Goal: Task Accomplishment & Management: Manage account settings

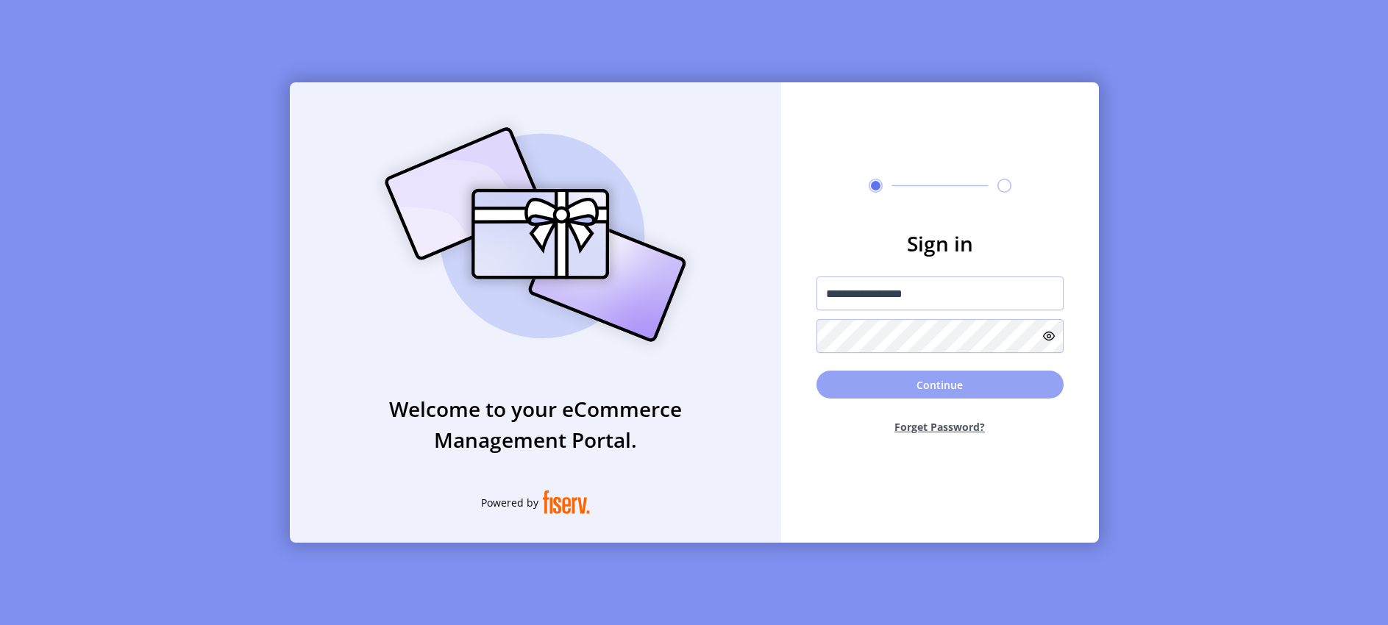
click at [850, 388] on button "Continue" at bounding box center [940, 385] width 247 height 28
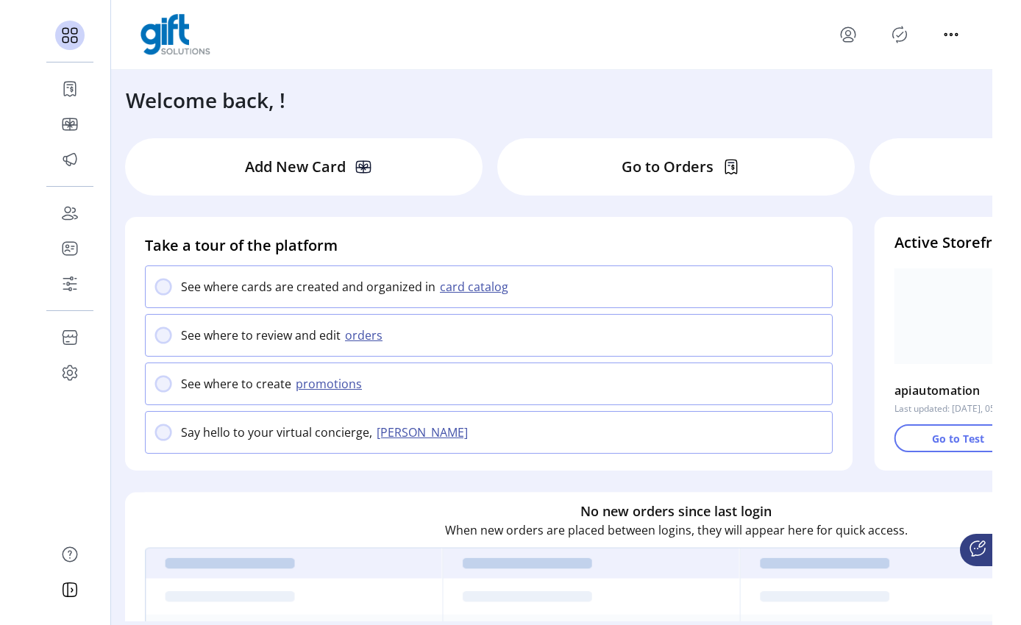
scroll to position [6, 0]
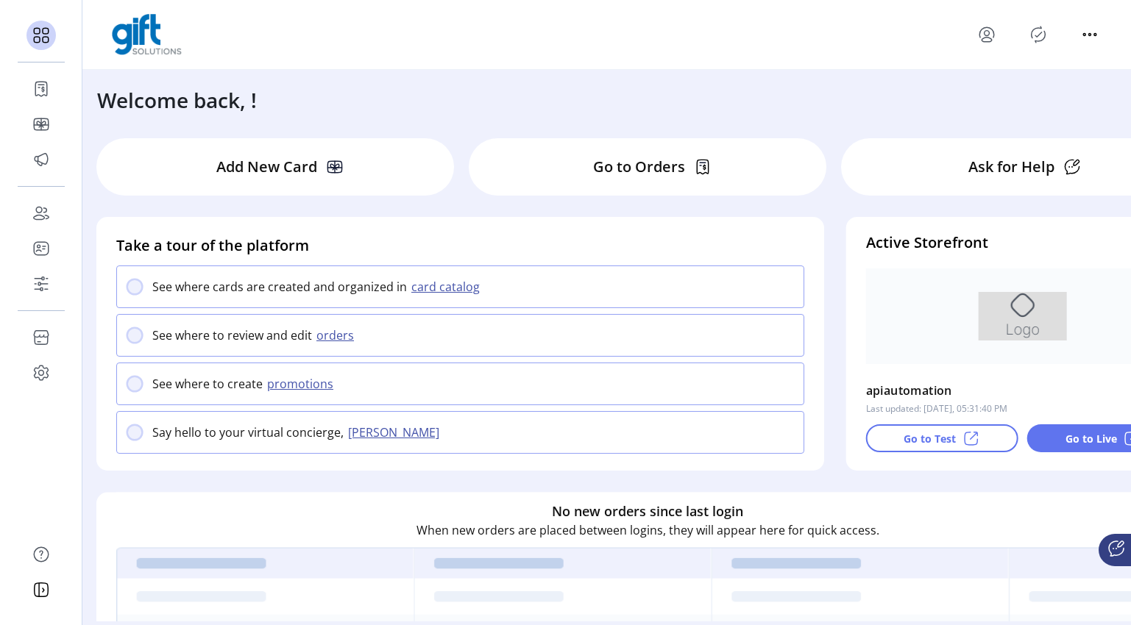
click at [1081, 436] on p "Go to Live" at bounding box center [1090, 438] width 51 height 15
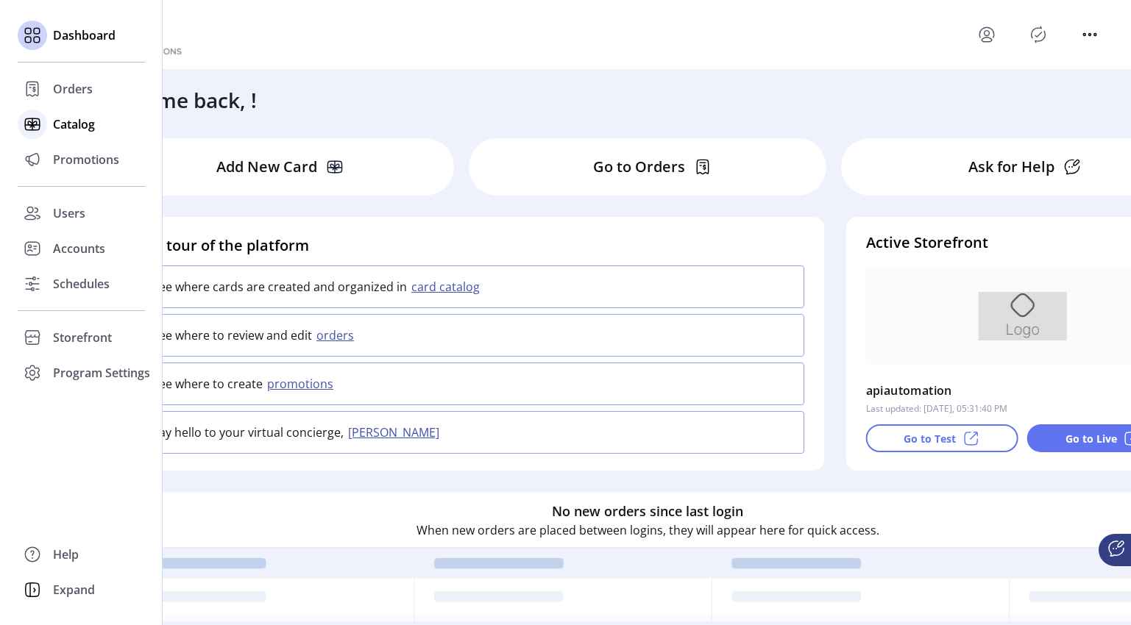
click at [76, 127] on span "Catalog" at bounding box center [74, 124] width 42 height 18
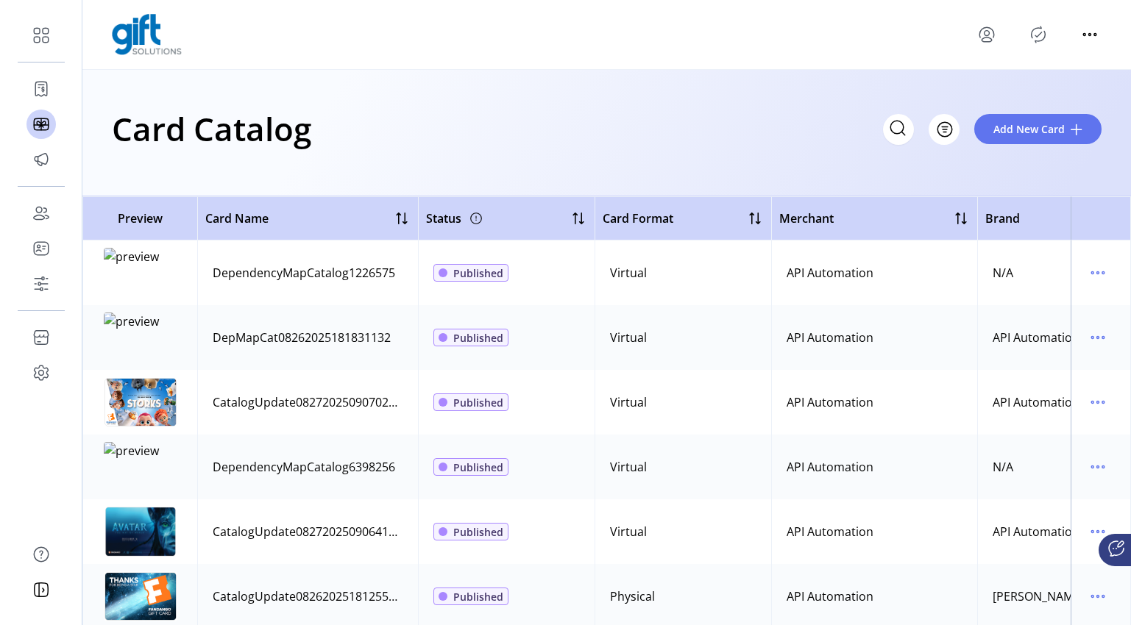
drag, startPoint x: 129, startPoint y: 263, endPoint x: 162, endPoint y: 273, distance: 33.8
click at [161, 273] on img at bounding box center [141, 273] width 74 height 50
click at [269, 293] on td "DependencyMapCatalog1226575" at bounding box center [307, 273] width 221 height 65
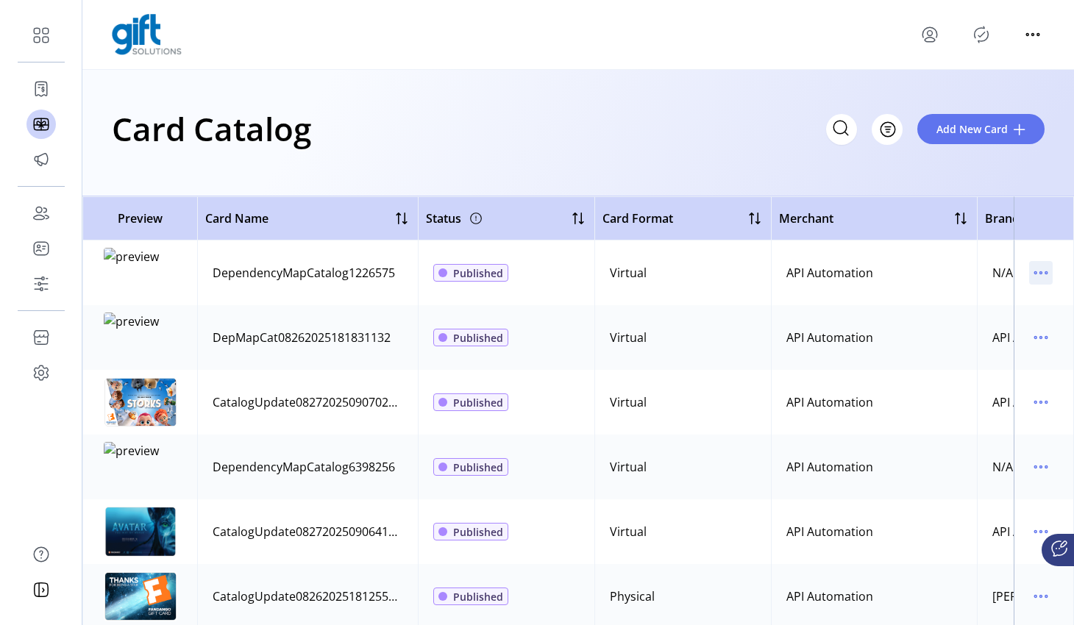
click at [1029, 269] on icon "menu" at bounding box center [1041, 273] width 24 height 24
click at [988, 307] on span "View Details" at bounding box center [972, 302] width 122 height 12
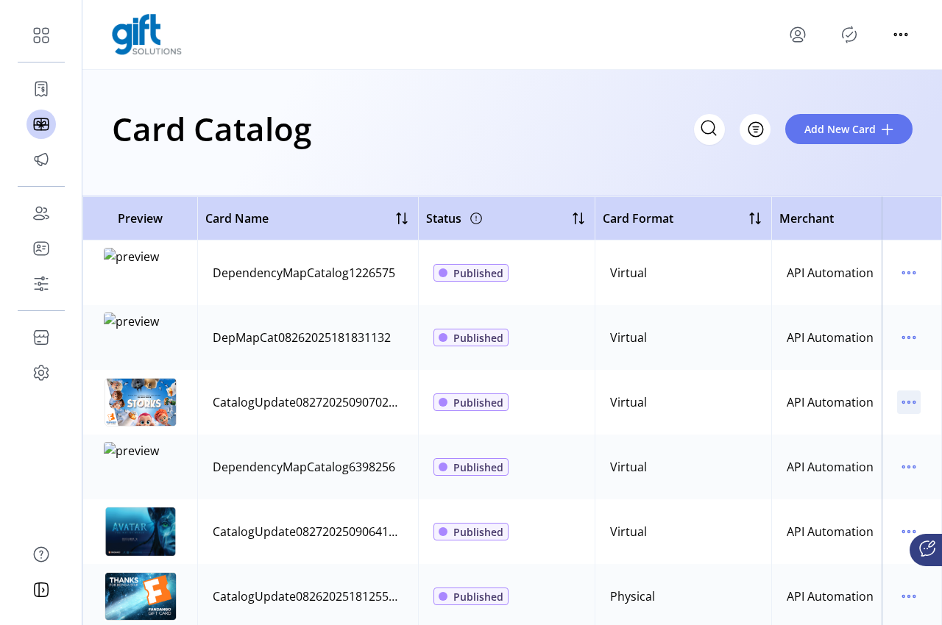
drag, startPoint x: 931, startPoint y: 408, endPoint x: 897, endPoint y: 405, distance: 33.9
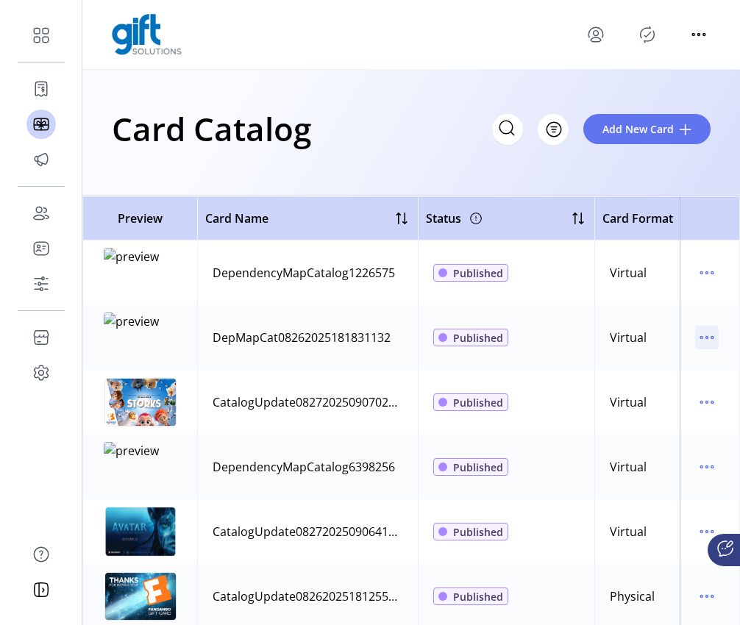
click at [711, 338] on icon "menu" at bounding box center [712, 338] width 2 height 2
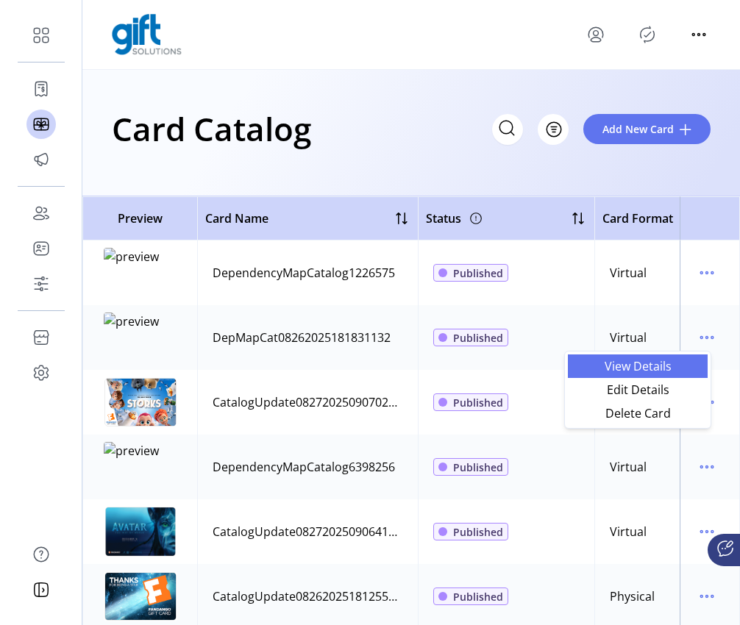
click at [655, 367] on span "View Details" at bounding box center [638, 366] width 122 height 12
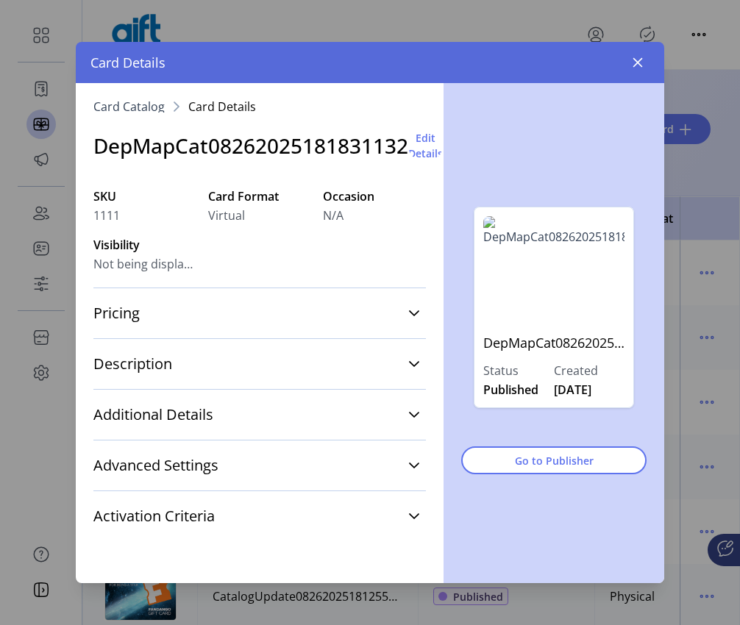
click at [642, 63] on icon "button" at bounding box center [638, 63] width 12 height 12
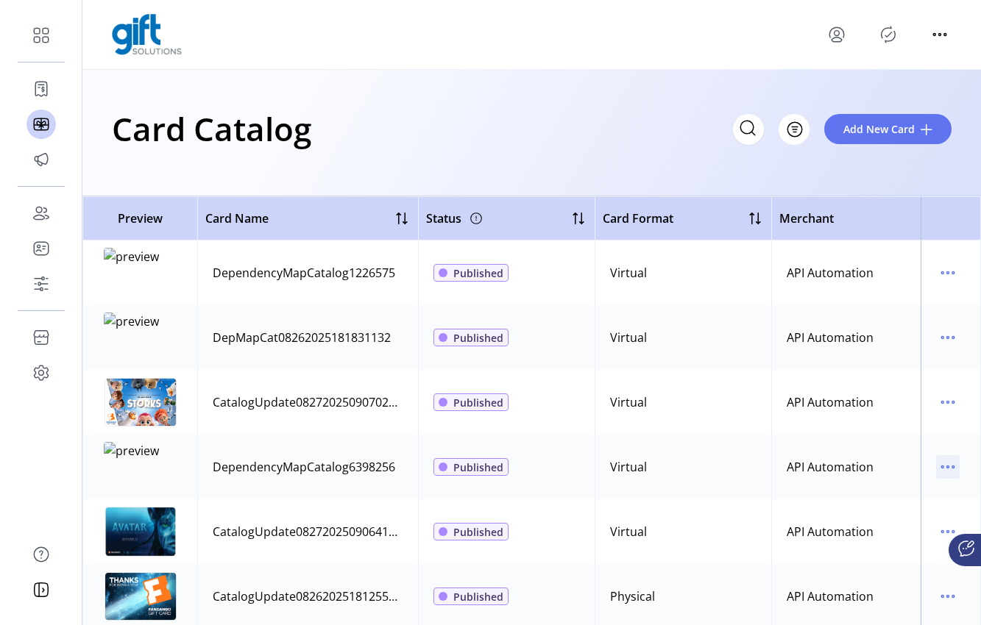
click at [944, 463] on icon "menu" at bounding box center [948, 467] width 24 height 24
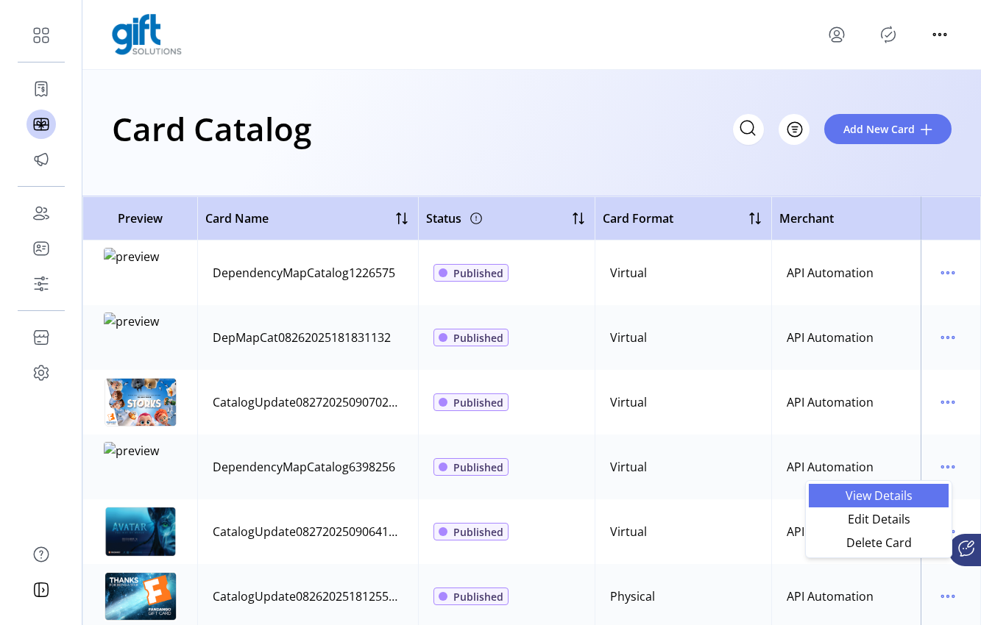
click at [898, 499] on span "View Details" at bounding box center [878, 496] width 122 height 12
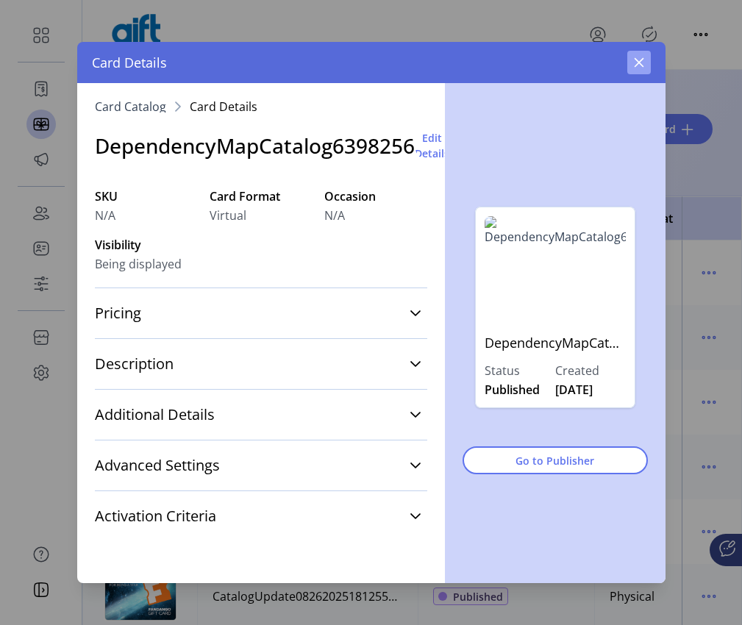
click at [636, 63] on icon "button" at bounding box center [639, 63] width 10 height 10
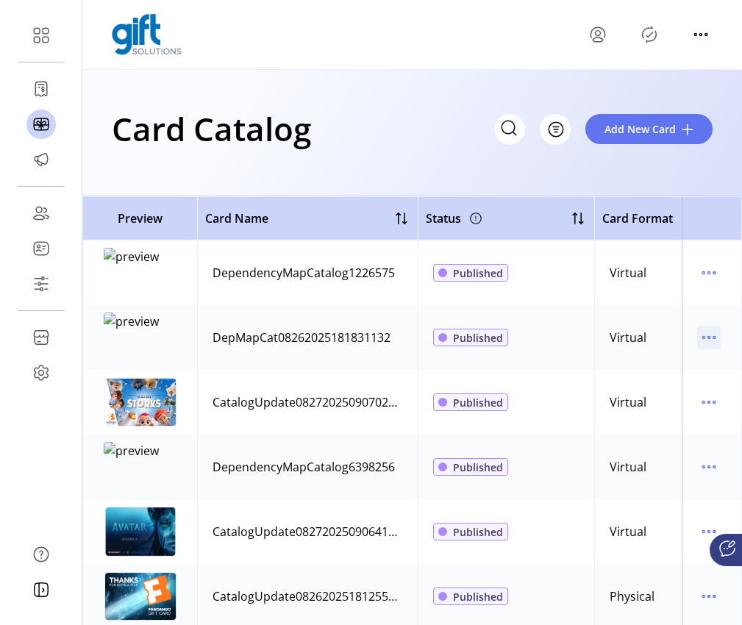
click at [700, 339] on icon "menu" at bounding box center [709, 338] width 24 height 24
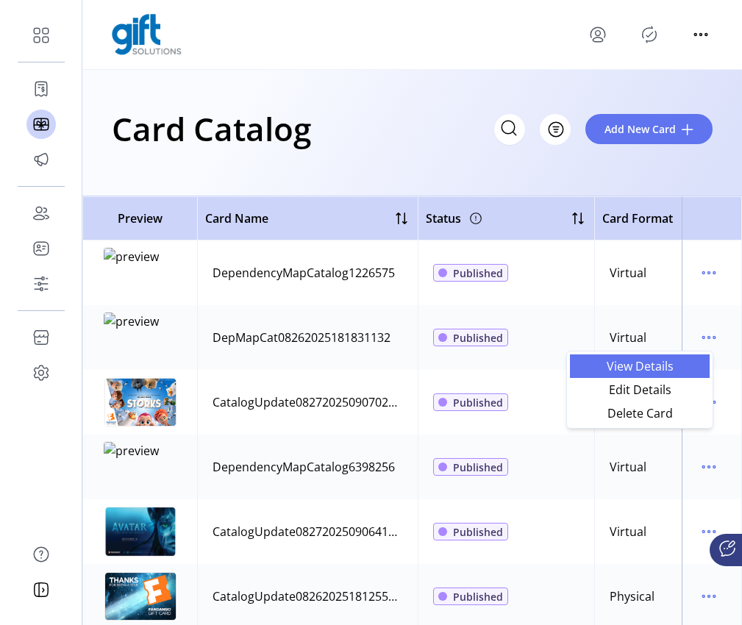
click at [663, 363] on span "View Details" at bounding box center [640, 366] width 122 height 12
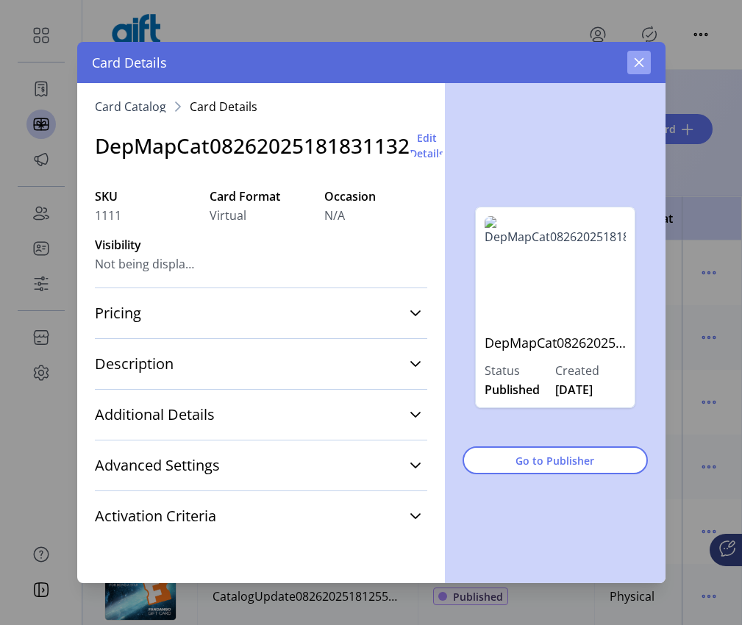
click at [641, 62] on icon "button" at bounding box center [639, 63] width 12 height 12
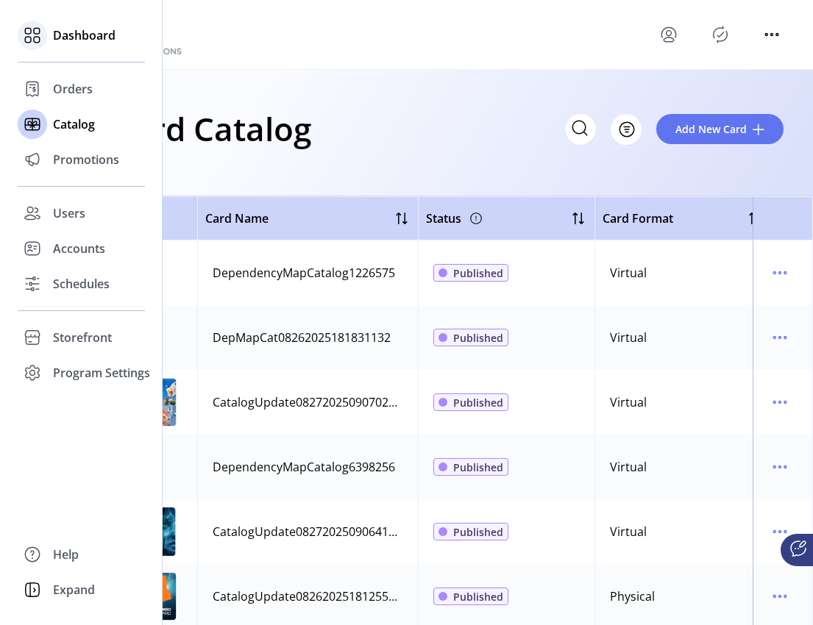
click at [31, 37] on icon at bounding box center [33, 36] width 24 height 24
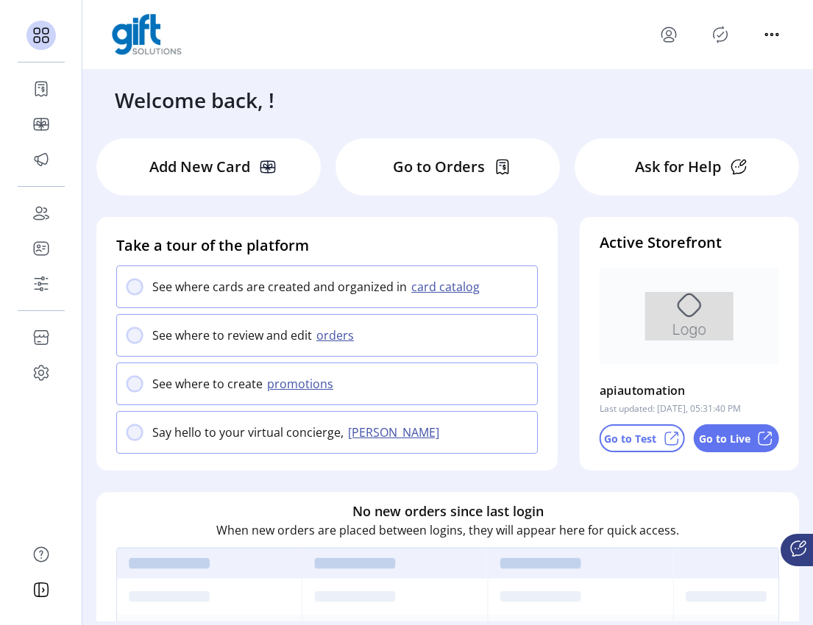
click at [635, 438] on p "Go to Test" at bounding box center [630, 438] width 52 height 15
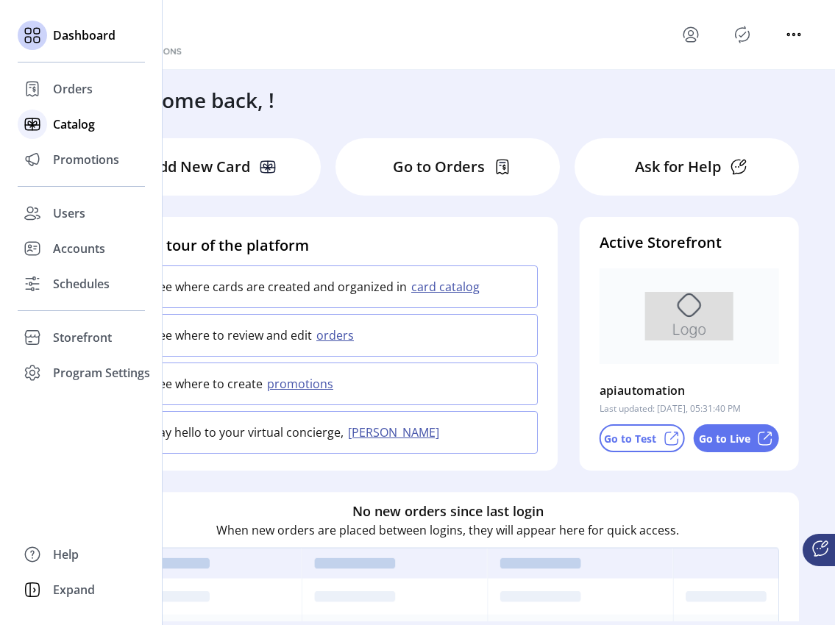
click at [66, 132] on span "Catalog" at bounding box center [74, 124] width 42 height 18
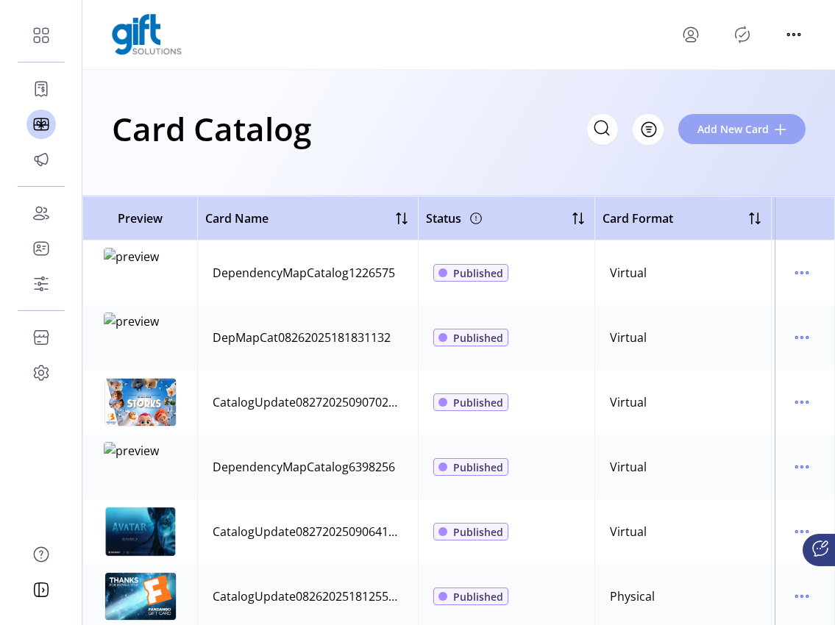
click at [750, 130] on span "Add New Card" at bounding box center [732, 128] width 71 height 15
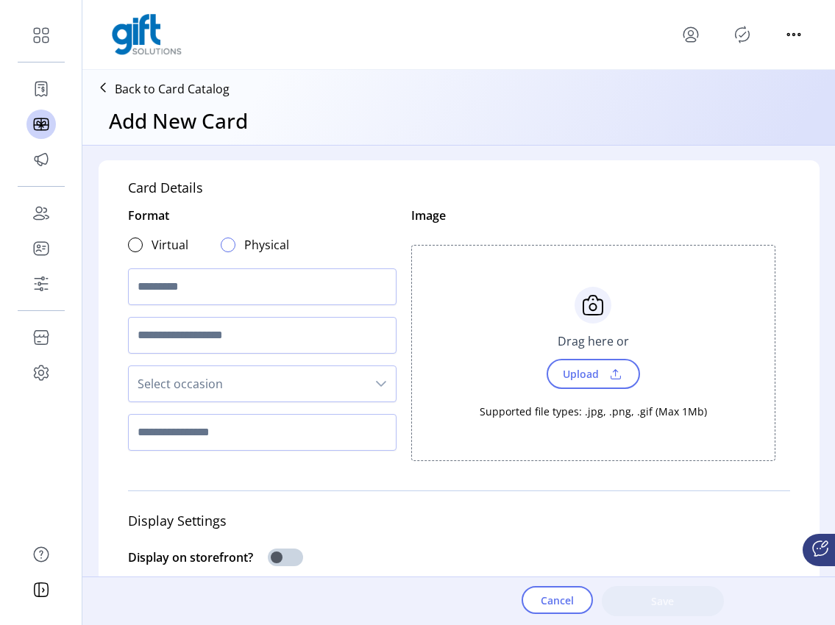
click at [221, 244] on div at bounding box center [228, 245] width 15 height 15
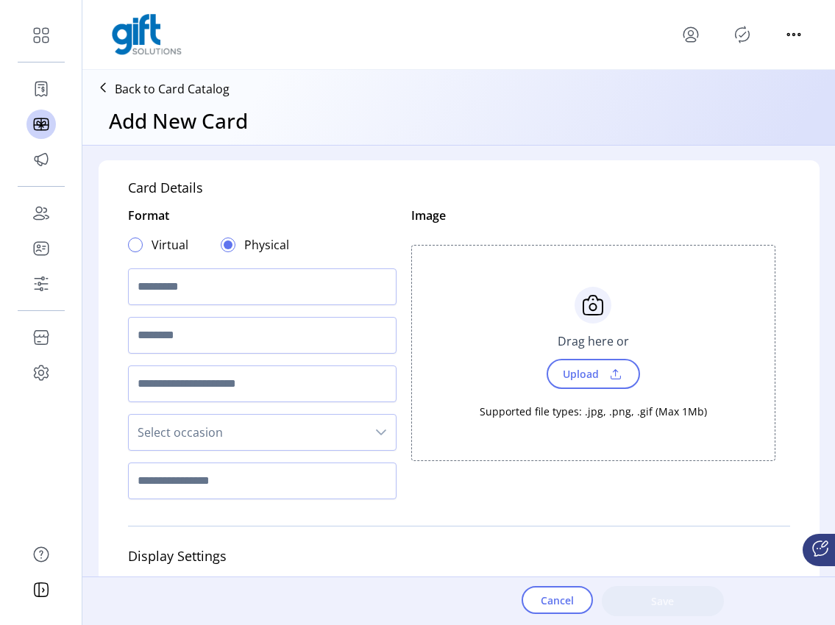
click at [137, 244] on div at bounding box center [135, 245] width 15 height 15
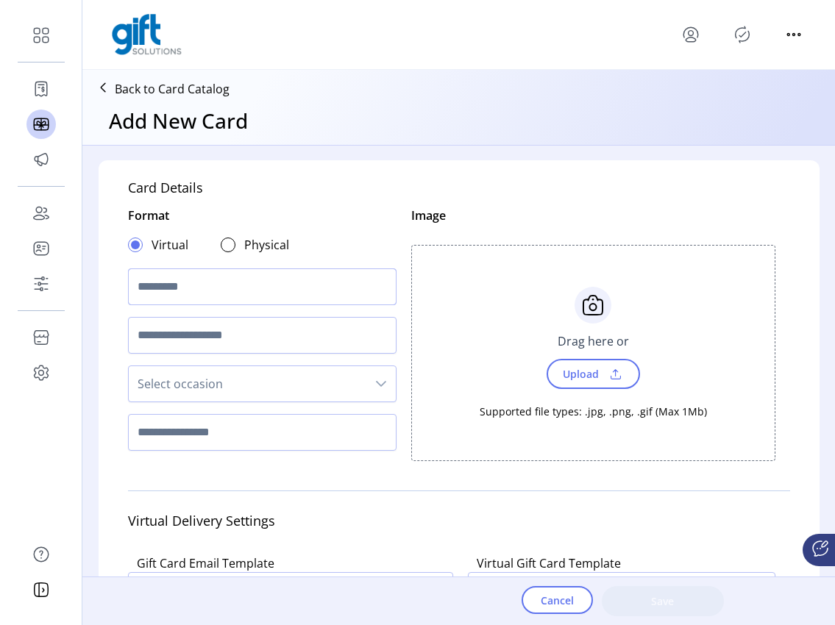
click at [196, 287] on input "text" at bounding box center [262, 287] width 269 height 37
type input "*"
type input "********"
click at [231, 342] on input "text" at bounding box center [262, 335] width 269 height 37
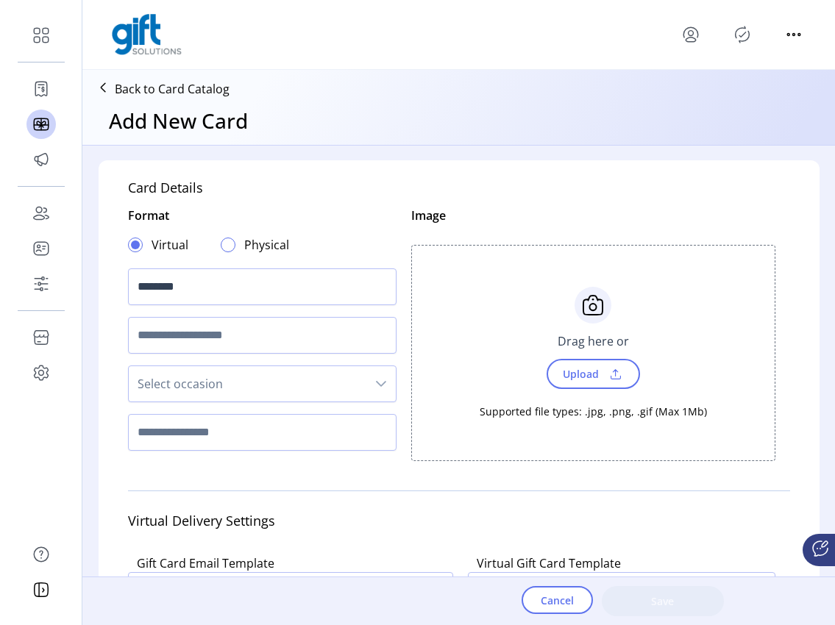
click at [228, 243] on div at bounding box center [228, 245] width 15 height 15
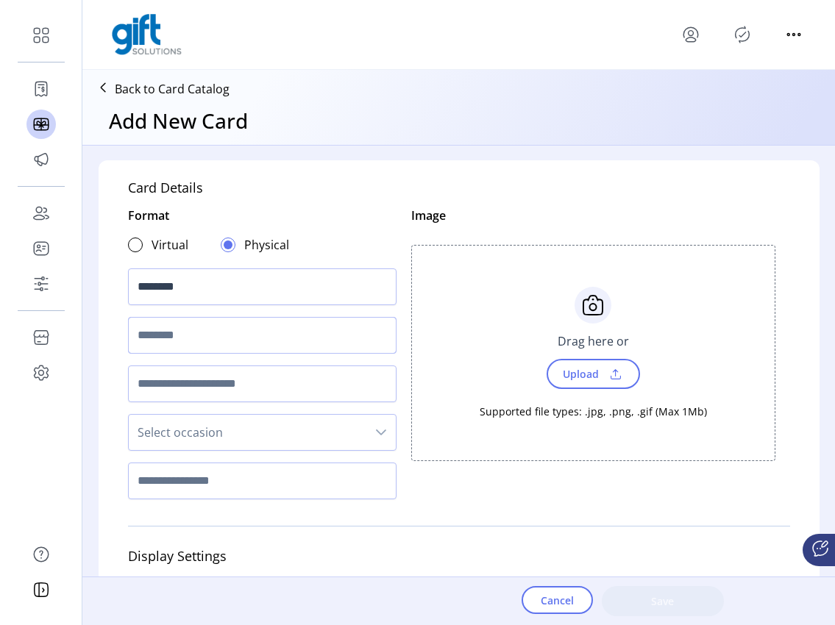
click at [197, 343] on input "text" at bounding box center [262, 335] width 269 height 37
type input "****"
click at [282, 431] on span "Select occasion" at bounding box center [248, 432] width 238 height 35
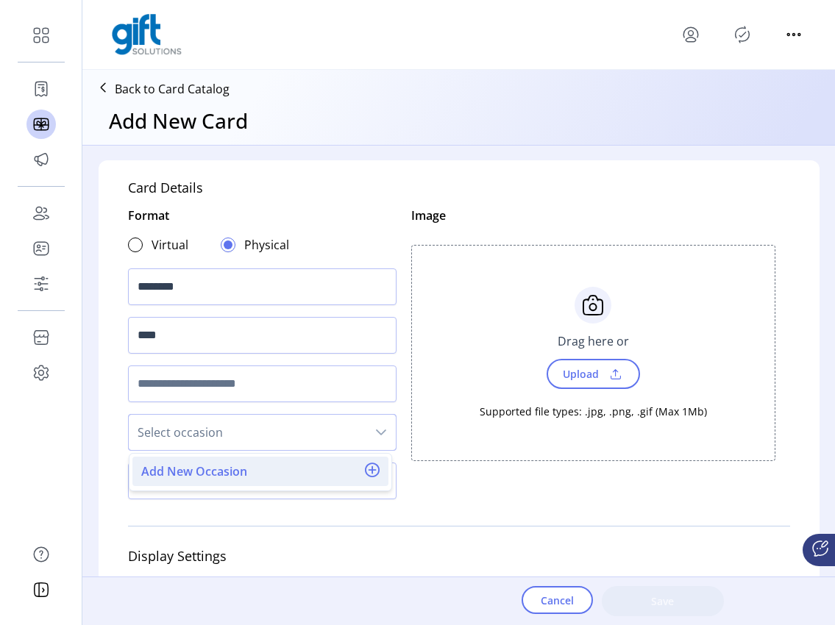
click at [240, 472] on span "Add New Occasion" at bounding box center [194, 472] width 106 height 18
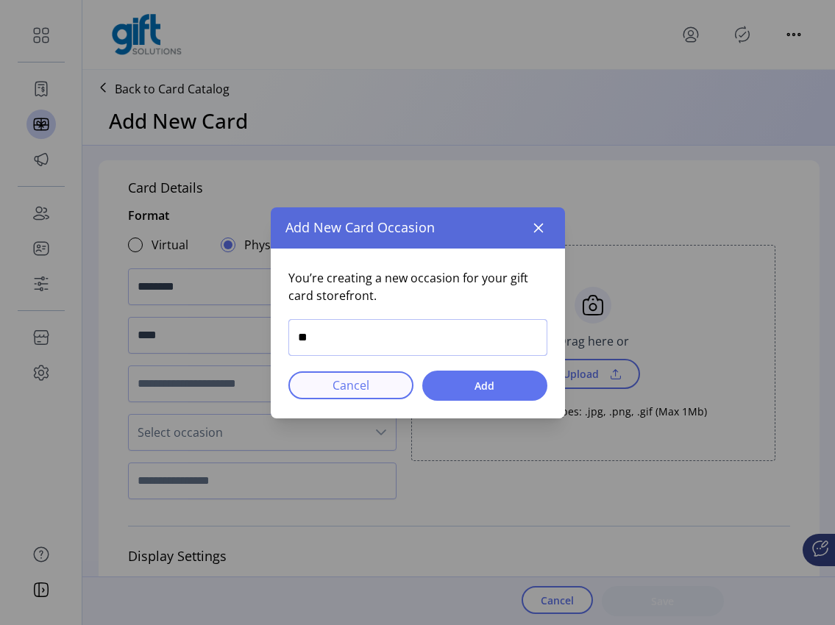
type input "*"
drag, startPoint x: 383, startPoint y: 342, endPoint x: 286, endPoint y: 345, distance: 96.4
click at [286, 345] on div "**********" at bounding box center [418, 334] width 294 height 170
type input "**********"
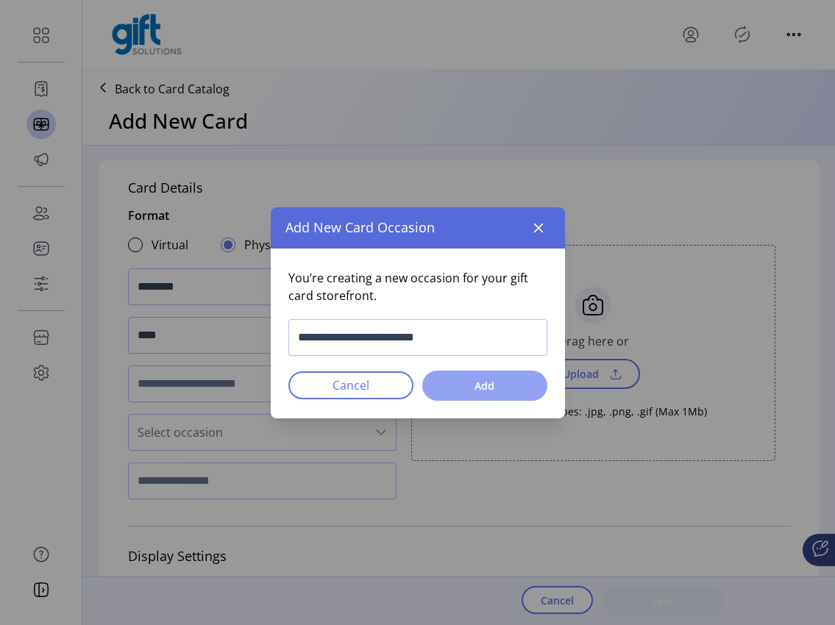
click at [484, 392] on span "Add" at bounding box center [484, 385] width 87 height 15
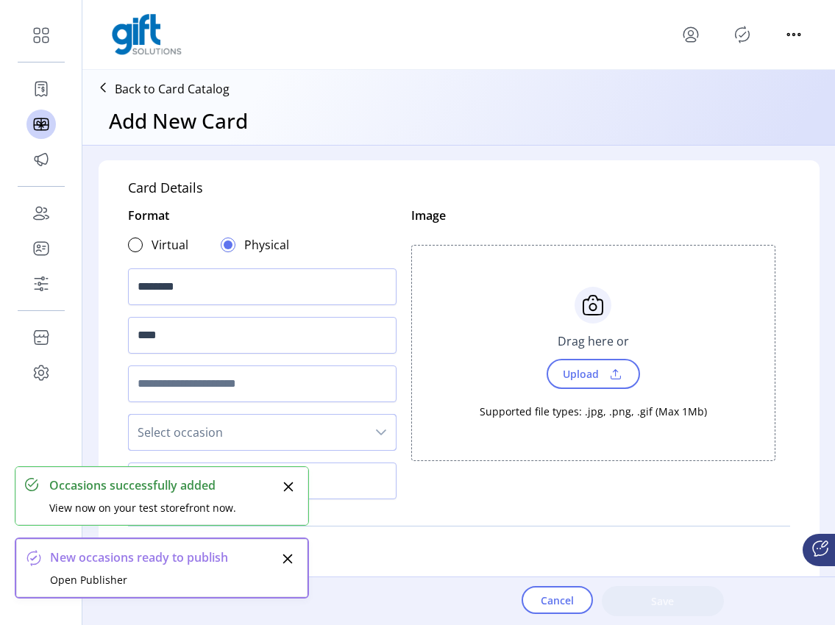
click at [344, 436] on span "Select occasion" at bounding box center [248, 432] width 238 height 35
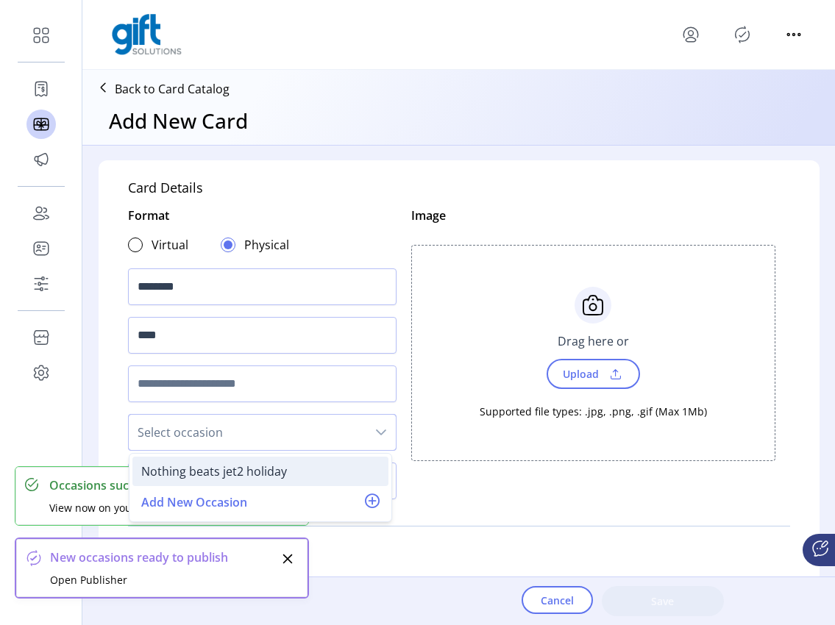
click at [232, 473] on div "Nothing beats jet2 holiday" at bounding box center [214, 472] width 146 height 18
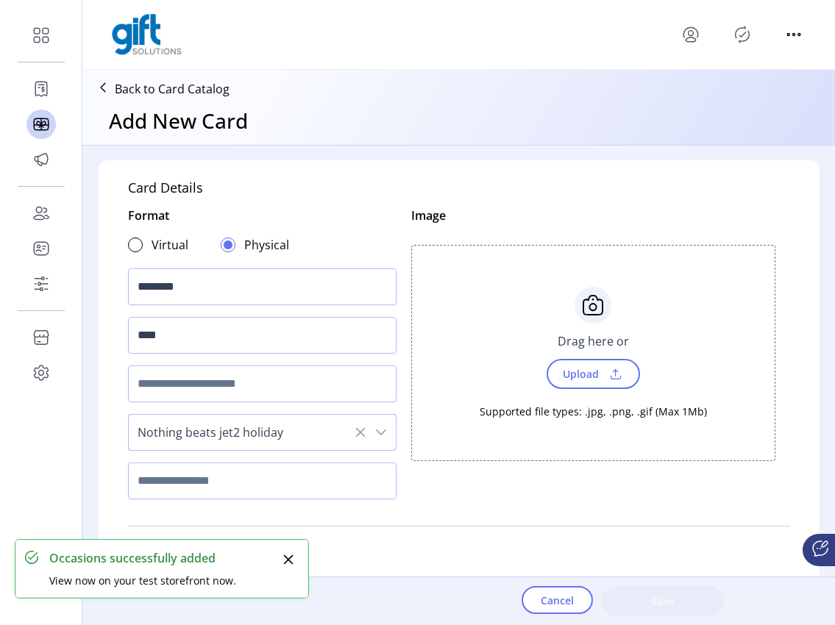
click at [569, 375] on span "Upload" at bounding box center [579, 373] width 51 height 21
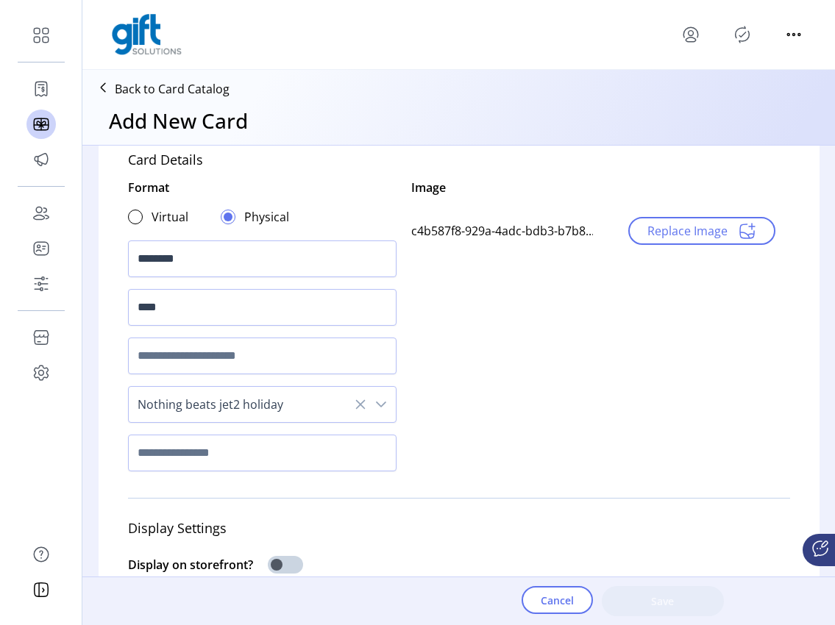
scroll to position [424, 0]
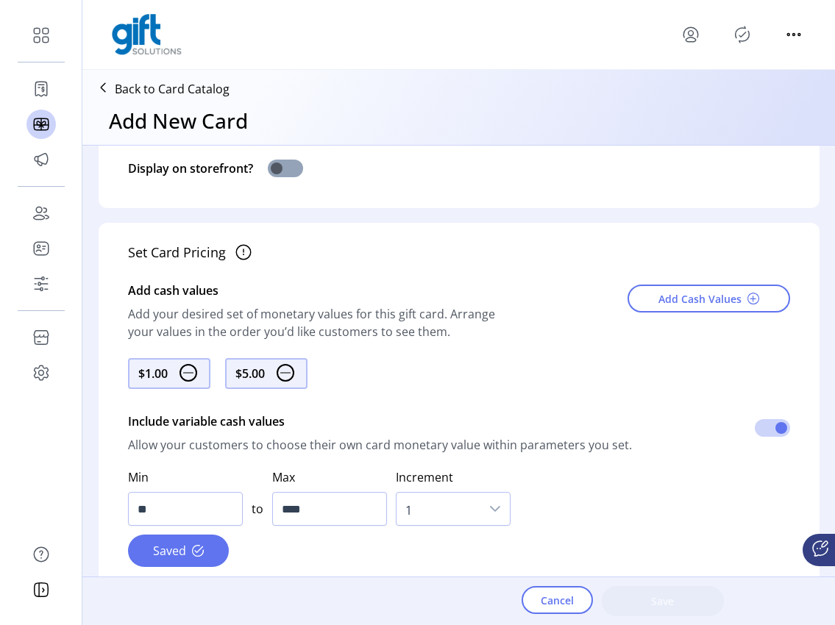
click at [277, 166] on span at bounding box center [285, 169] width 35 height 18
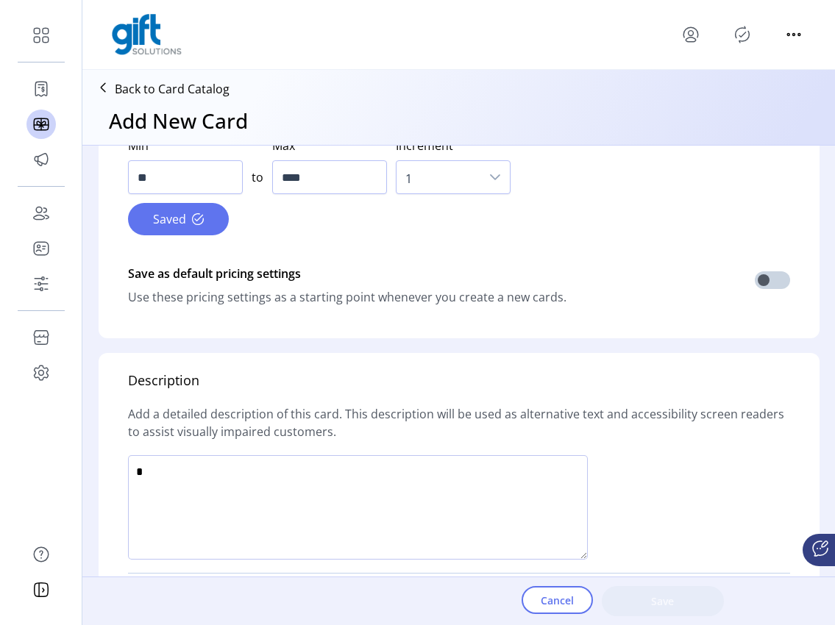
scroll to position [906, 0]
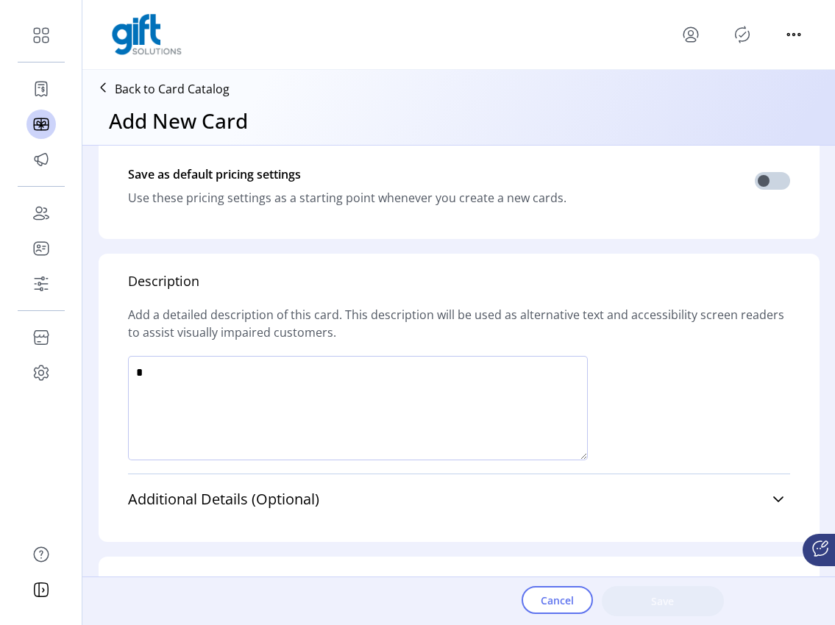
drag, startPoint x: 112, startPoint y: 372, endPoint x: 185, endPoint y: 374, distance: 72.9
click at [115, 372] on div "Description Add a detailed description of this card. This description will be u…" at bounding box center [459, 398] width 721 height 288
click at [185, 374] on textarea at bounding box center [358, 408] width 460 height 104
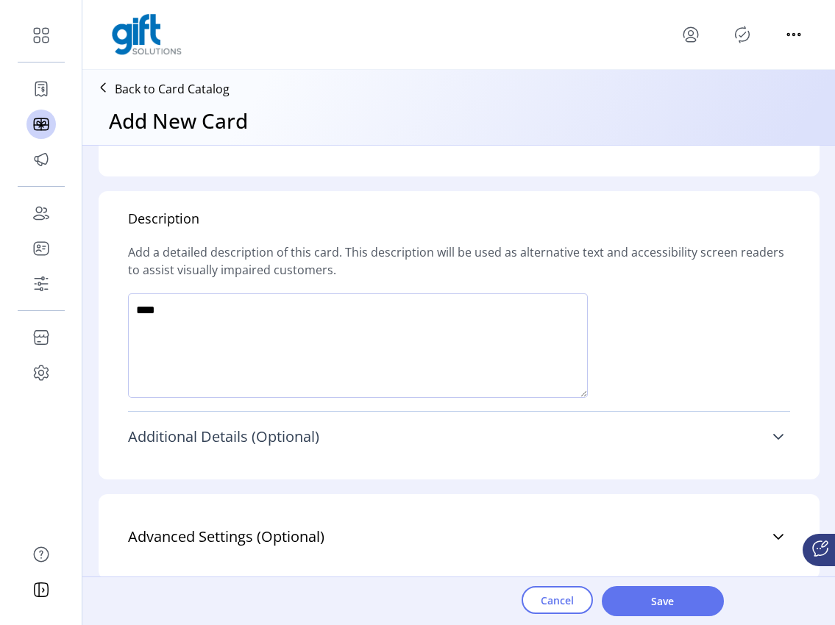
type textarea "****"
click at [755, 443] on link "Additional Details (Optional)" at bounding box center [459, 437] width 662 height 32
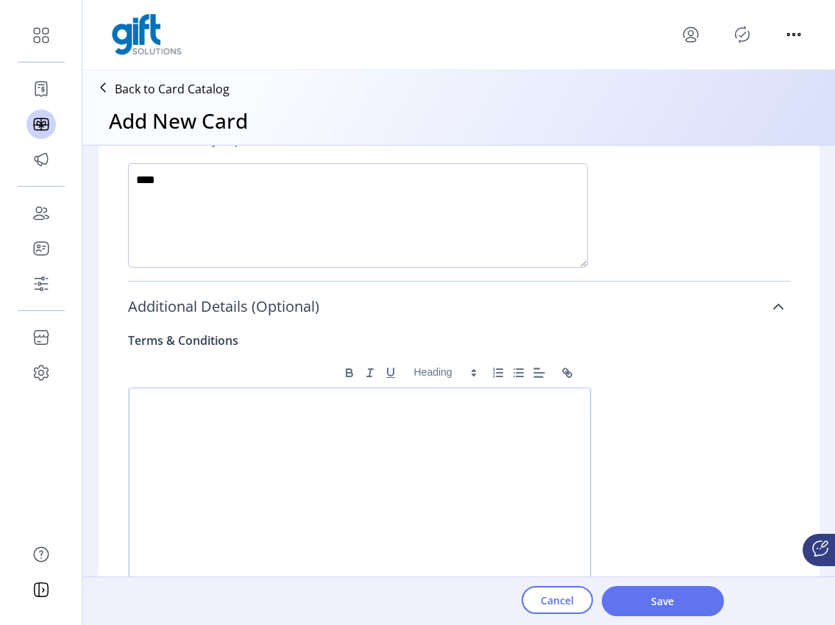
click at [772, 302] on icon at bounding box center [778, 307] width 12 height 12
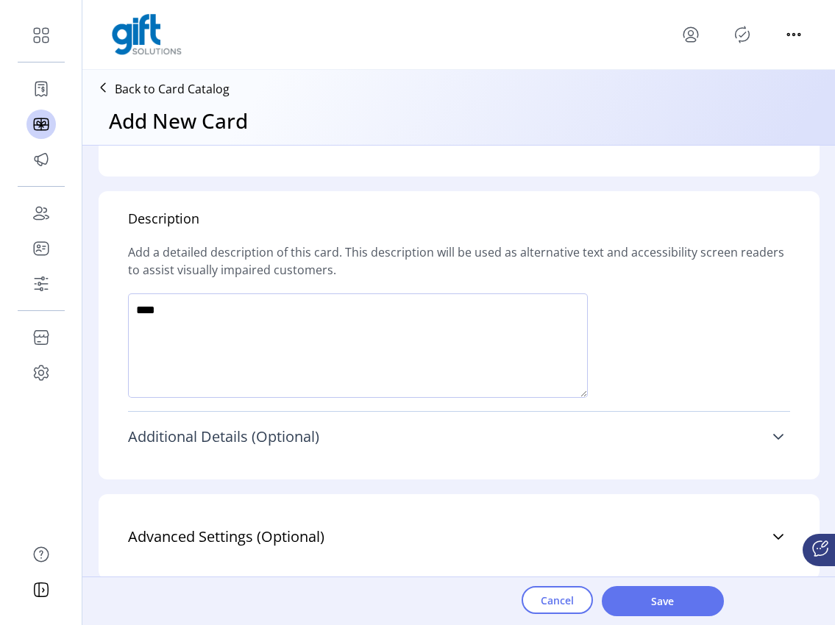
click at [767, 302] on div "Description Add a detailed description of this card. This description will be u…" at bounding box center [459, 335] width 721 height 288
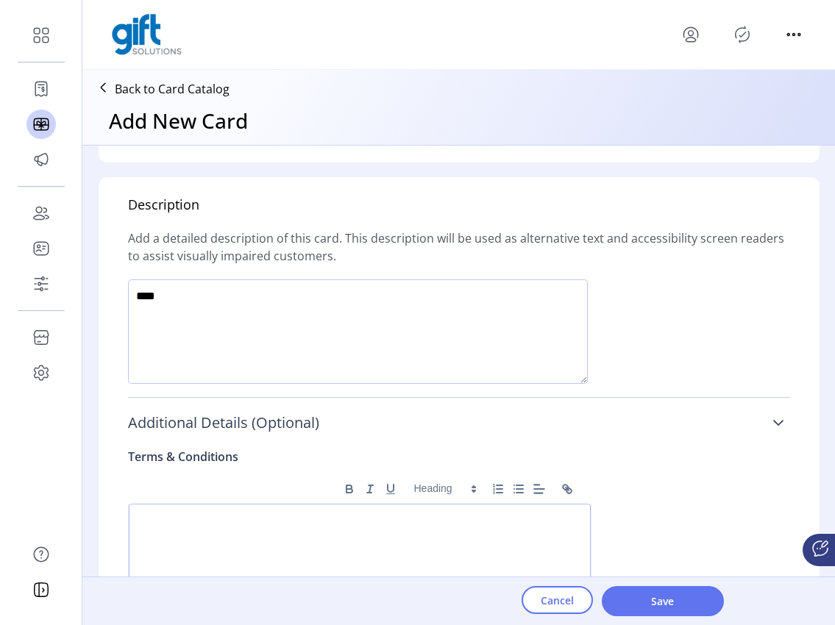
scroll to position [968, 0]
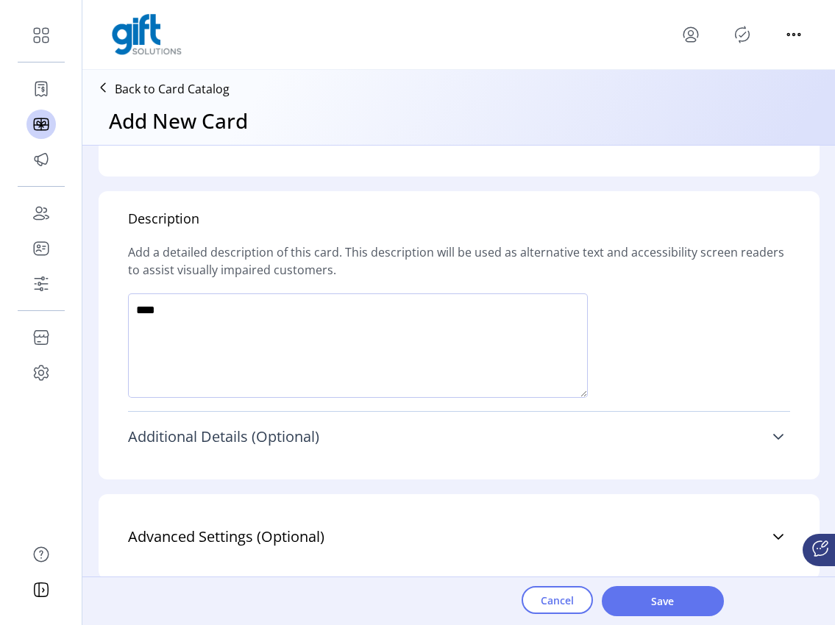
click at [789, 436] on div "Description Add a detailed description of this card. This description will be u…" at bounding box center [459, 335] width 721 height 288
click at [752, 440] on link "Additional Details (Optional)" at bounding box center [459, 437] width 662 height 32
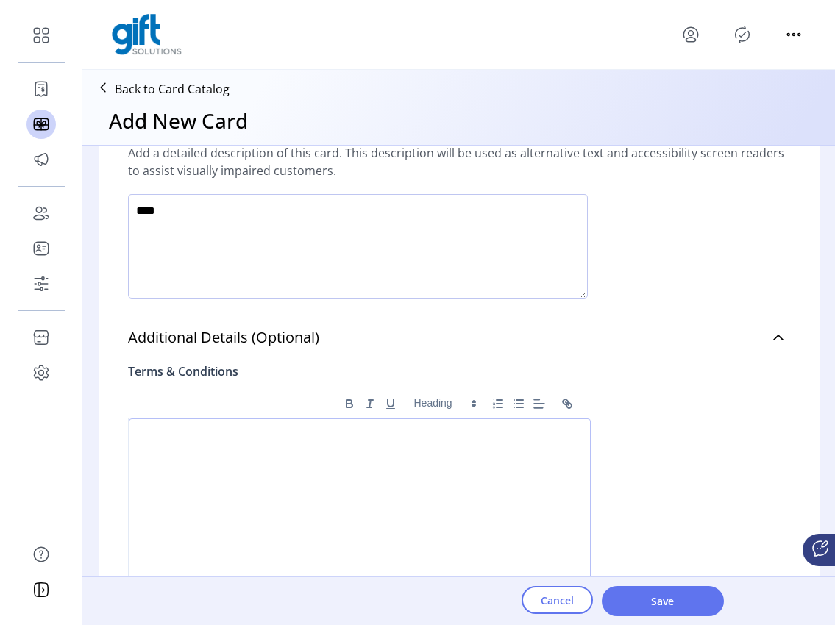
scroll to position [1152, 0]
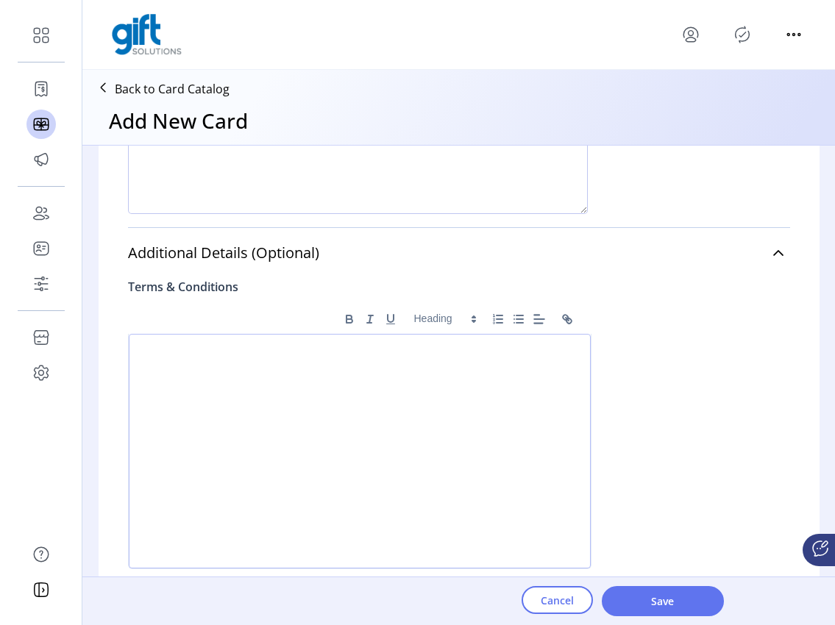
click at [244, 374] on div at bounding box center [360, 451] width 462 height 235
click at [186, 358] on div at bounding box center [360, 451] width 462 height 235
click at [304, 373] on div "**********" at bounding box center [360, 451] width 462 height 235
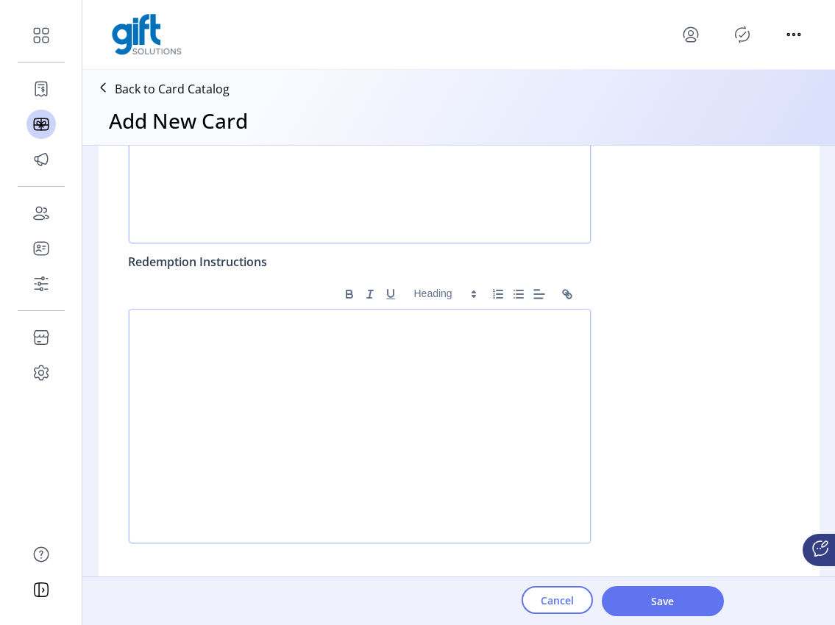
scroll to position [1586, 0]
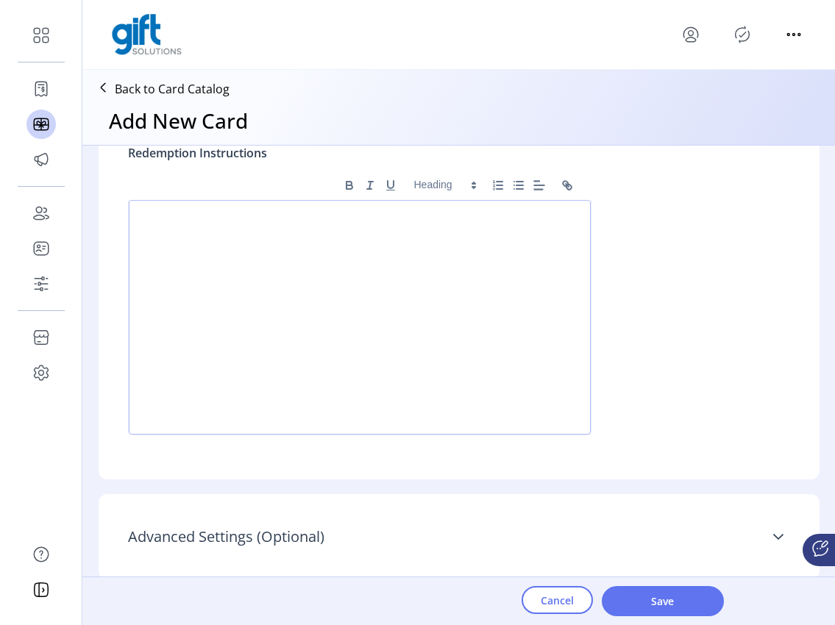
click at [765, 544] on link "Advanced Settings (Optional)" at bounding box center [459, 537] width 662 height 32
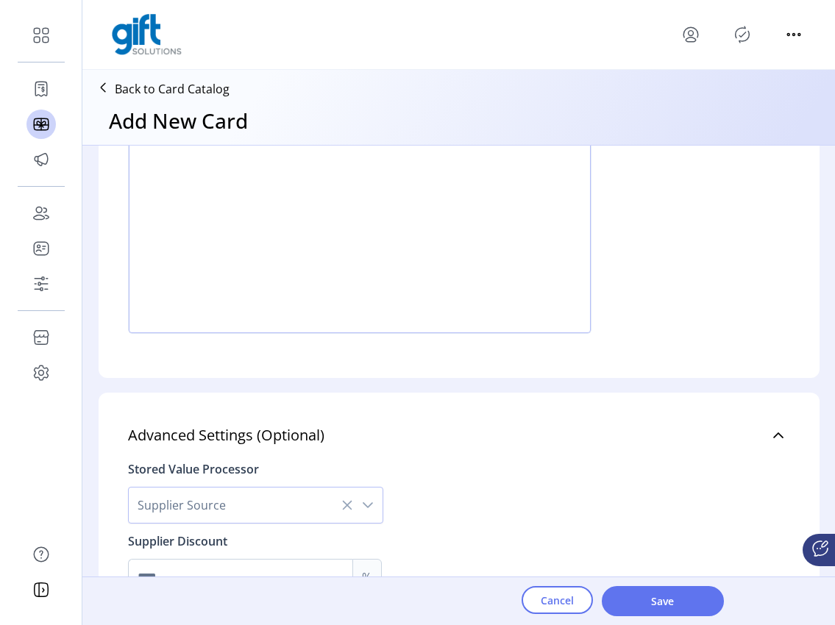
scroll to position [1748, 0]
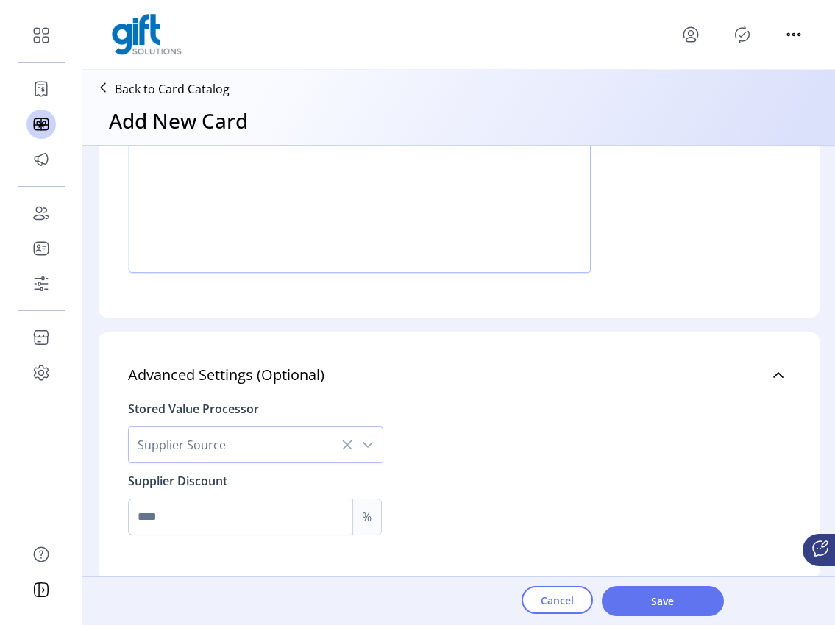
click at [376, 443] on div "dropdown trigger" at bounding box center [367, 444] width 29 height 35
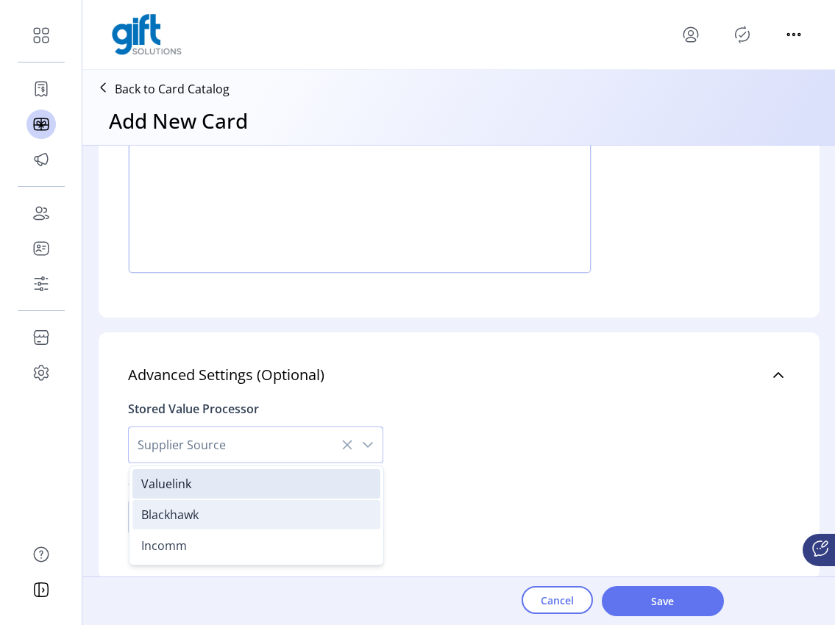
click at [184, 517] on span "Blackhawk" at bounding box center [169, 515] width 57 height 16
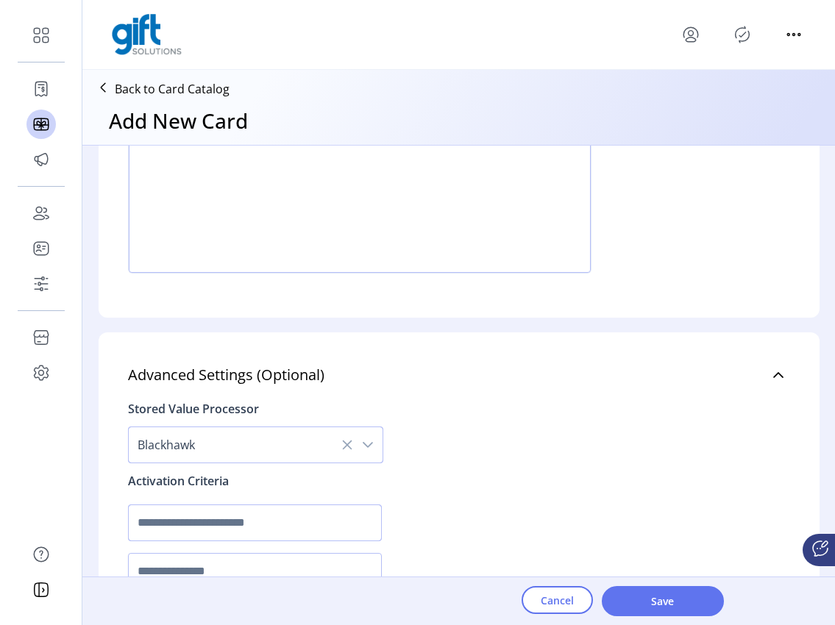
click at [251, 531] on input "text" at bounding box center [255, 523] width 254 height 37
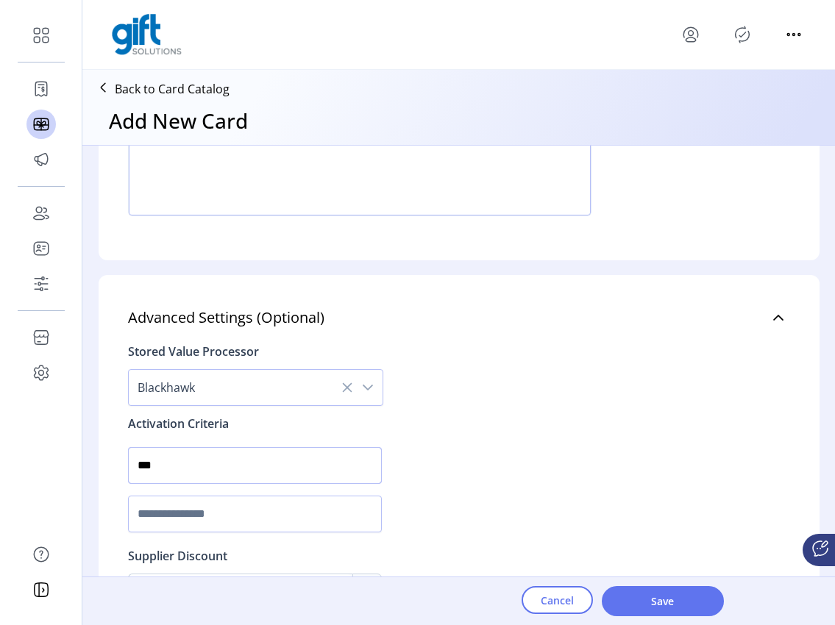
scroll to position [1853, 0]
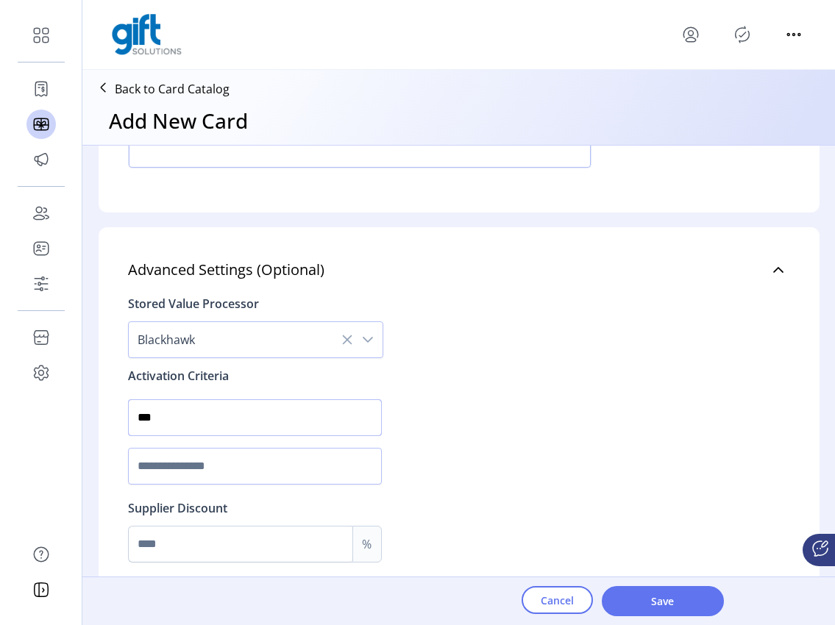
type input "***"
click at [199, 466] on input "text" at bounding box center [255, 466] width 254 height 37
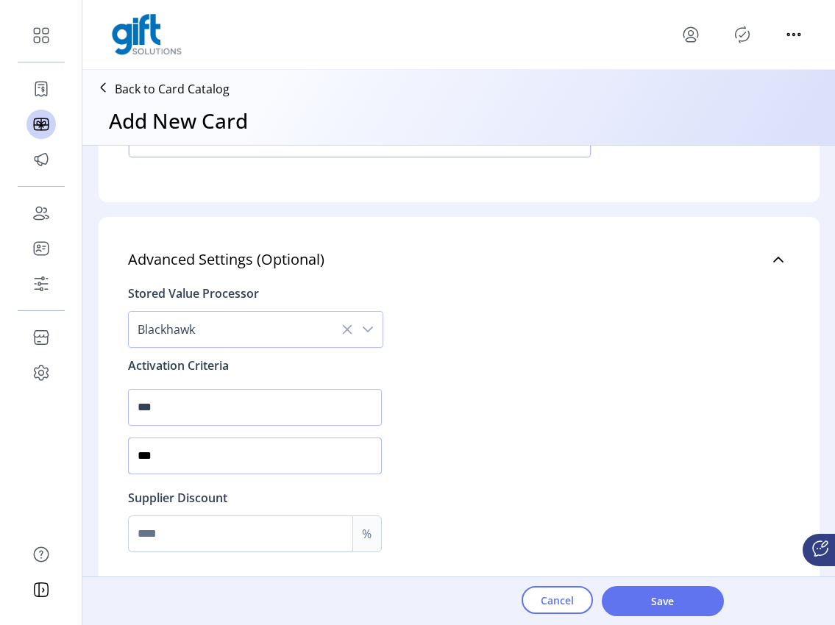
scroll to position [1880, 0]
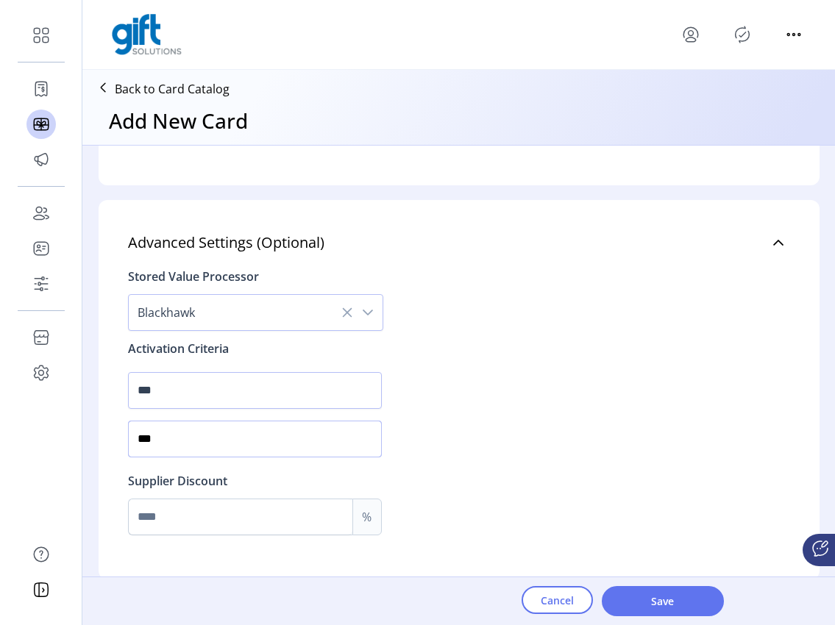
type input "***"
drag, startPoint x: 154, startPoint y: 511, endPoint x: 174, endPoint y: 510, distance: 19.9
click at [152, 508] on input "Max" at bounding box center [241, 517] width 224 height 35
type input "*"
click at [484, 519] on div "Stored Value Processor Blackhawk Activation Criteria *** *** Supplier Discount …" at bounding box center [459, 397] width 662 height 277
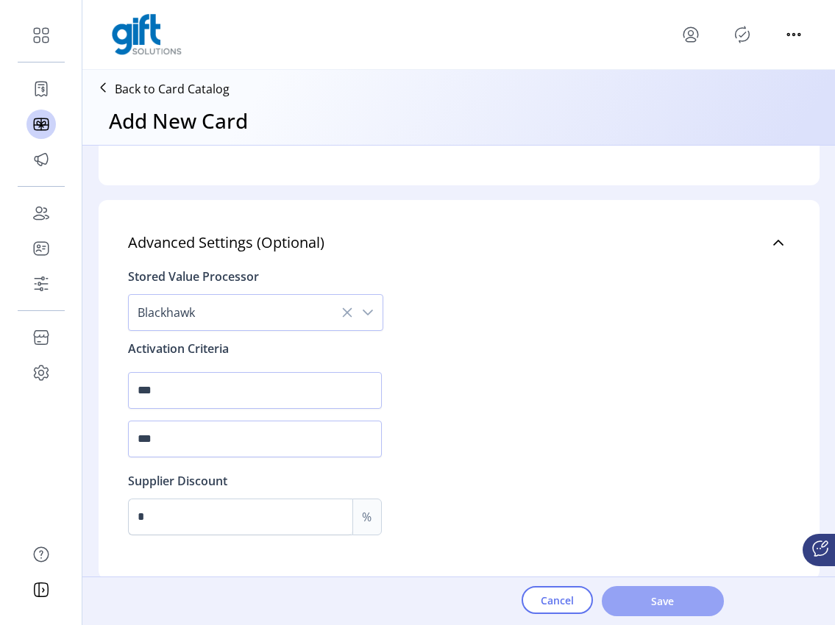
click at [653, 605] on span "Save" at bounding box center [663, 601] width 84 height 15
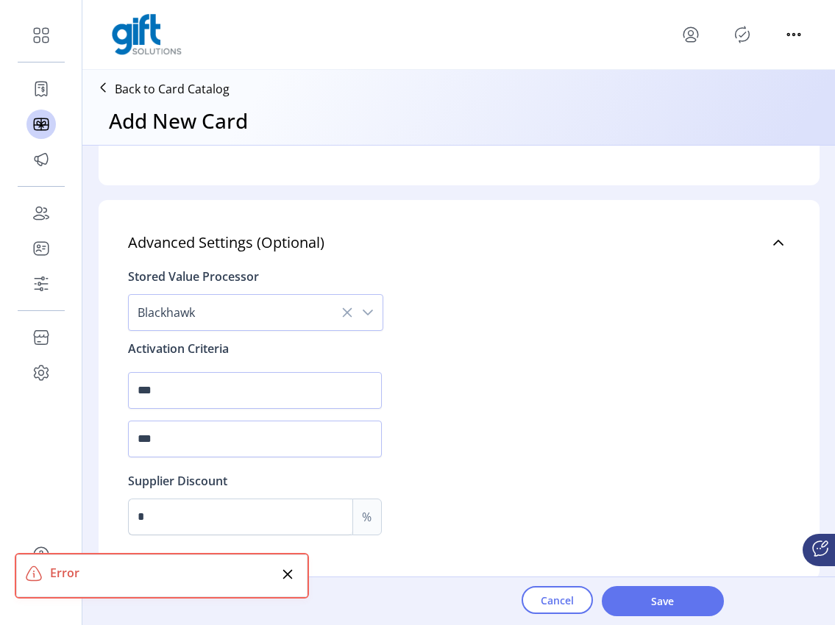
click at [739, 37] on icon "Publisher Panel" at bounding box center [743, 35] width 24 height 24
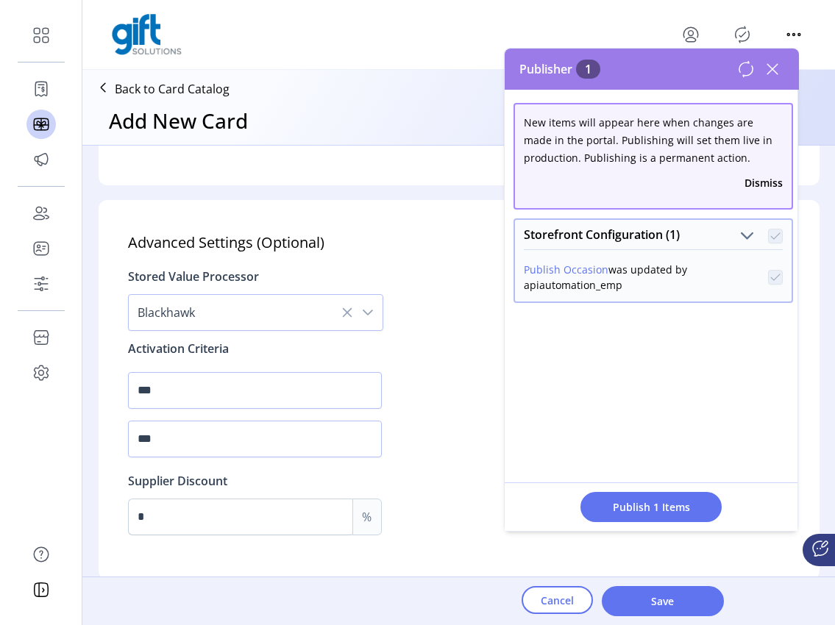
click at [775, 73] on icon at bounding box center [772, 69] width 10 height 10
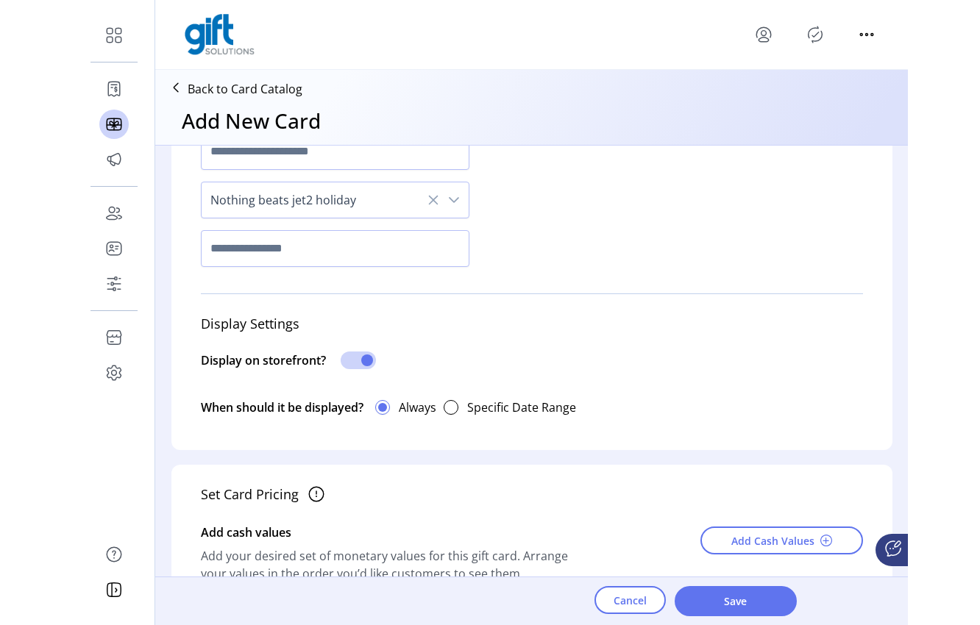
scroll to position [0, 0]
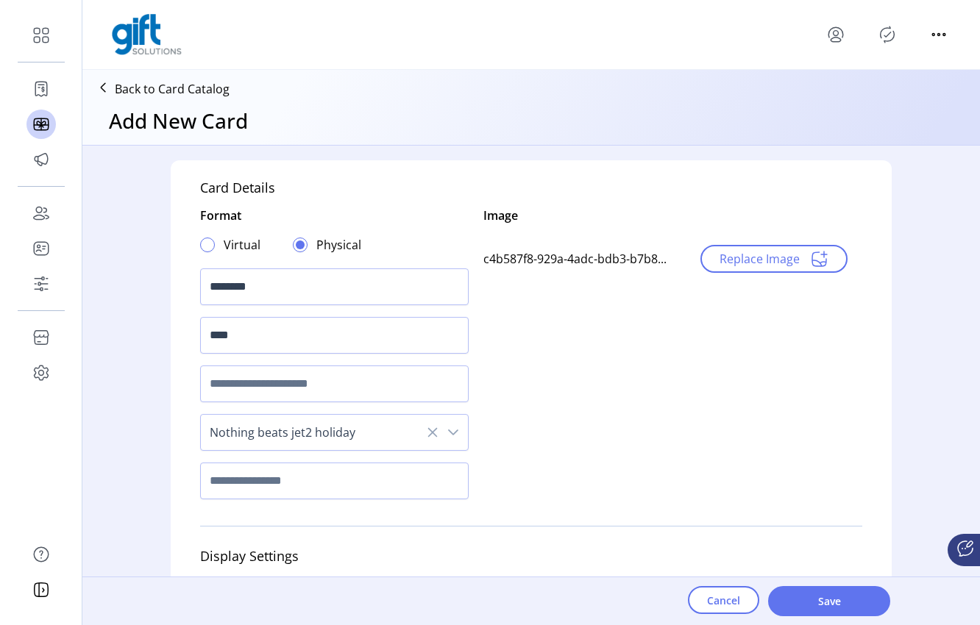
click at [202, 246] on div at bounding box center [207, 245] width 15 height 15
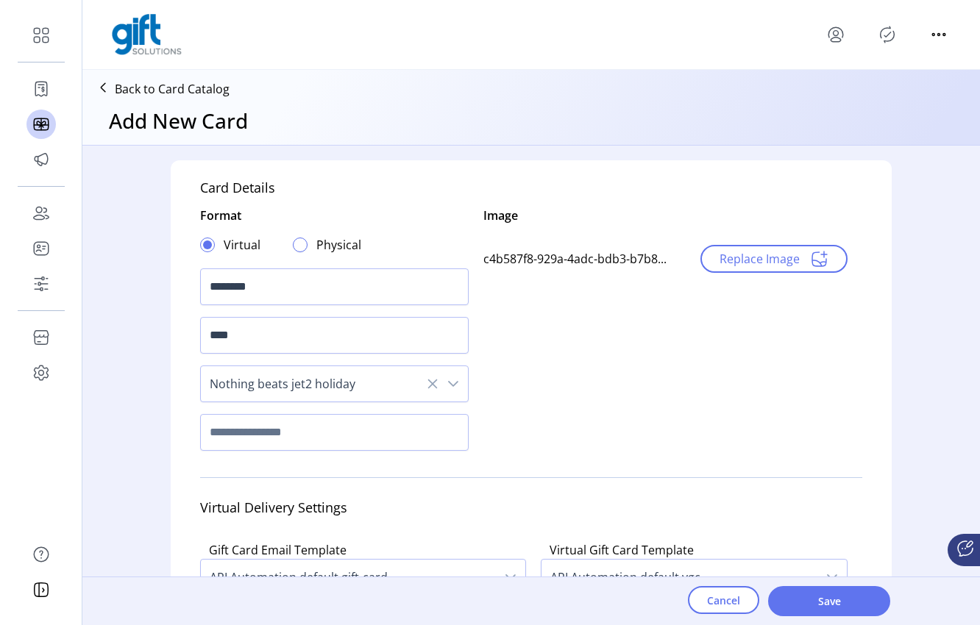
click at [295, 245] on div at bounding box center [300, 245] width 15 height 15
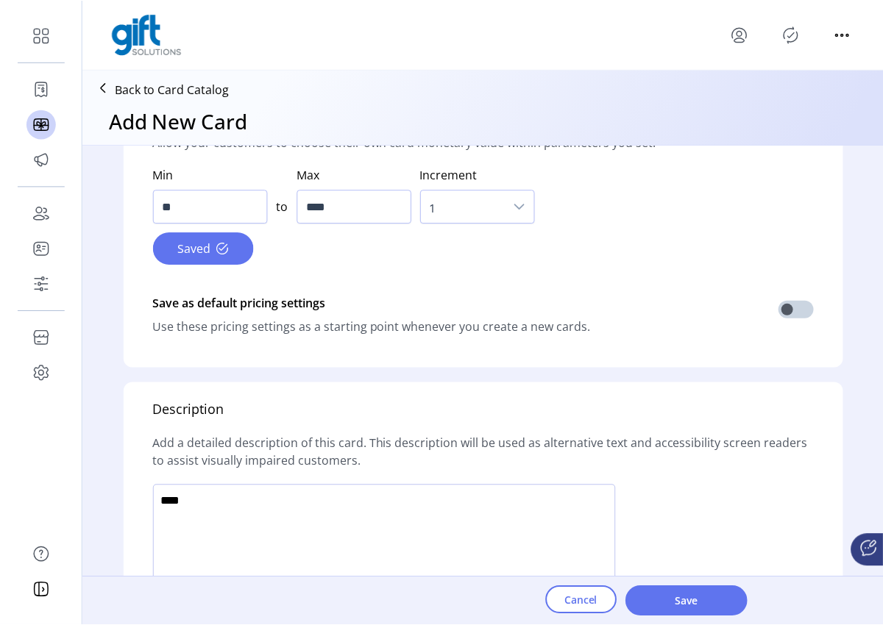
scroll to position [880, 0]
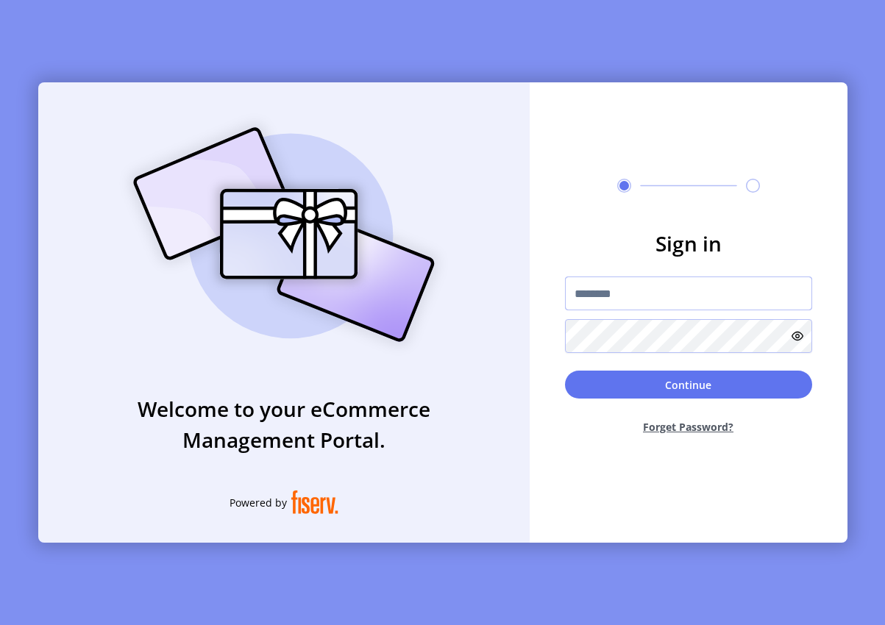
type input "**********"
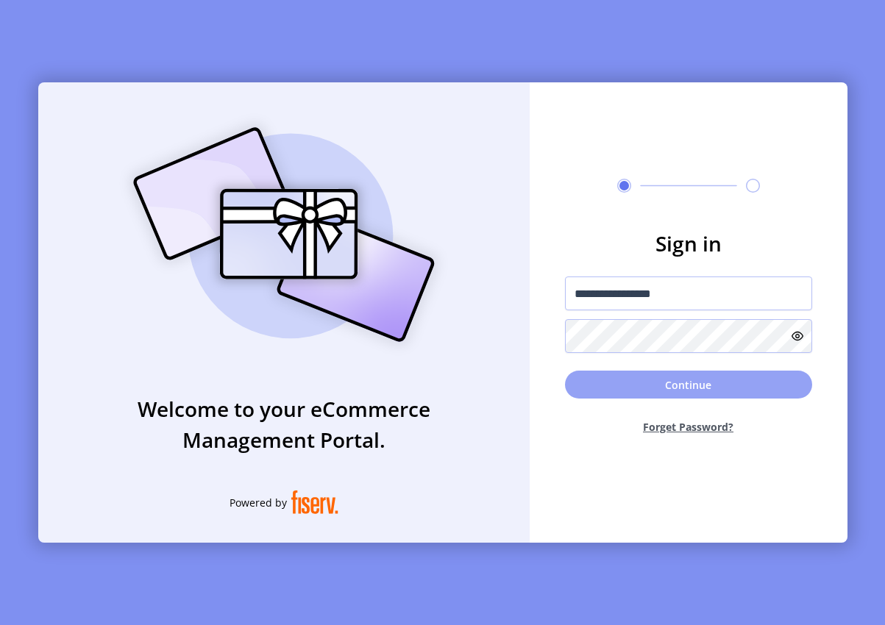
click at [672, 384] on button "Continue" at bounding box center [688, 385] width 247 height 28
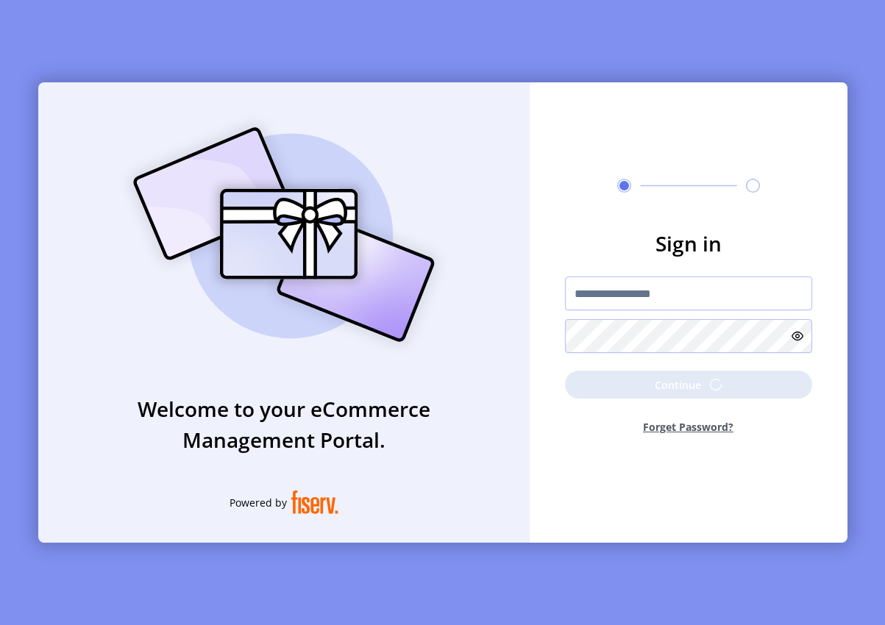
click at [884, 348] on div "**********" at bounding box center [442, 312] width 885 height 625
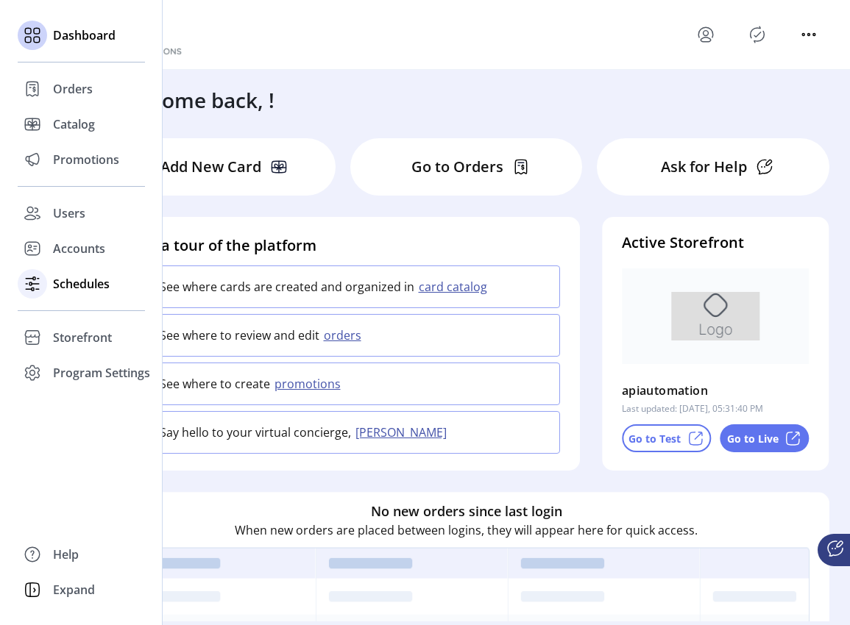
click at [79, 276] on span "Schedules" at bounding box center [81, 284] width 57 height 18
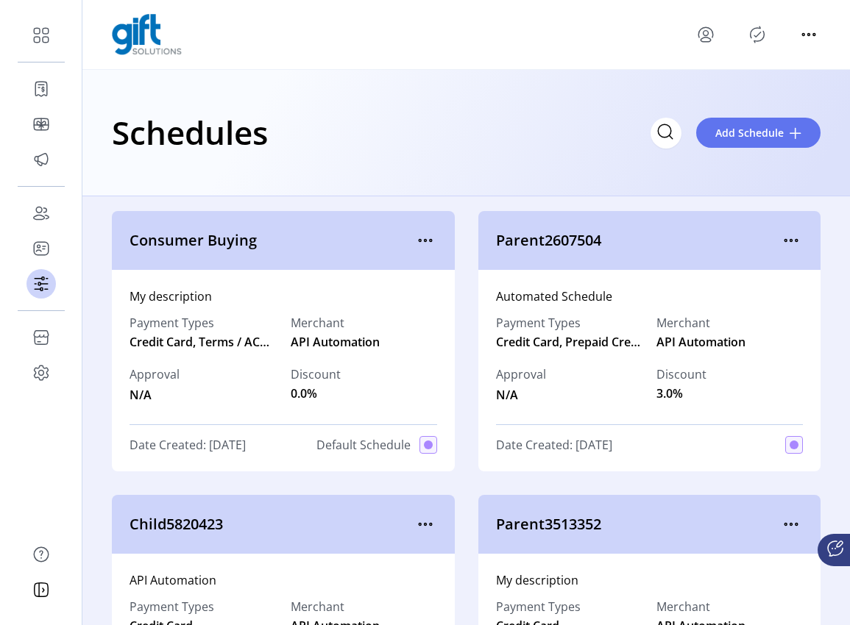
click at [758, 35] on icon "Publisher Panel" at bounding box center [757, 35] width 24 height 24
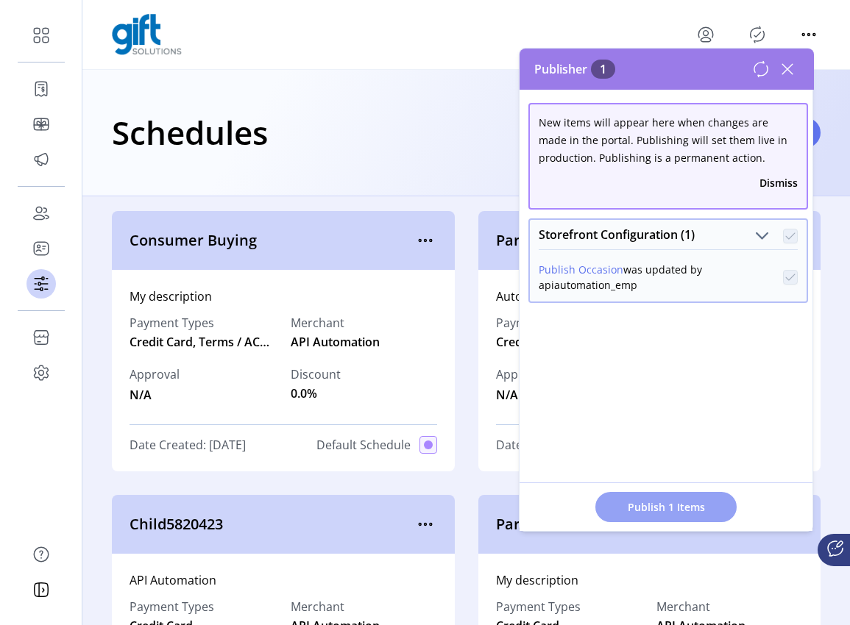
click at [653, 502] on span "Publish 1 Items" at bounding box center [665, 507] width 103 height 15
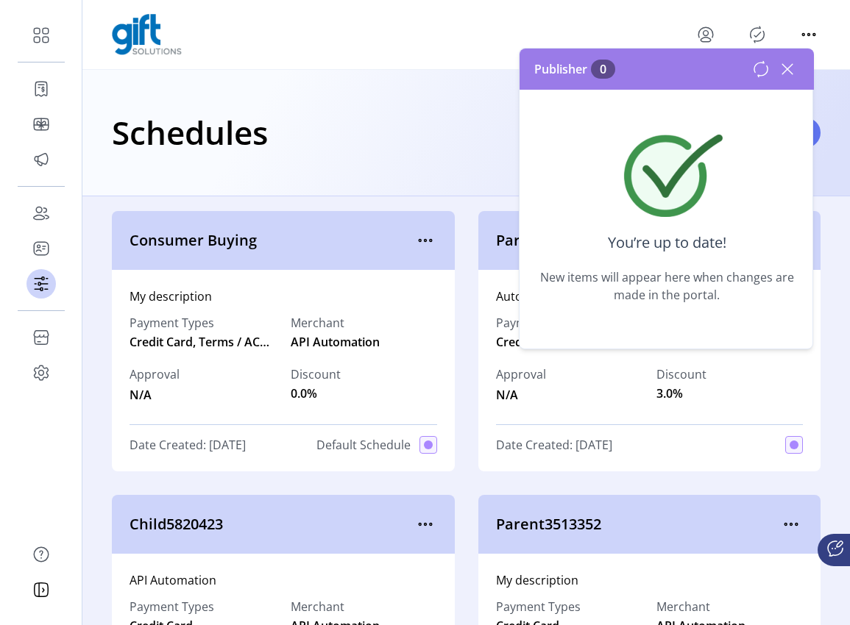
click at [786, 66] on icon at bounding box center [787, 69] width 24 height 24
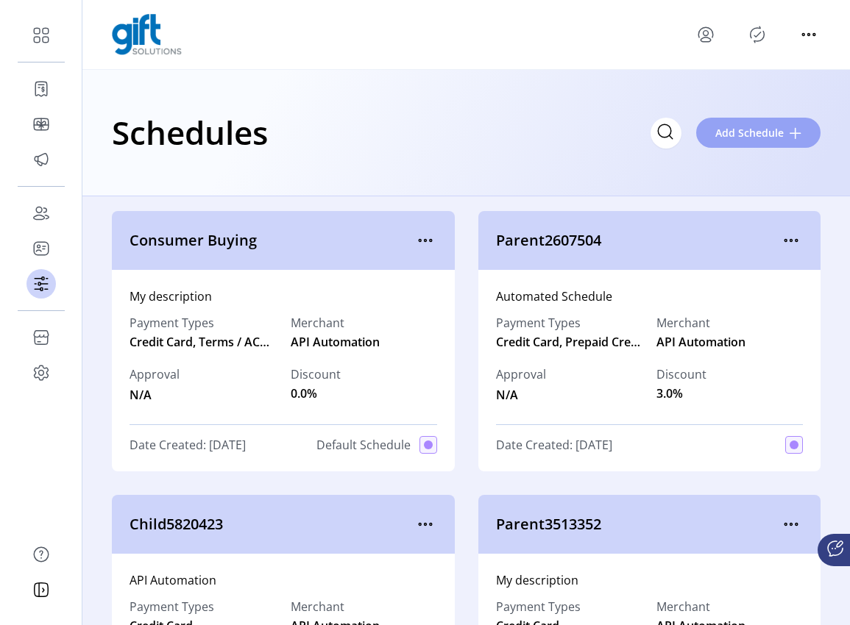
click at [771, 137] on span "Add Schedule" at bounding box center [749, 132] width 68 height 15
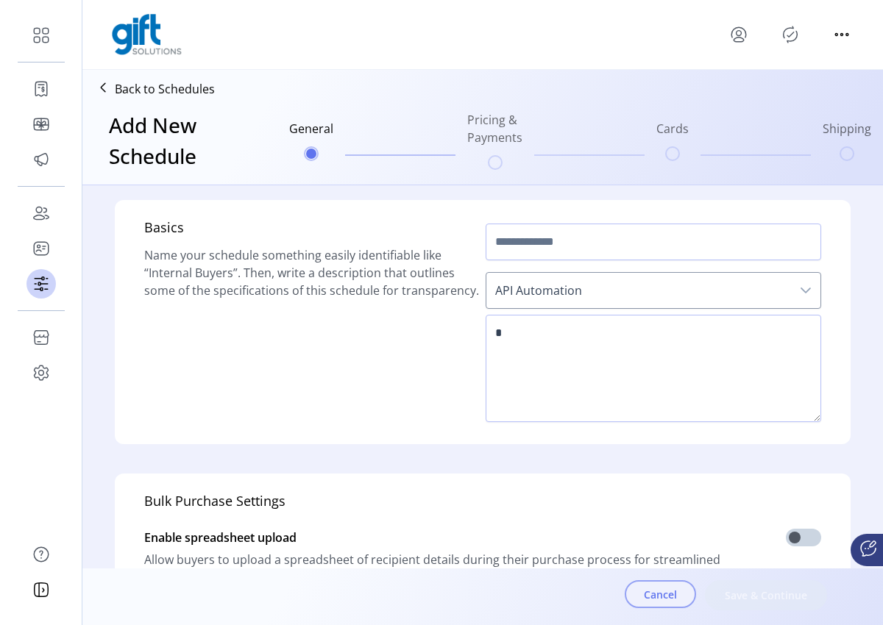
click at [654, 586] on button "Cancel" at bounding box center [660, 594] width 71 height 28
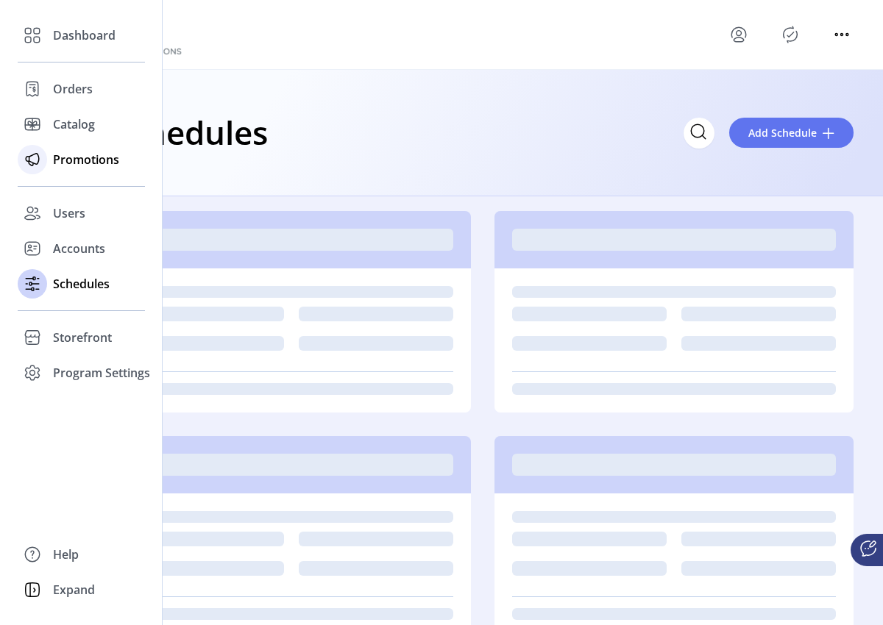
click at [81, 163] on span "Promotions" at bounding box center [86, 160] width 66 height 18
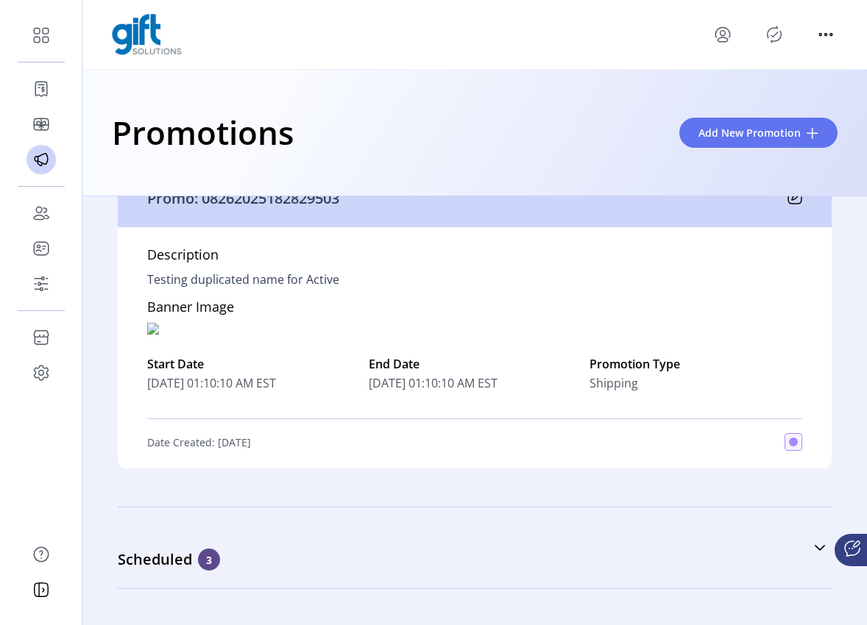
scroll to position [10248, 0]
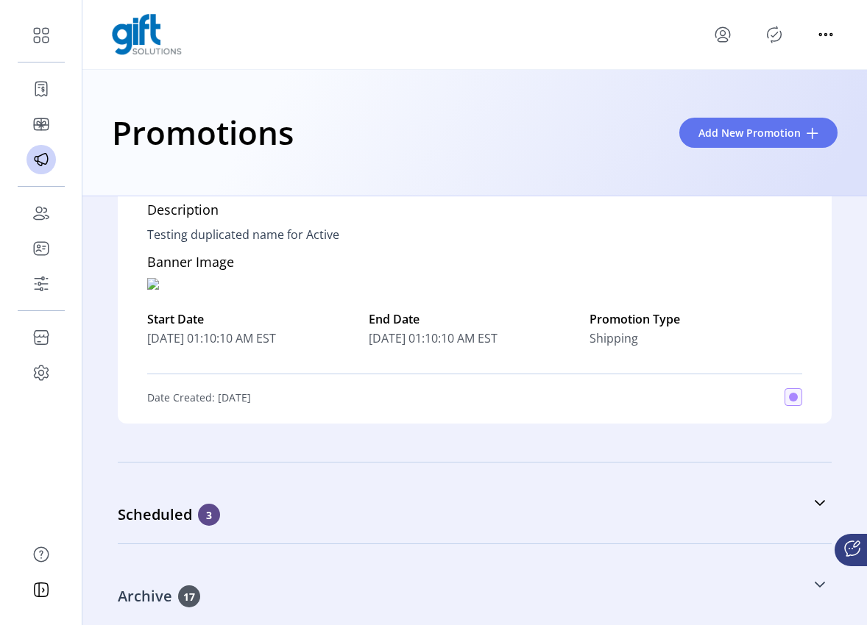
click at [801, 590] on link "Archive 17" at bounding box center [475, 584] width 714 height 63
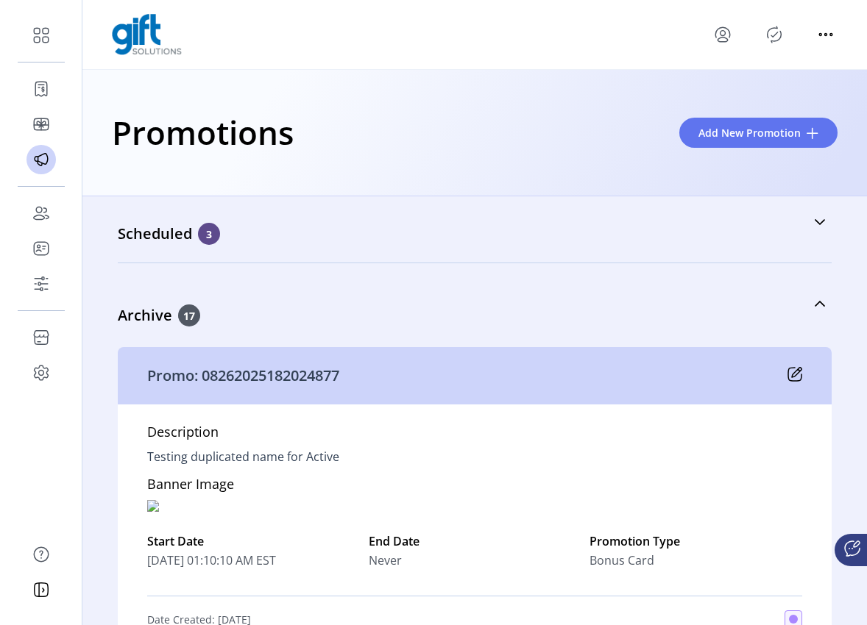
scroll to position [10529, 0]
click at [817, 301] on icon at bounding box center [820, 305] width 12 height 12
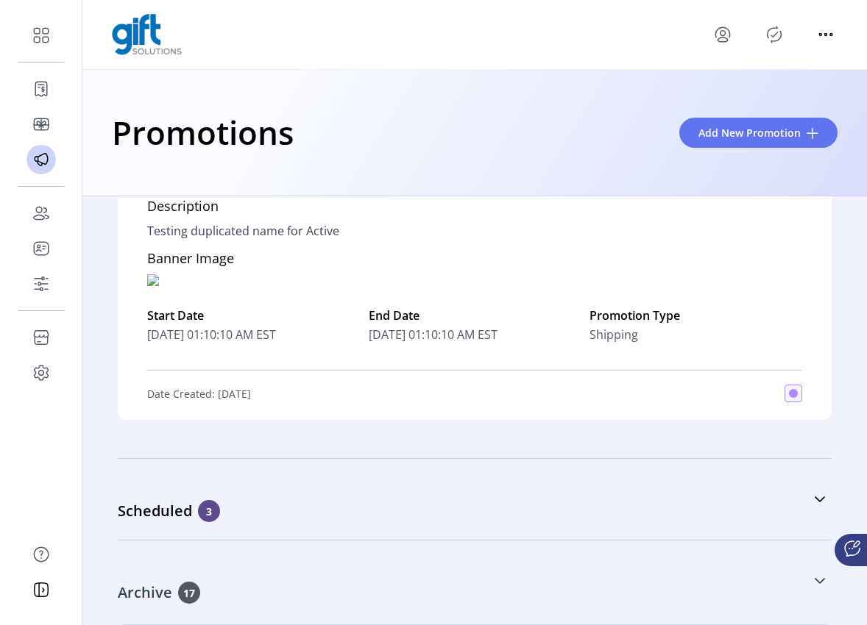
scroll to position [10248, 0]
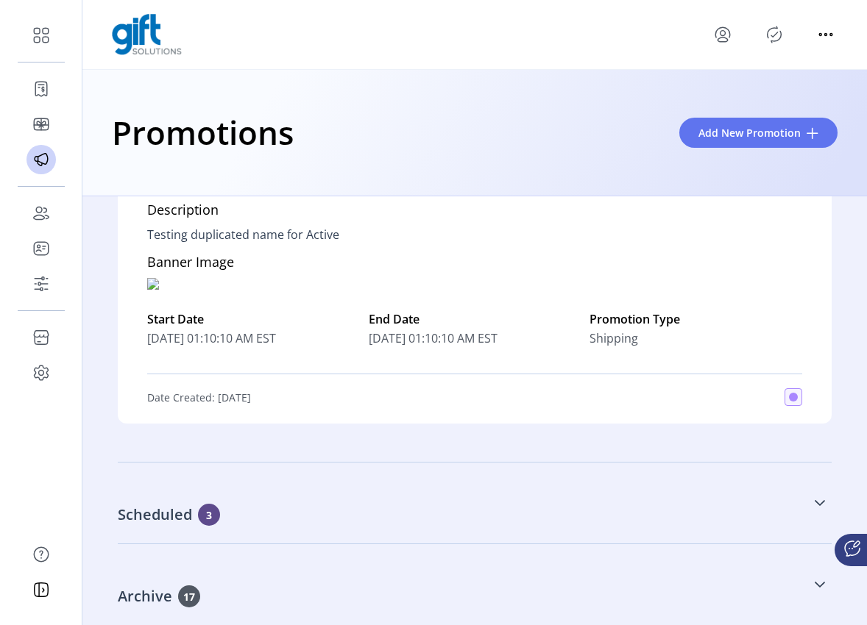
click at [814, 505] on icon at bounding box center [820, 503] width 12 height 12
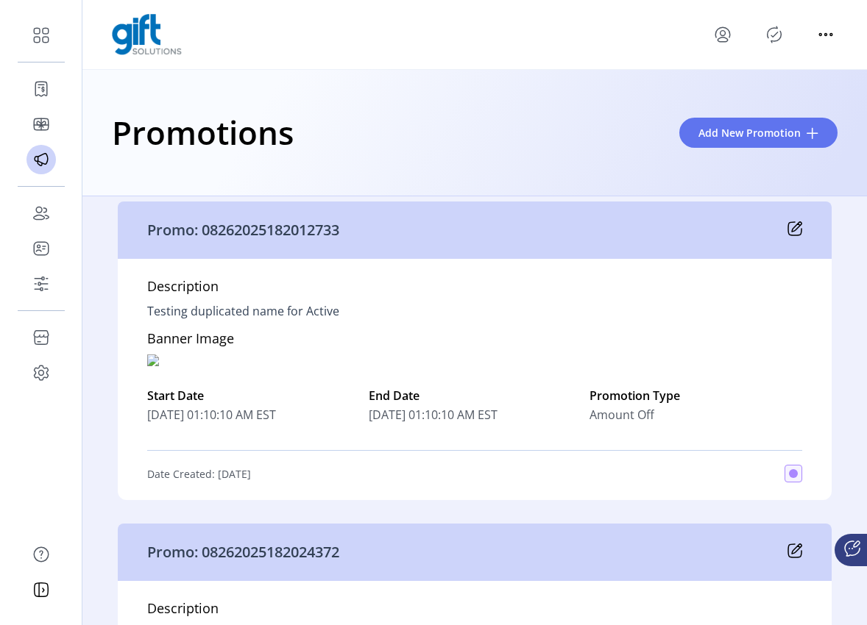
scroll to position [10506, 0]
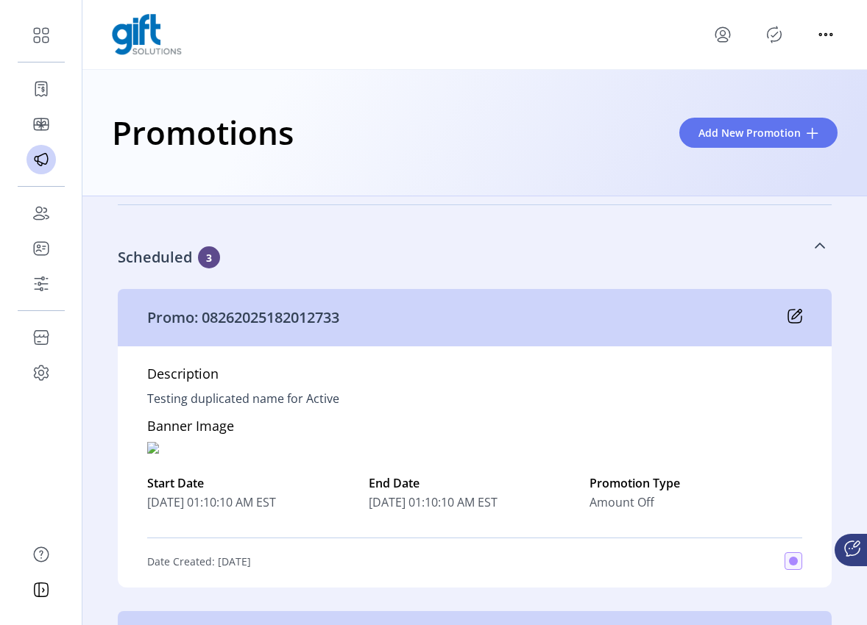
click at [798, 250] on link "Scheduled 3" at bounding box center [475, 245] width 714 height 63
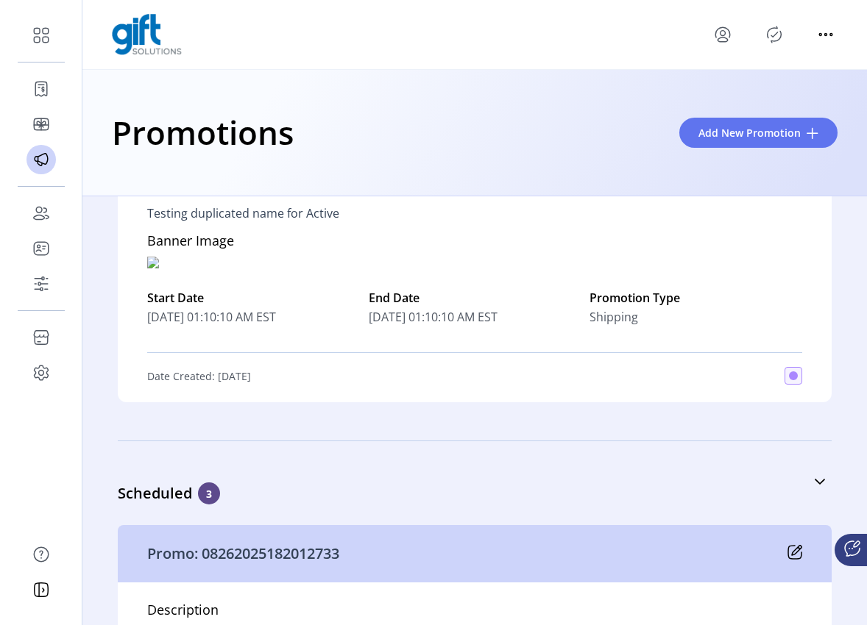
scroll to position [10248, 0]
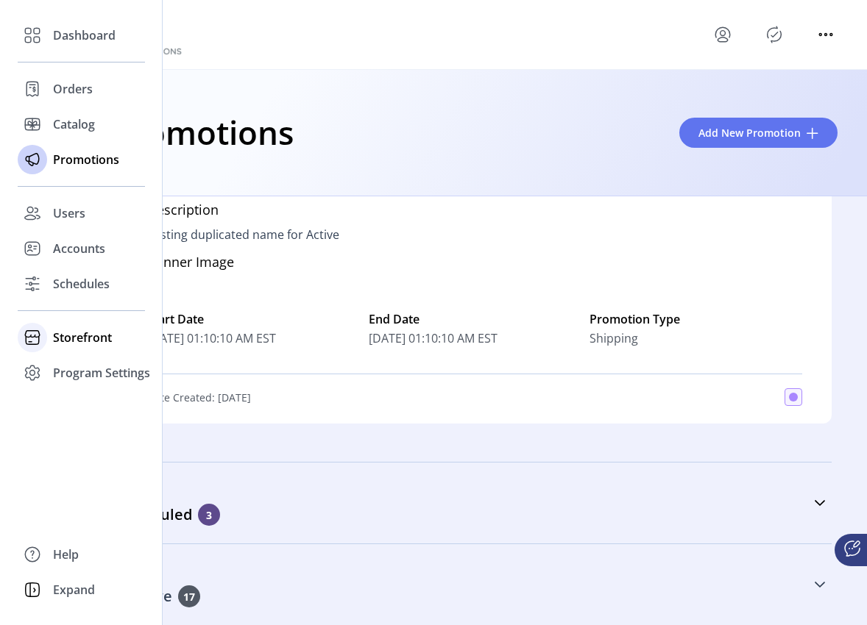
click at [58, 336] on span "Storefront" at bounding box center [82, 338] width 59 height 18
click at [91, 366] on span "Configuration" at bounding box center [91, 367] width 77 height 18
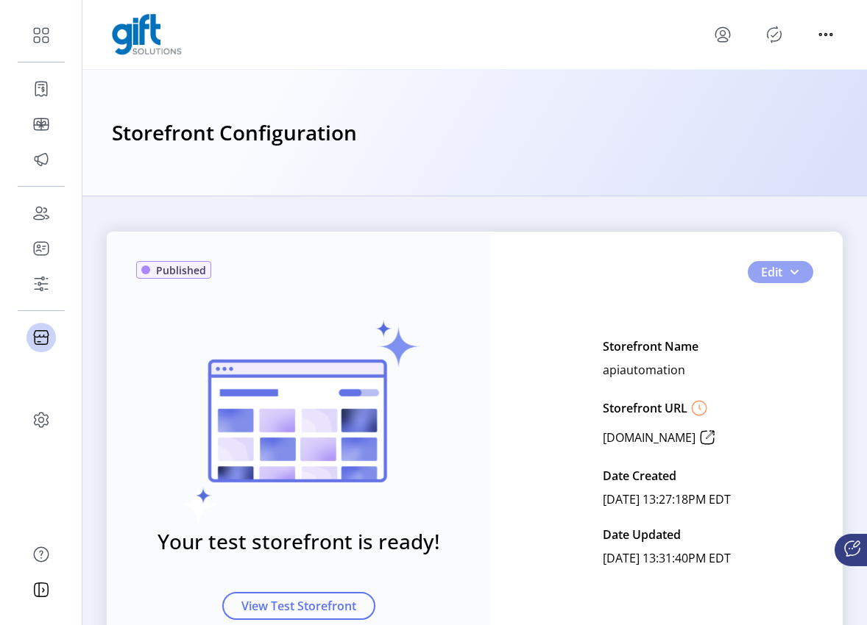
click at [795, 276] on span "button" at bounding box center [794, 272] width 12 height 12
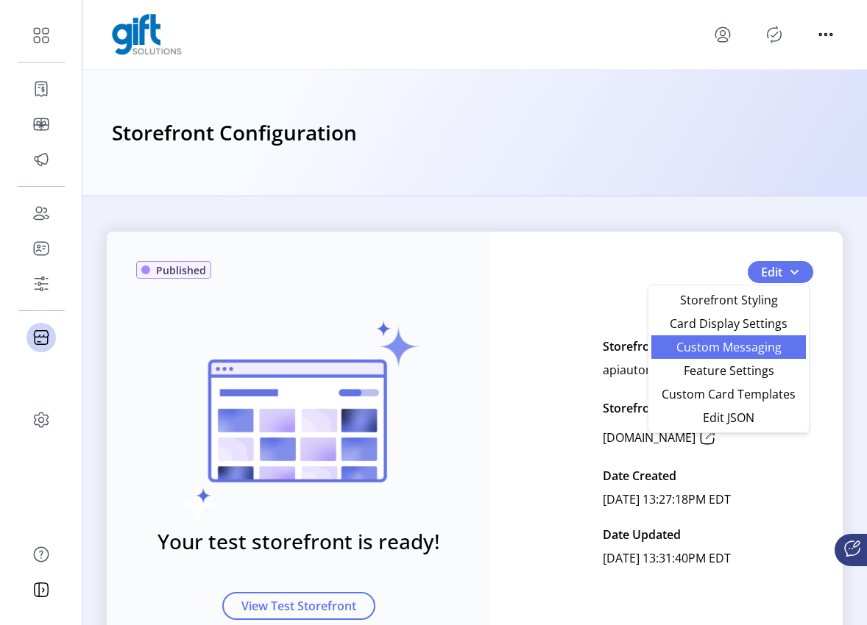
click at [761, 349] on span "Custom Messaging" at bounding box center [728, 347] width 137 height 12
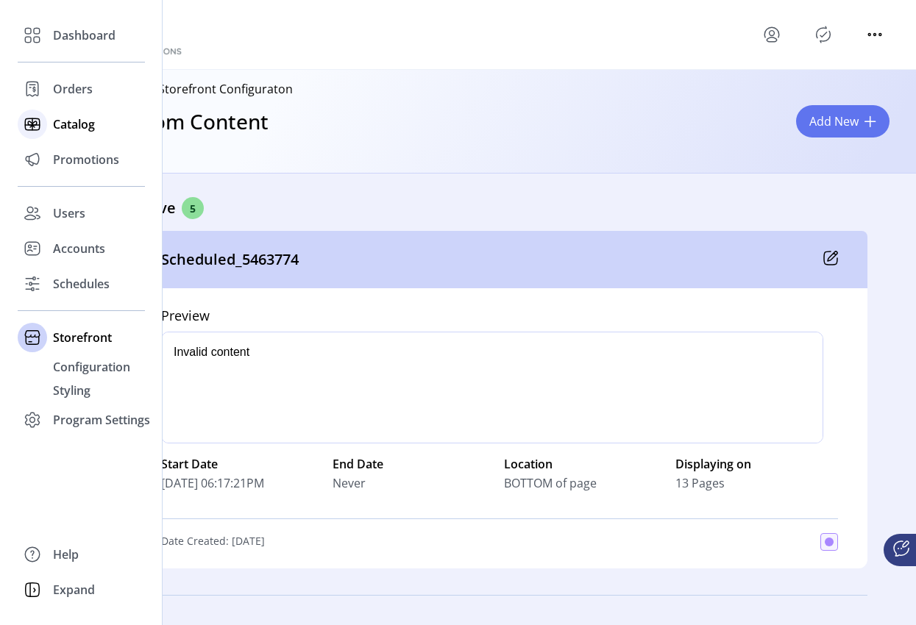
click at [61, 119] on span "Catalog" at bounding box center [74, 124] width 42 height 18
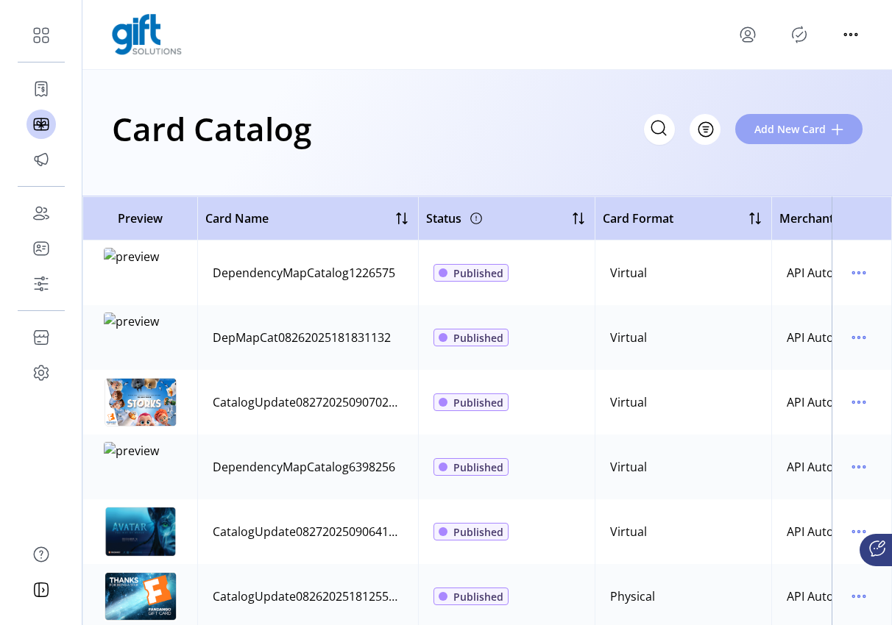
click at [795, 134] on span "Add New Card" at bounding box center [789, 128] width 71 height 15
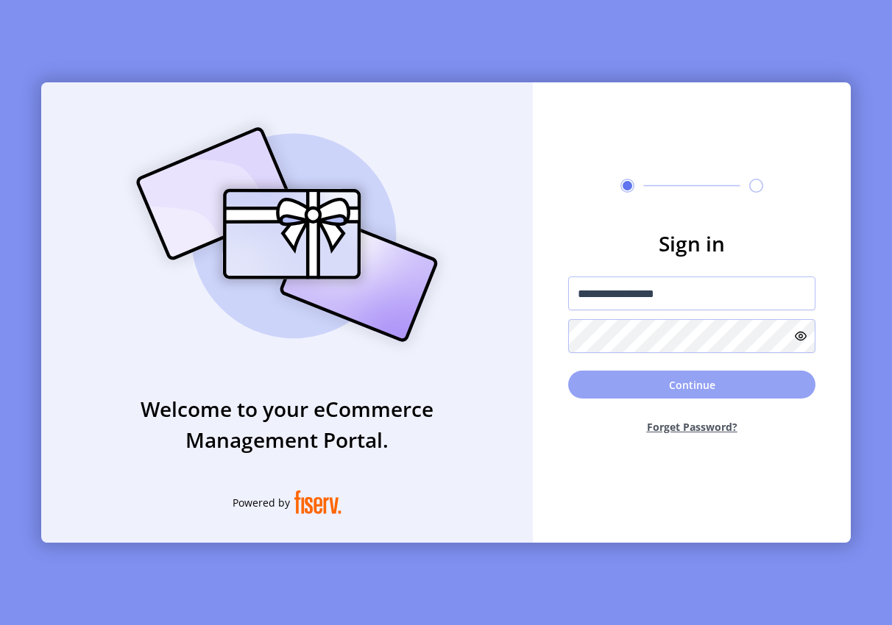
click at [684, 394] on button "Continue" at bounding box center [691, 385] width 247 height 28
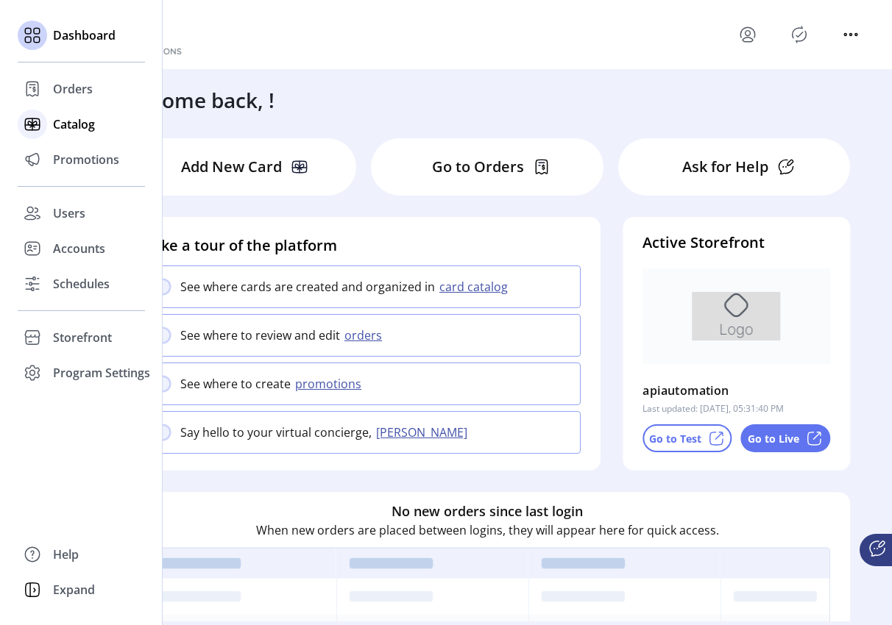
click at [89, 126] on span "Catalog" at bounding box center [74, 124] width 42 height 18
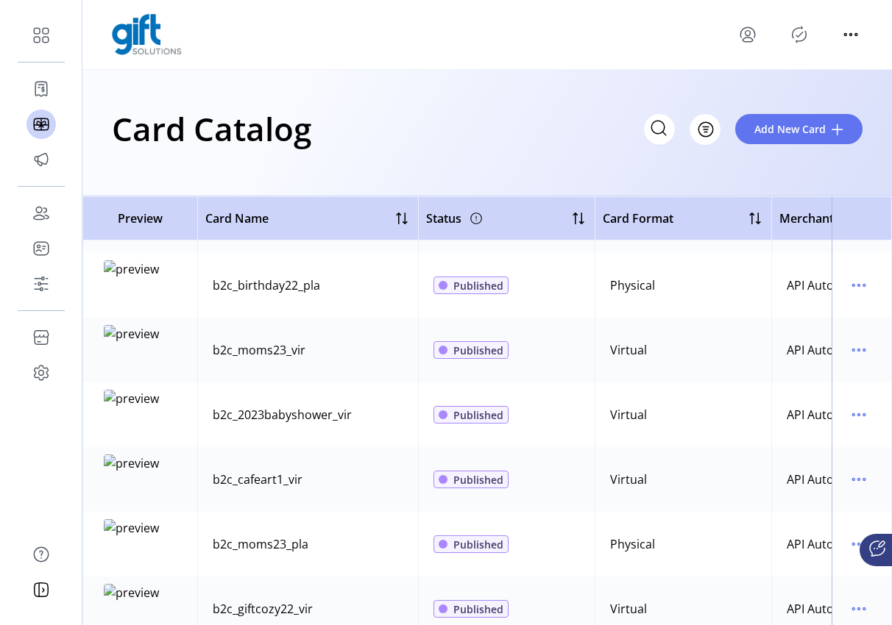
scroll to position [5065, 0]
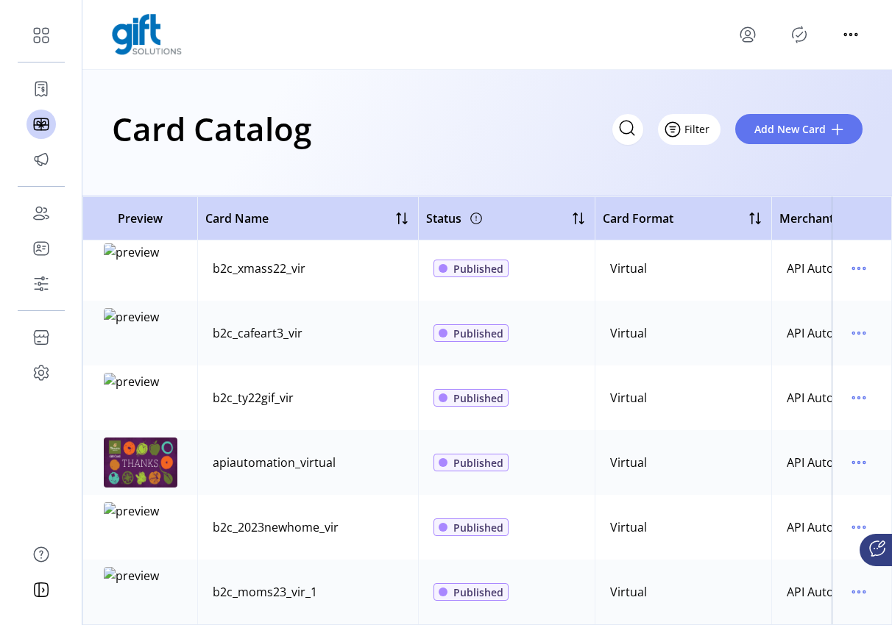
click at [704, 122] on span "Filter" at bounding box center [696, 128] width 25 height 15
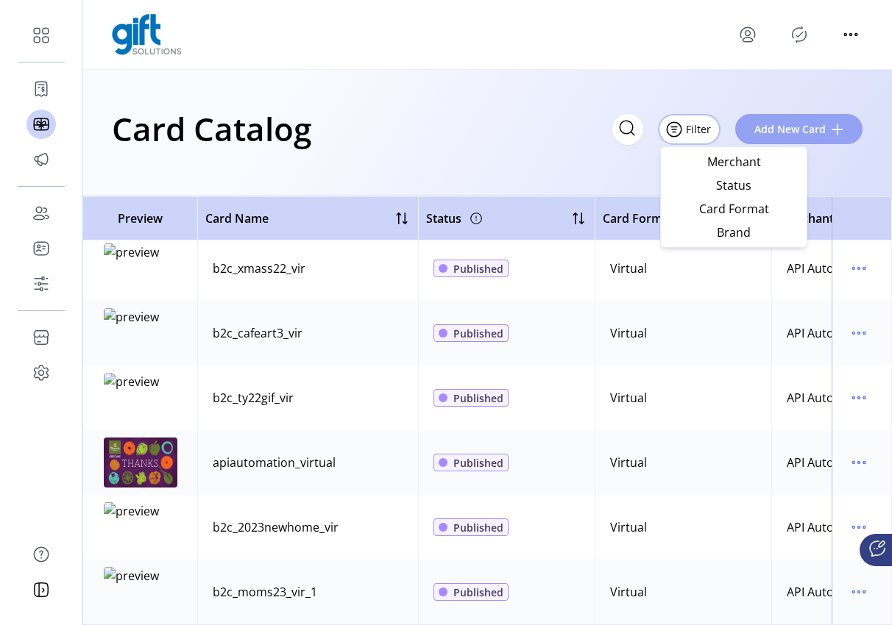
click at [801, 128] on span "Add New Card" at bounding box center [789, 128] width 71 height 15
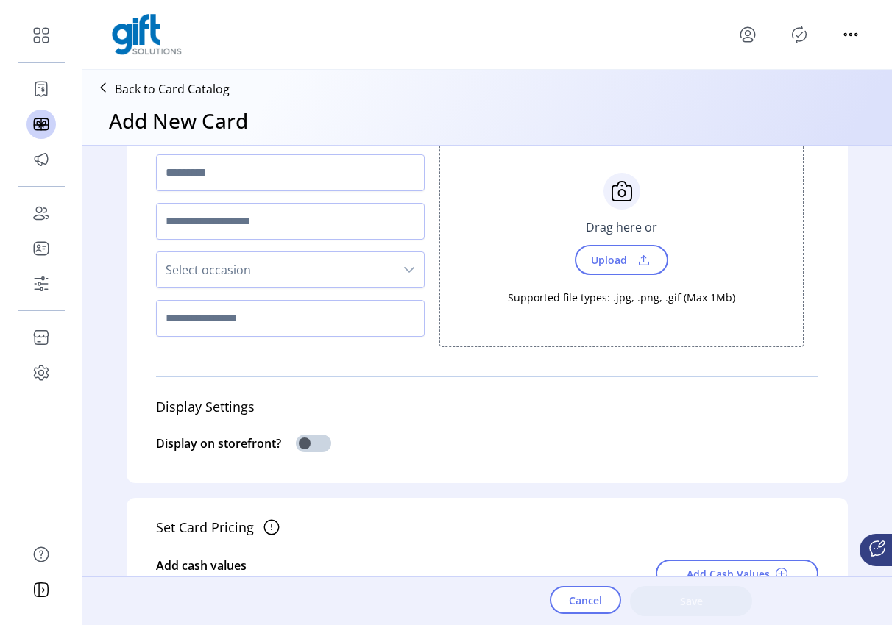
scroll to position [182, 0]
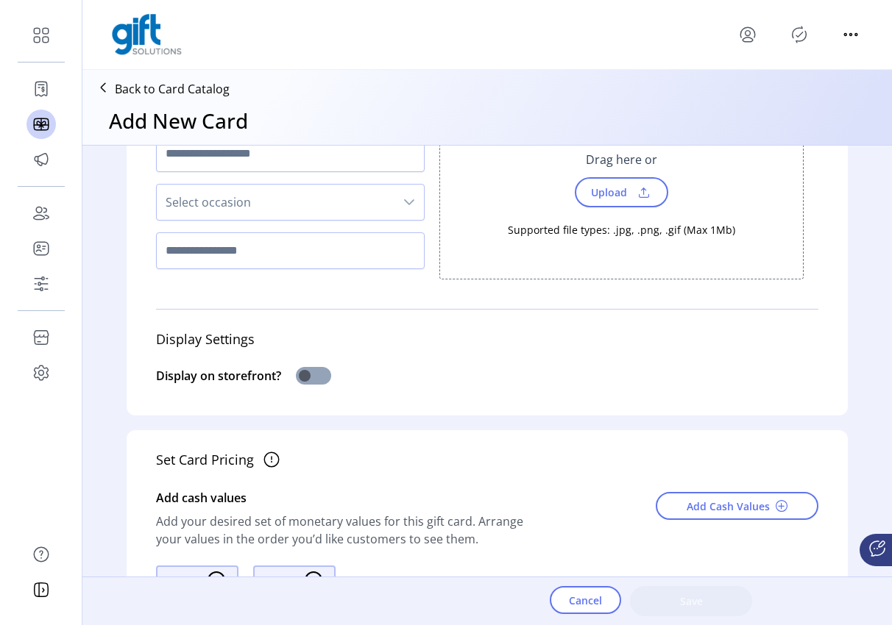
click at [321, 373] on span at bounding box center [313, 376] width 35 height 18
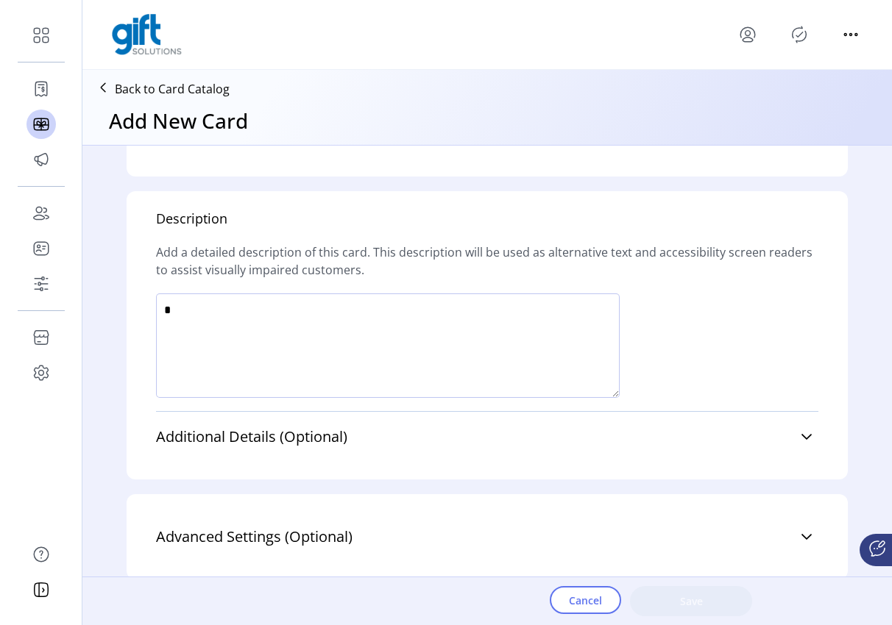
scroll to position [0, 0]
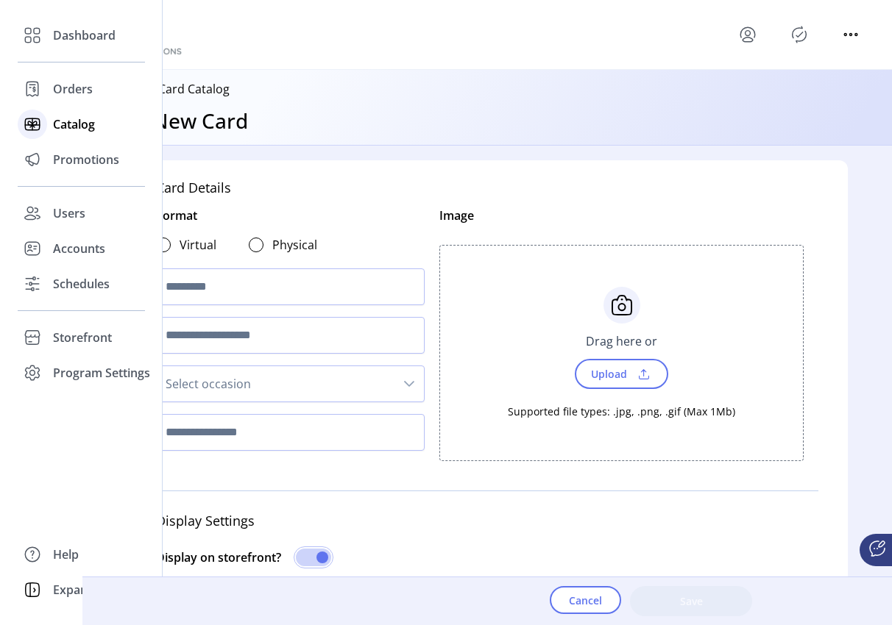
click at [70, 131] on span "Catalog" at bounding box center [74, 124] width 42 height 18
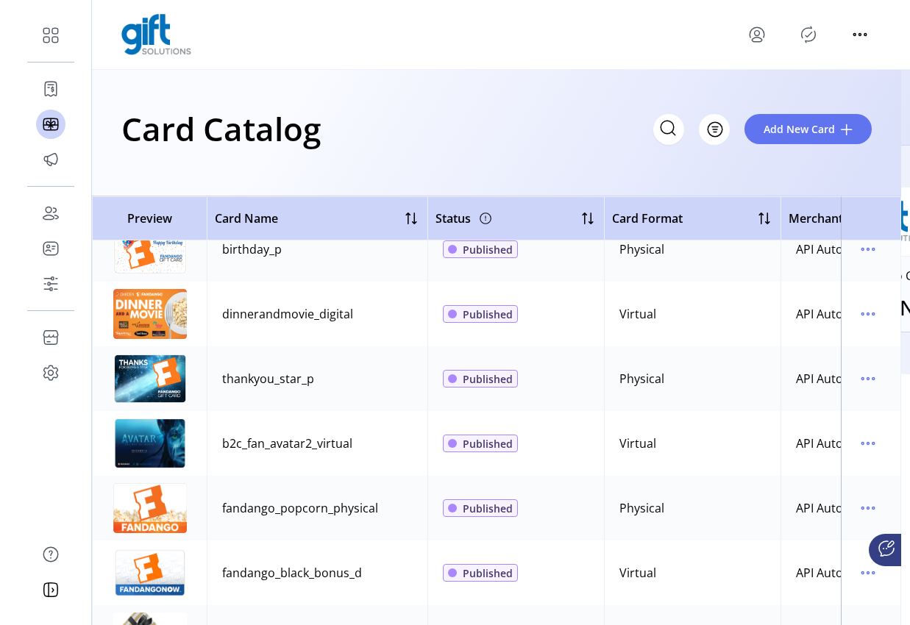
scroll to position [1139, 0]
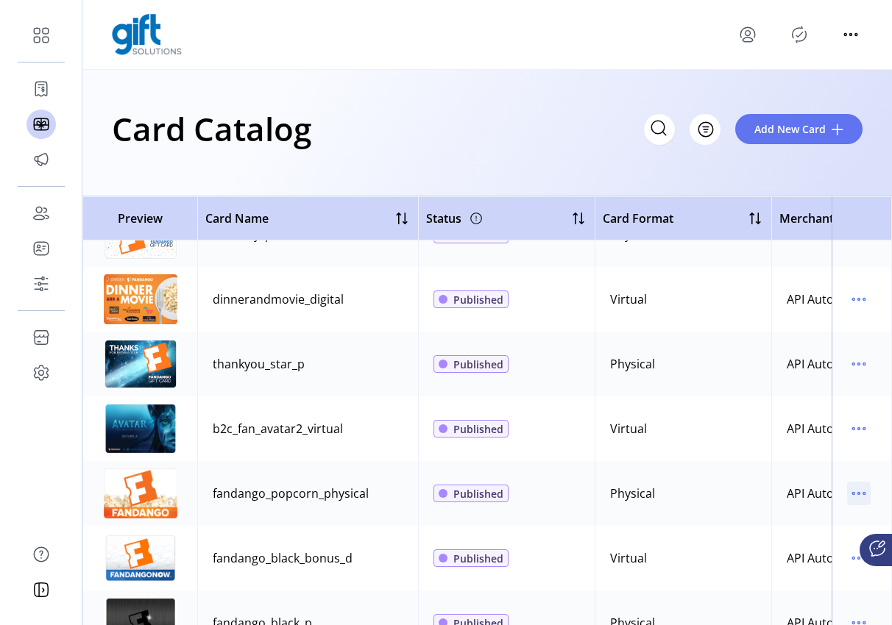
click at [859, 499] on icon "menu" at bounding box center [859, 494] width 24 height 24
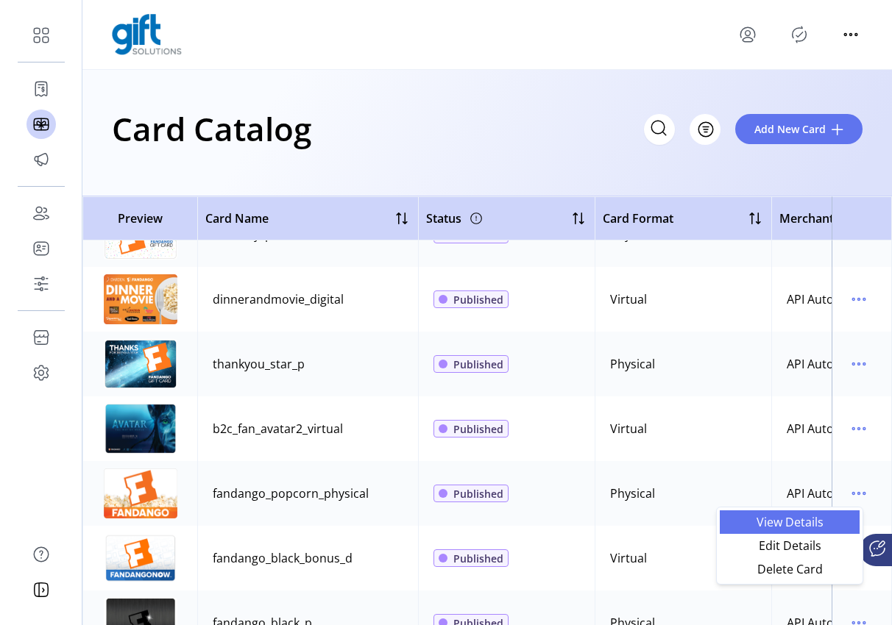
click at [807, 525] on span "View Details" at bounding box center [789, 522] width 122 height 12
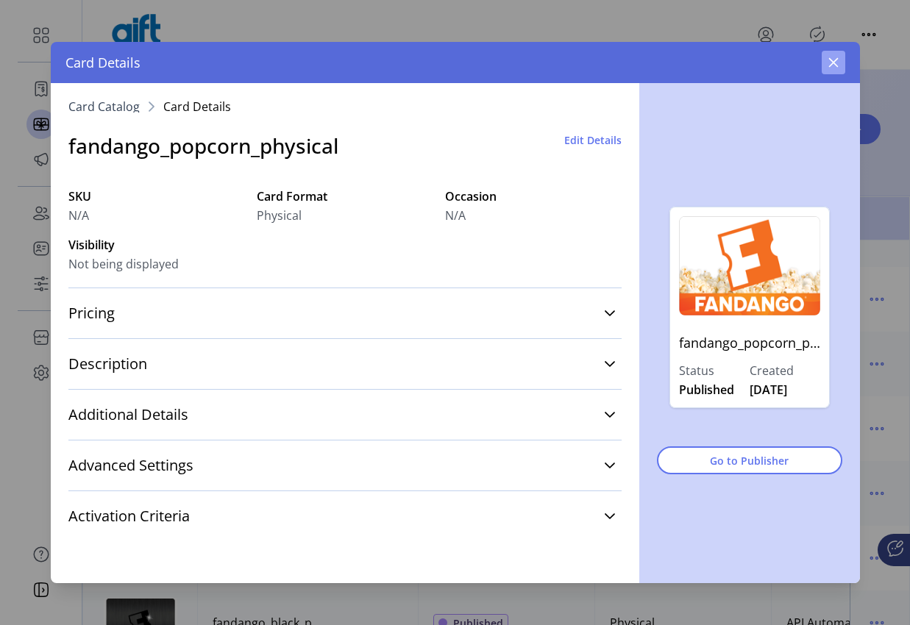
click at [833, 63] on icon "button" at bounding box center [833, 63] width 10 height 10
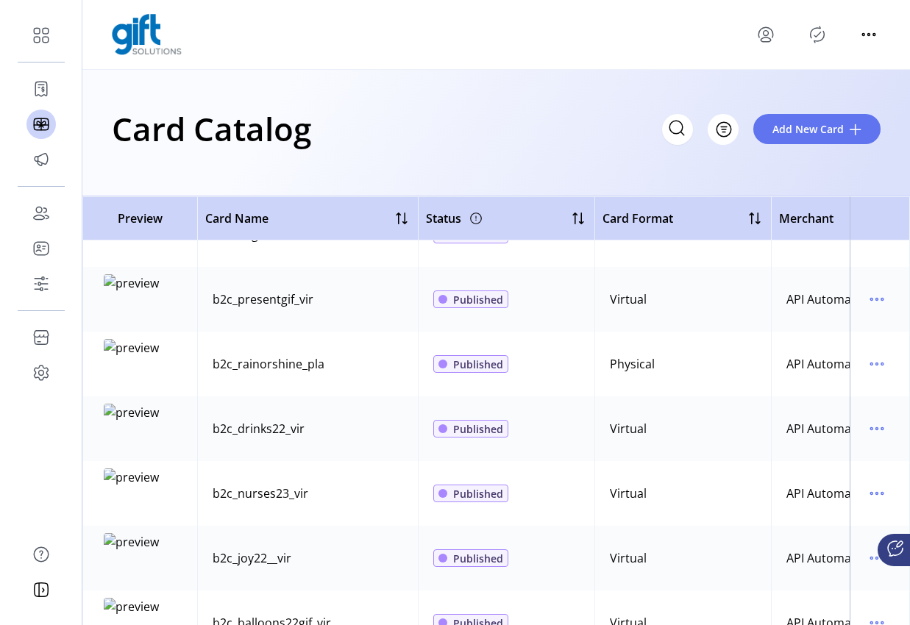
scroll to position [3239, 0]
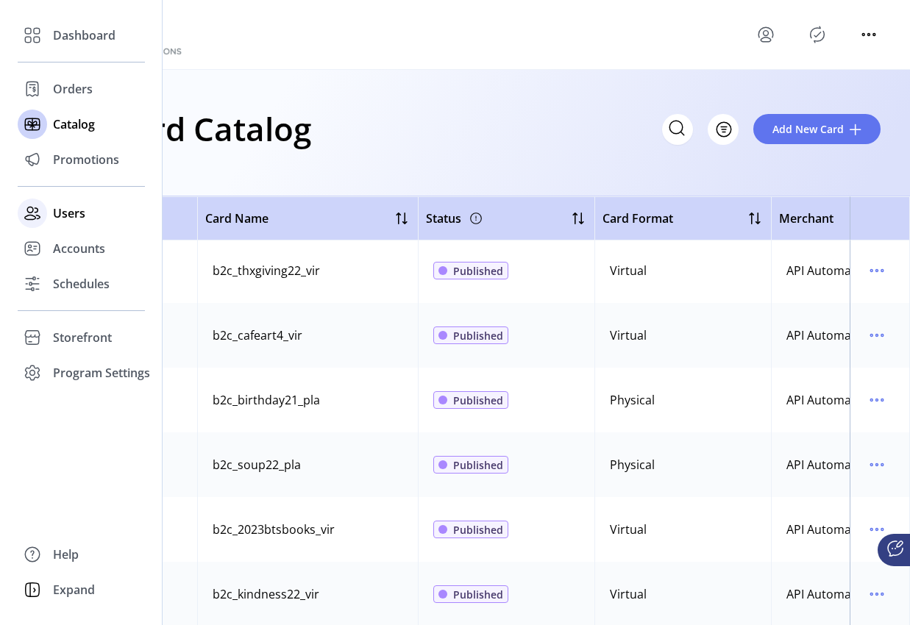
click at [60, 206] on span "Users" at bounding box center [69, 214] width 32 height 18
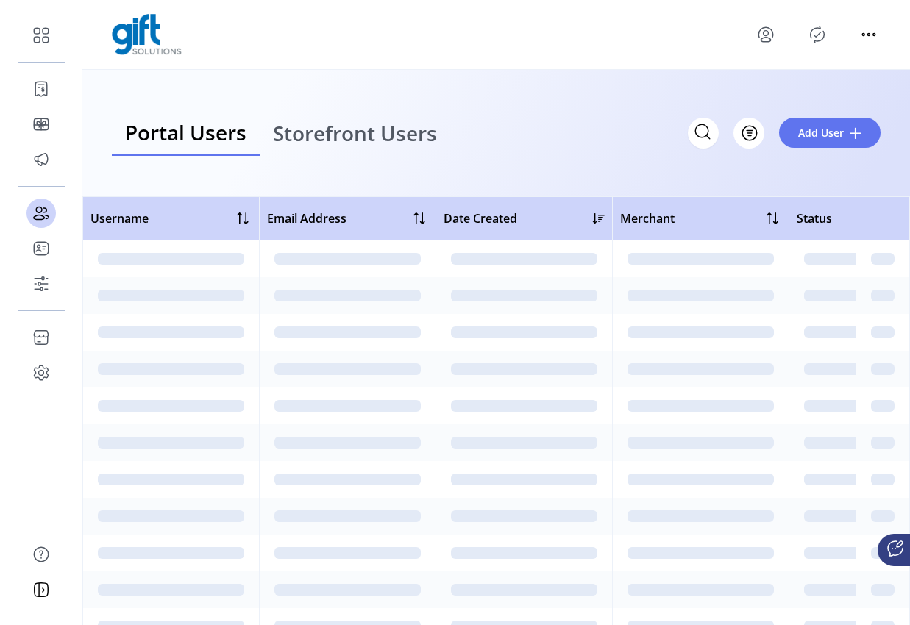
click at [343, 143] on span "Storefront Users" at bounding box center [355, 133] width 164 height 21
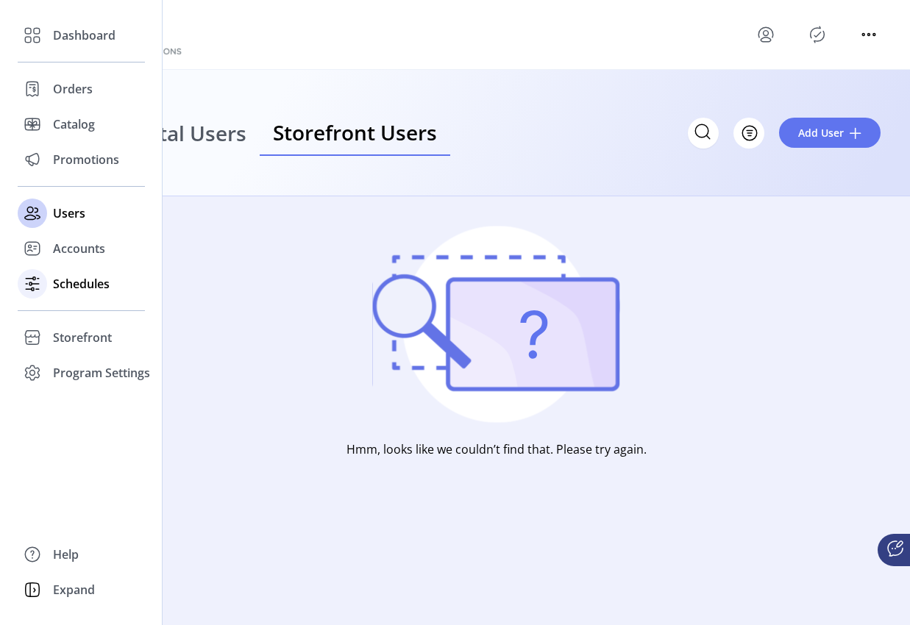
click at [84, 283] on span "Schedules" at bounding box center [81, 284] width 57 height 18
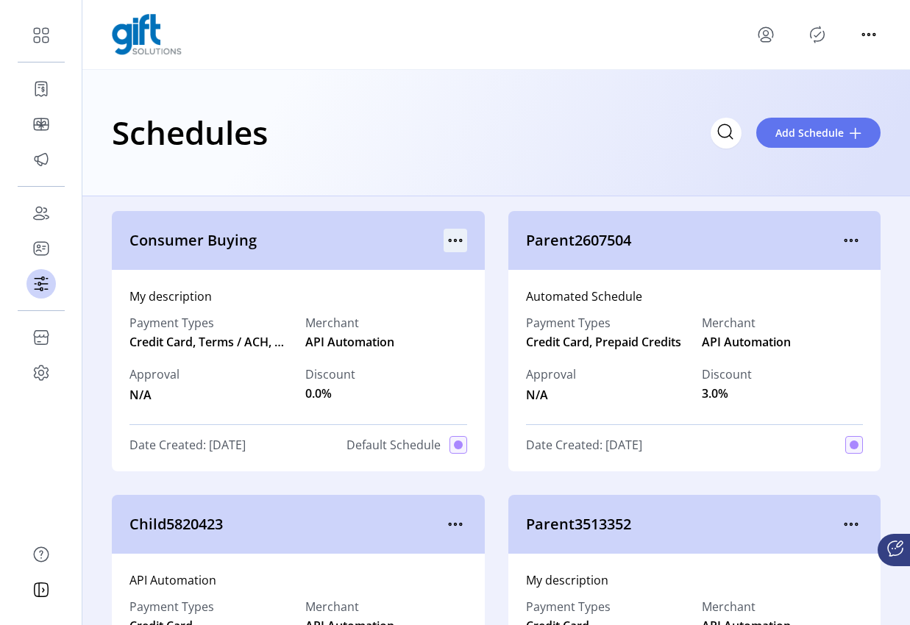
click at [444, 246] on icon "menu" at bounding box center [456, 241] width 24 height 24
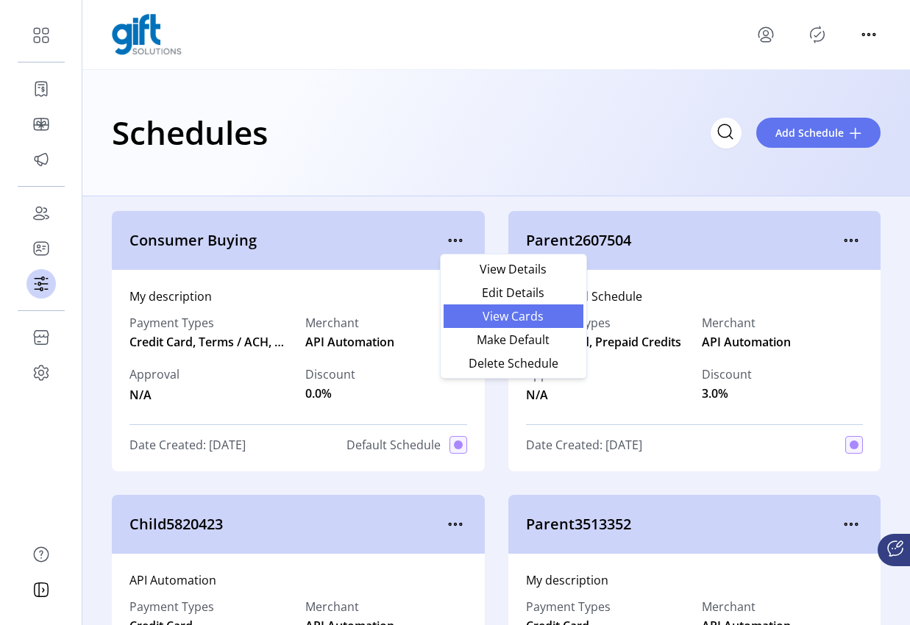
click at [512, 321] on span "View Cards" at bounding box center [513, 316] width 122 height 12
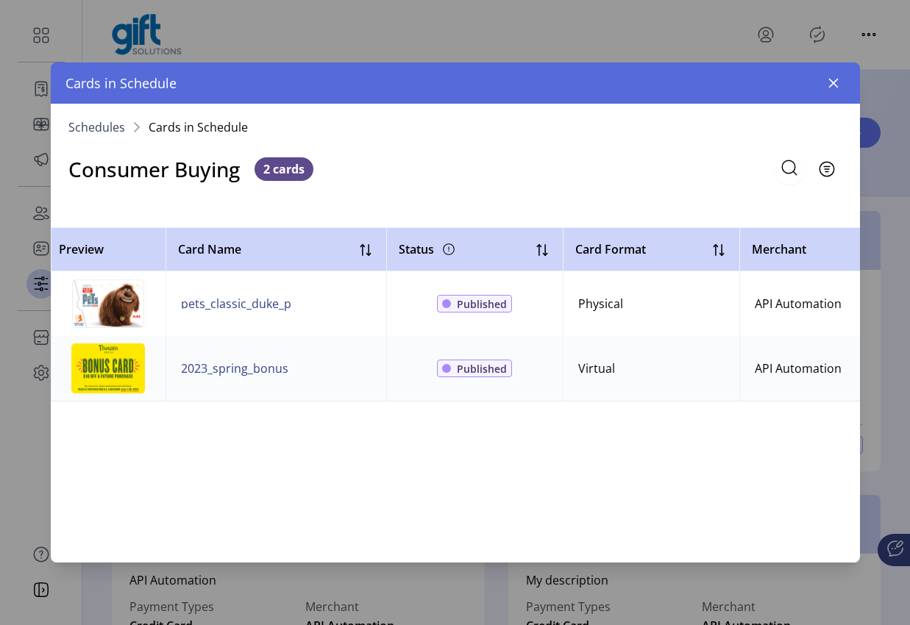
drag, startPoint x: 834, startPoint y: 84, endPoint x: 802, endPoint y: 110, distance: 41.4
click at [834, 84] on icon "button" at bounding box center [833, 84] width 10 height 10
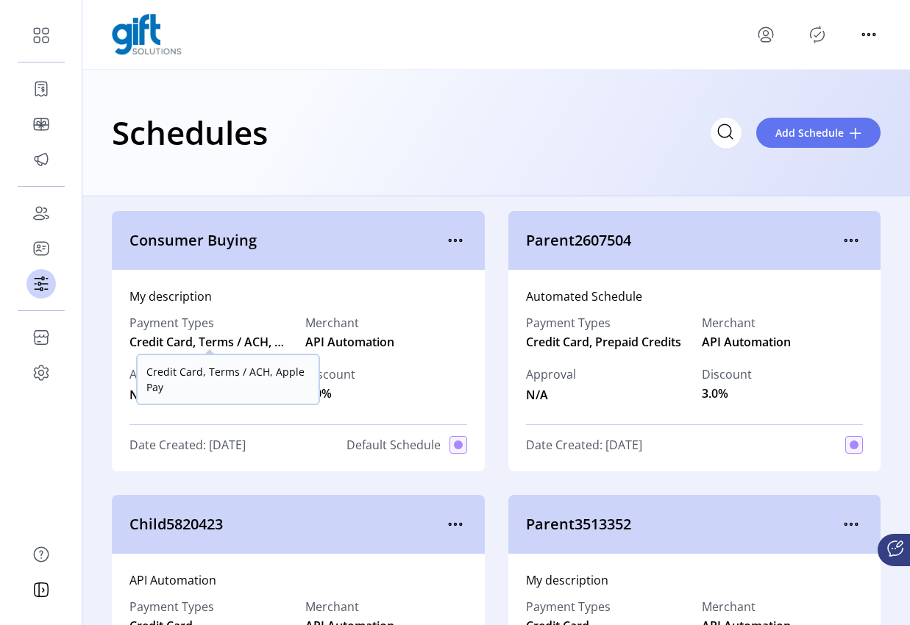
click at [270, 344] on span "Credit Card, Terms / ACH, Apple Pay" at bounding box center [209, 342] width 161 height 18
click at [452, 238] on icon "menu" at bounding box center [456, 241] width 24 height 24
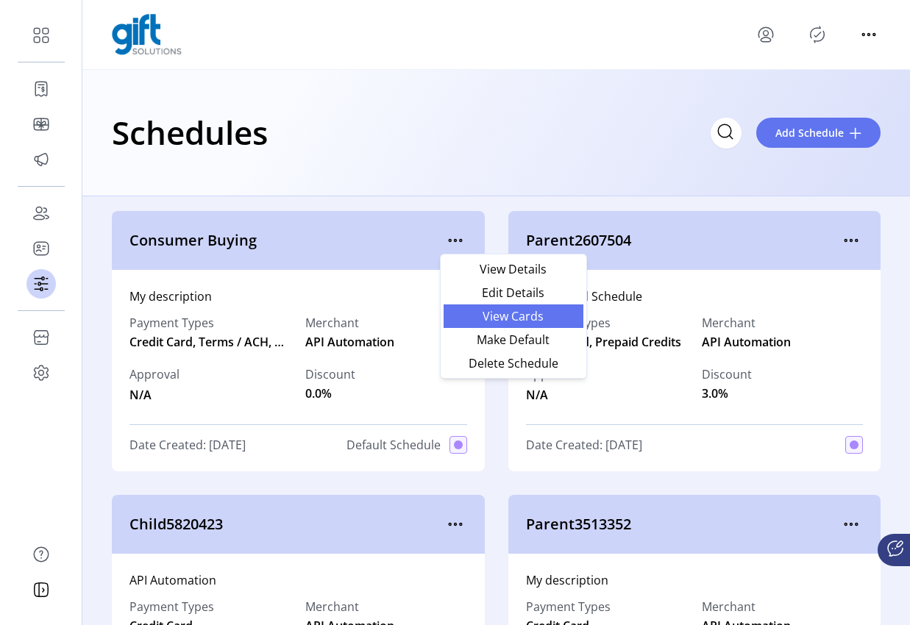
click at [517, 317] on span "View Cards" at bounding box center [513, 316] width 122 height 12
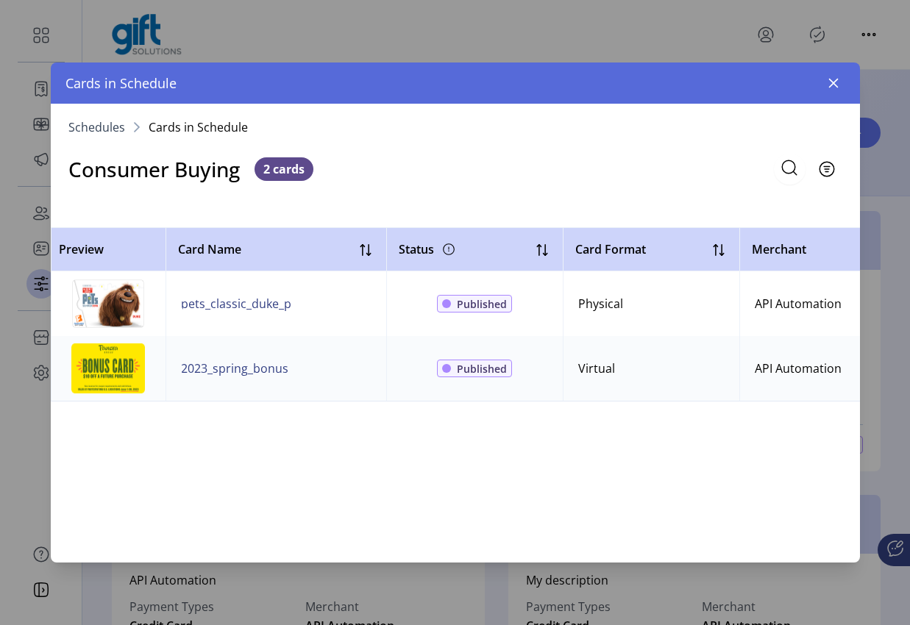
scroll to position [0, 602]
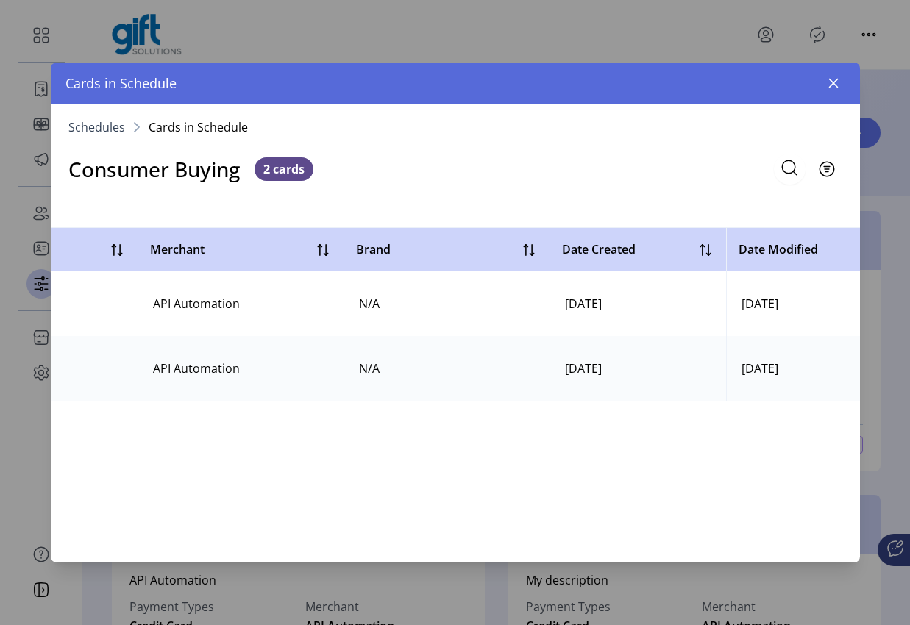
click at [490, 399] on td "N/A" at bounding box center [447, 368] width 206 height 65
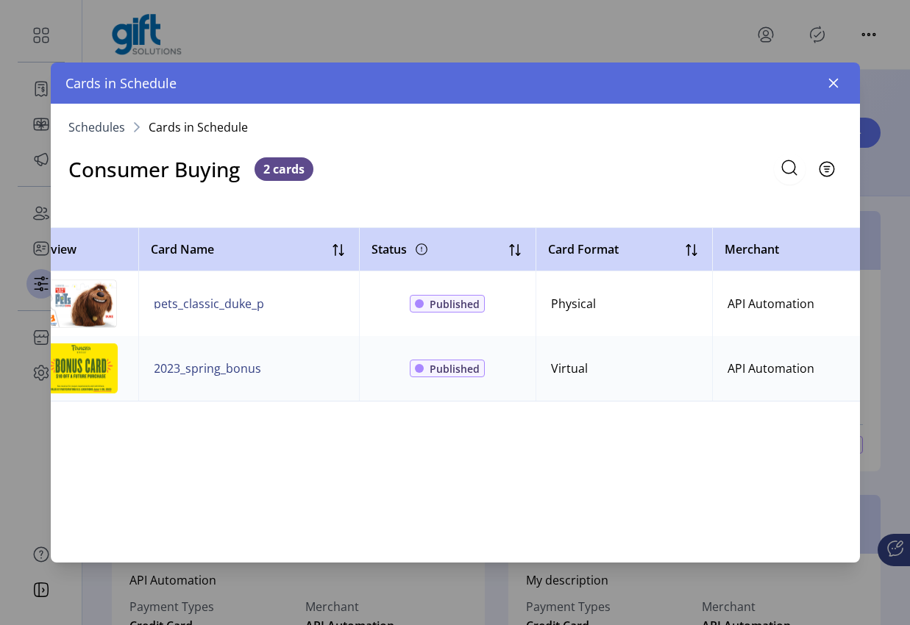
scroll to position [0, 5]
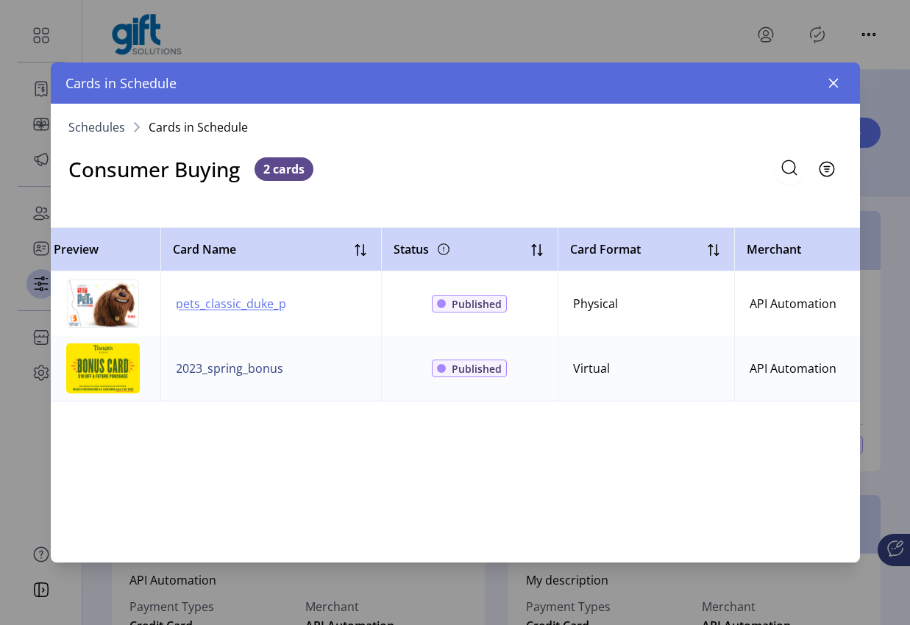
drag, startPoint x: 300, startPoint y: 305, endPoint x: 183, endPoint y: 302, distance: 117.0
click at [183, 302] on td "pets_classic_duke_p" at bounding box center [270, 303] width 221 height 65
drag, startPoint x: 343, startPoint y: 313, endPoint x: 273, endPoint y: 310, distance: 69.9
click at [277, 310] on td "pets_classic_duke_p" at bounding box center [270, 303] width 221 height 65
click at [255, 306] on span "pets_classic_duke_p" at bounding box center [231, 304] width 110 height 18
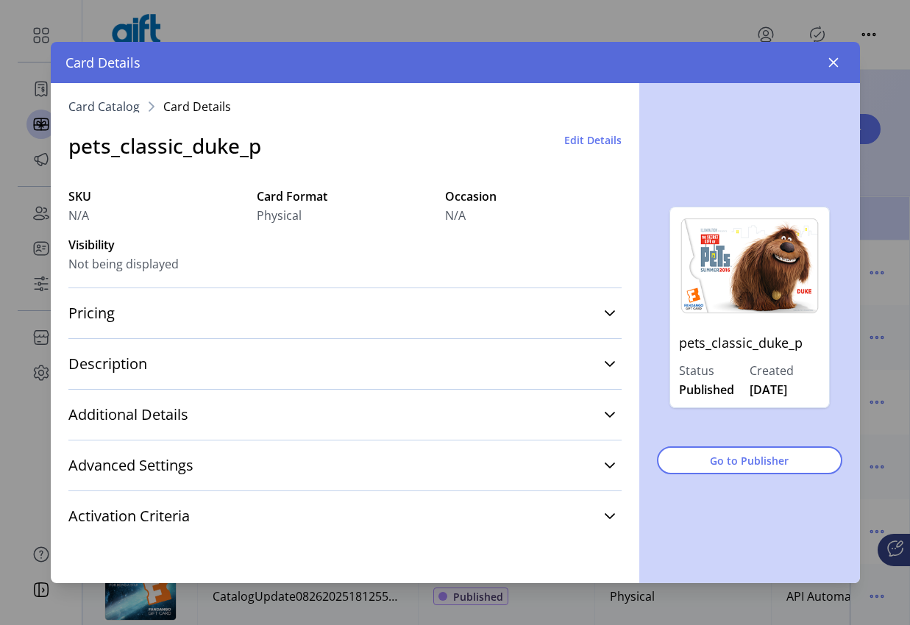
drag, startPoint x: 728, startPoint y: 62, endPoint x: 852, endPoint y: 60, distance: 123.6
click at [854, 59] on div "Card Details" at bounding box center [455, 62] width 809 height 41
click at [572, 140] on span "Edit Details" at bounding box center [592, 139] width 57 height 15
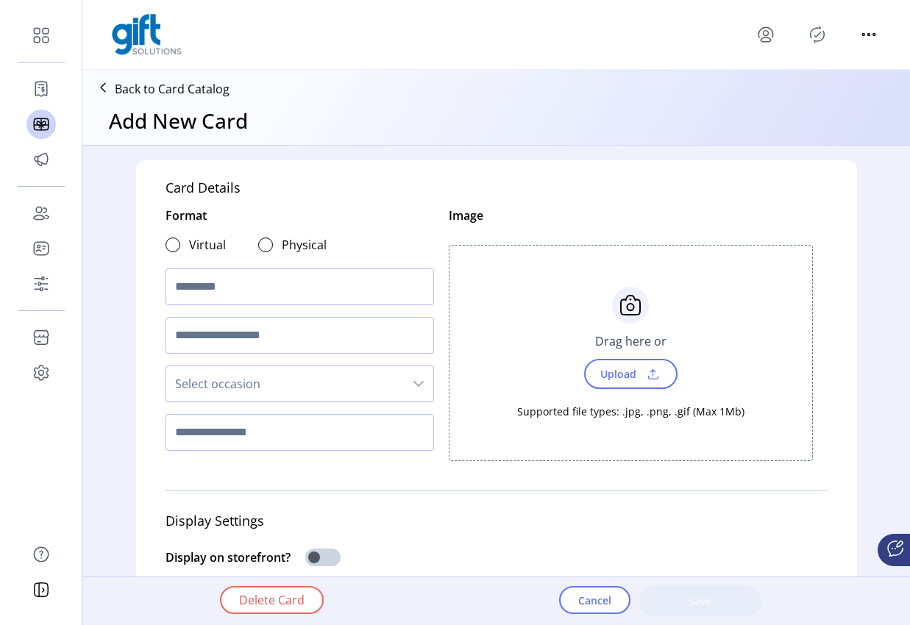
type input "*"
type input "**********"
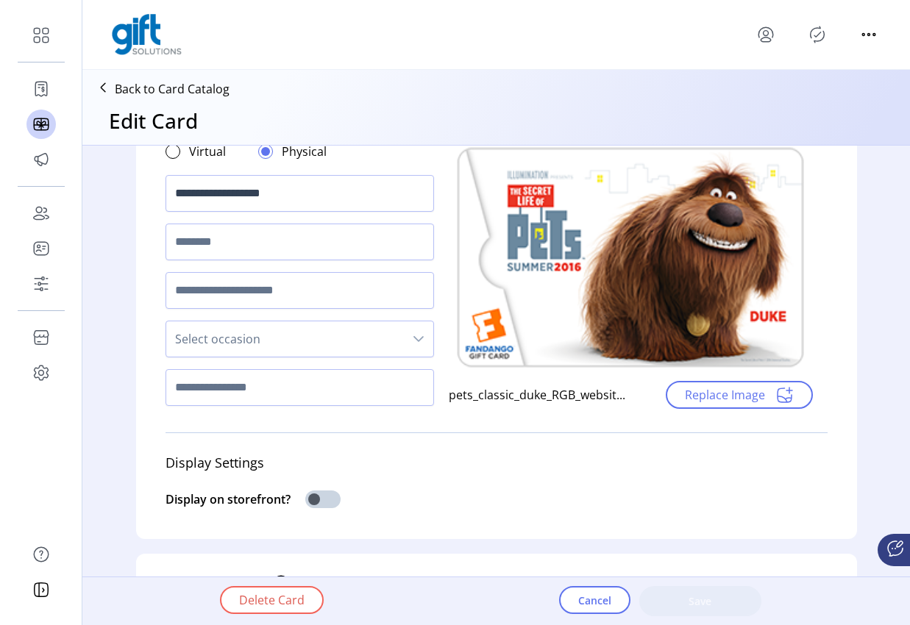
scroll to position [177, 0]
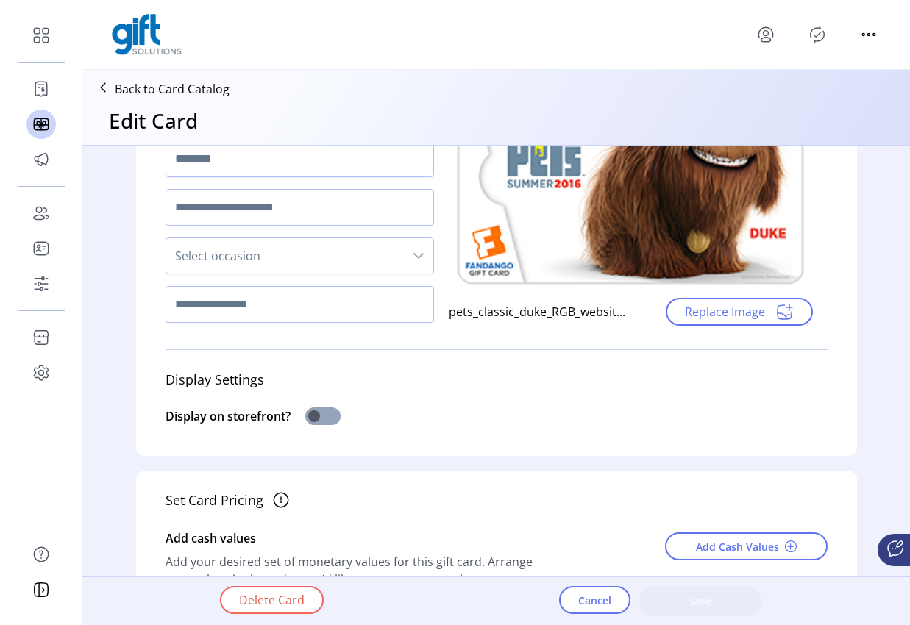
click at [316, 422] on span at bounding box center [322, 417] width 35 height 18
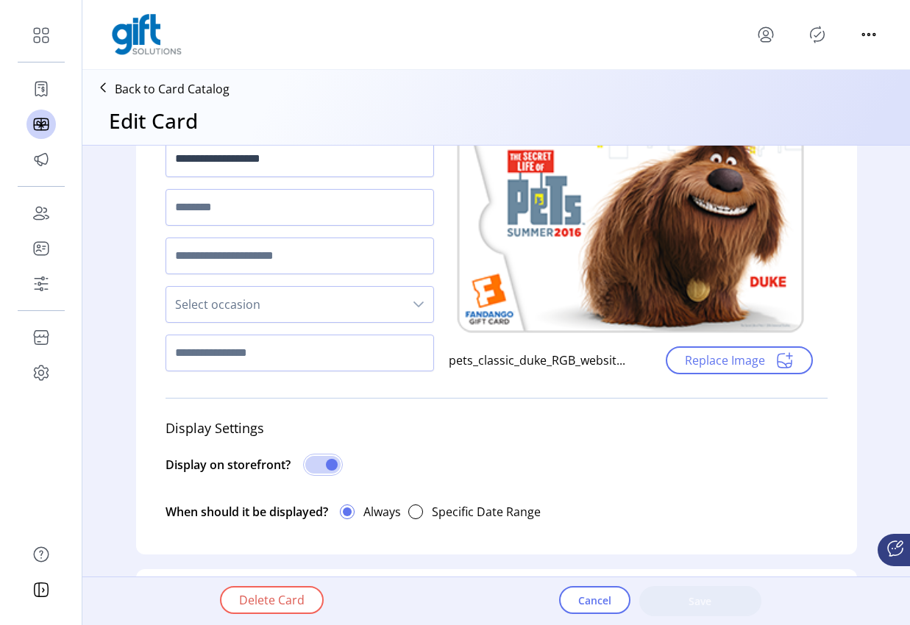
scroll to position [119, 0]
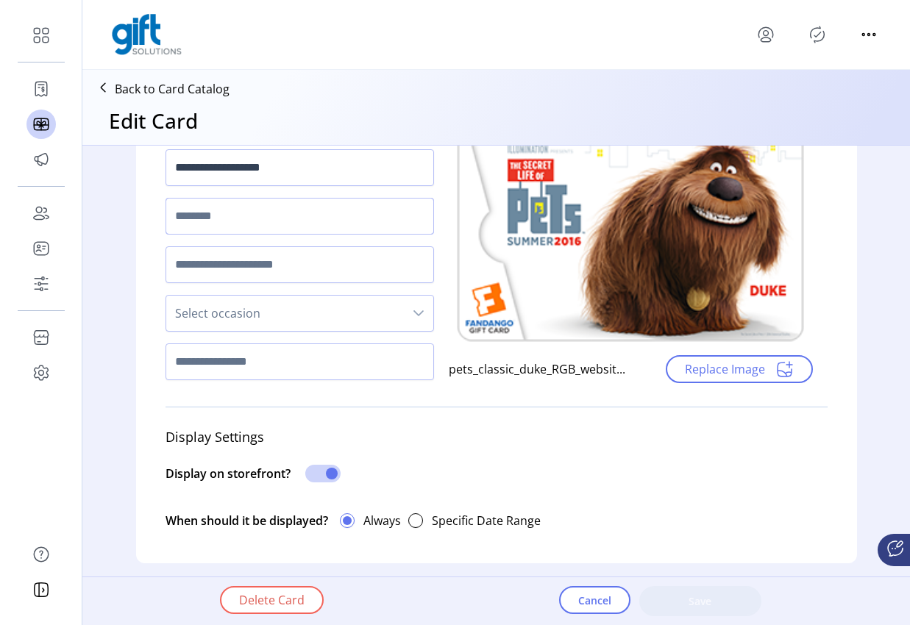
click at [215, 219] on input "text" at bounding box center [300, 216] width 269 height 37
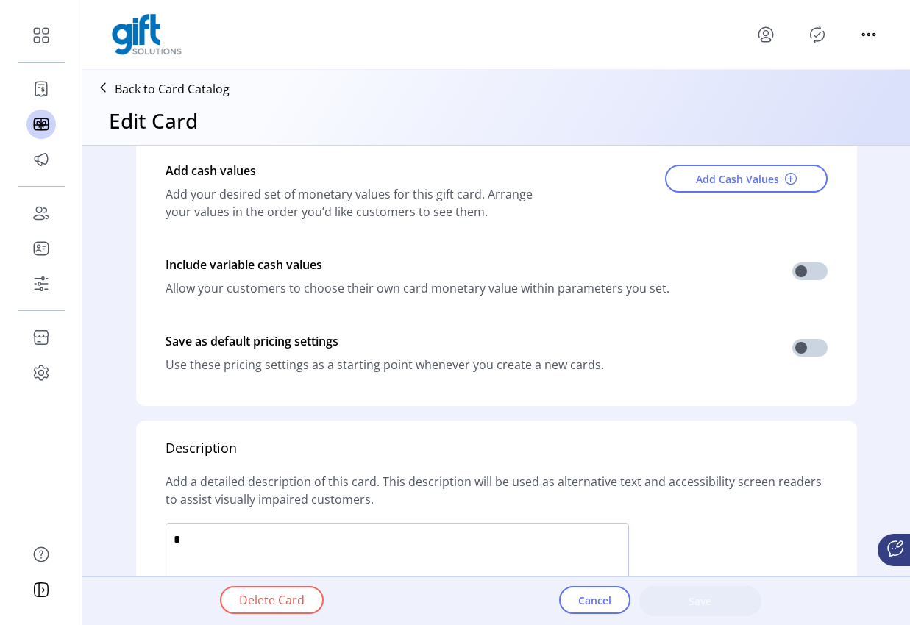
scroll to position [672, 0]
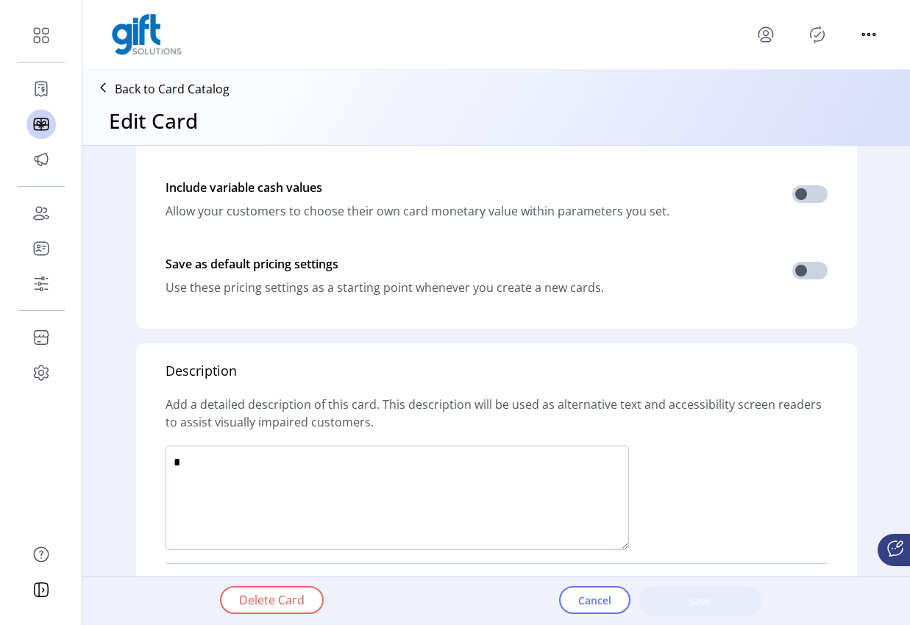
type input "***"
click at [291, 522] on textarea at bounding box center [397, 498] width 463 height 104
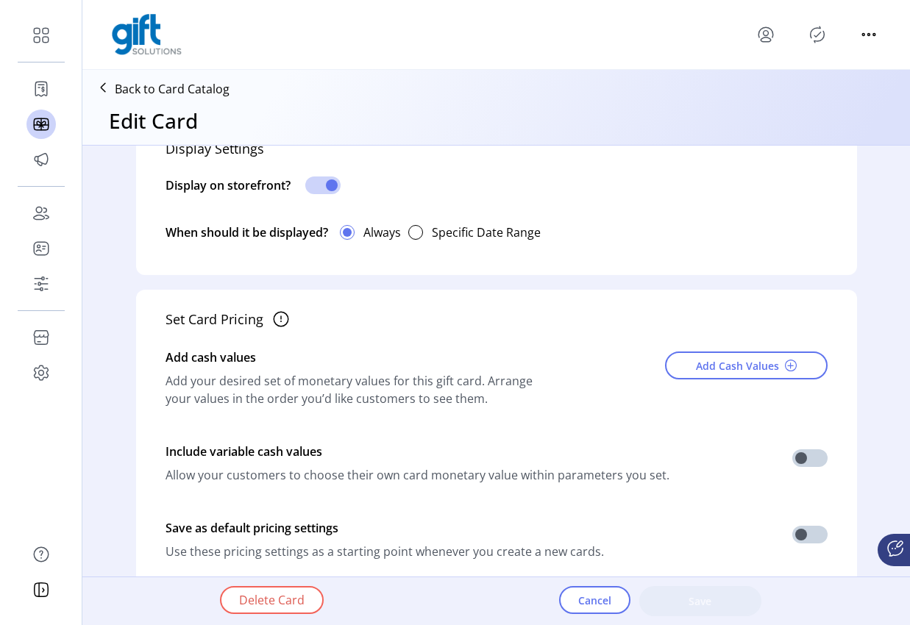
scroll to position [386, 0]
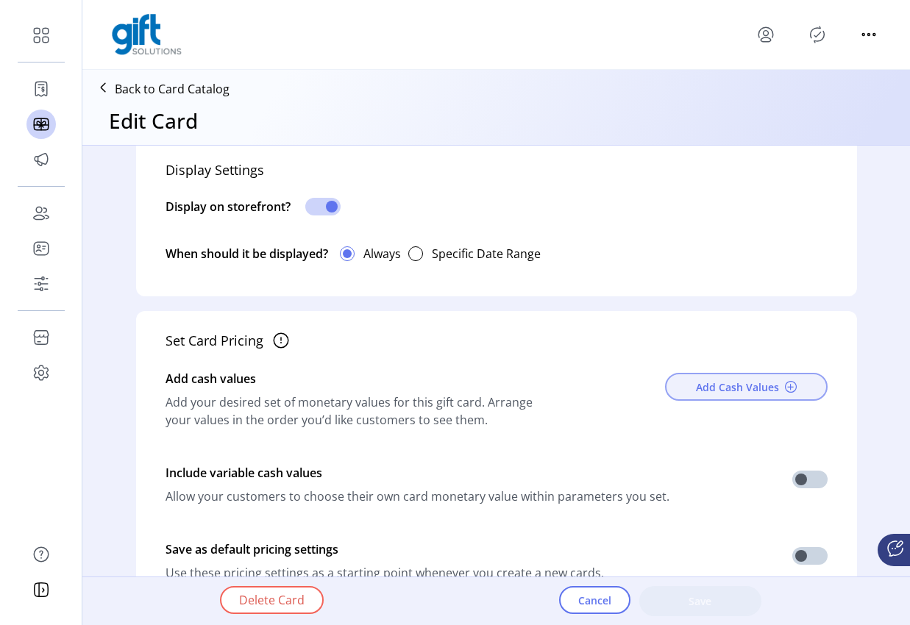
type textarea "****"
click at [750, 384] on span "Add Cash Values" at bounding box center [737, 387] width 83 height 15
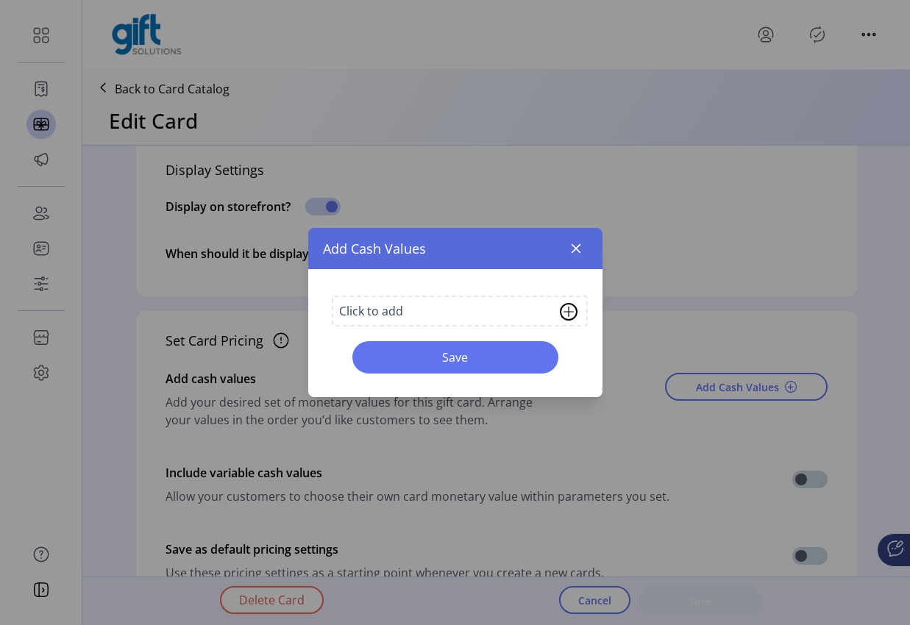
click at [559, 315] on div at bounding box center [569, 312] width 24 height 24
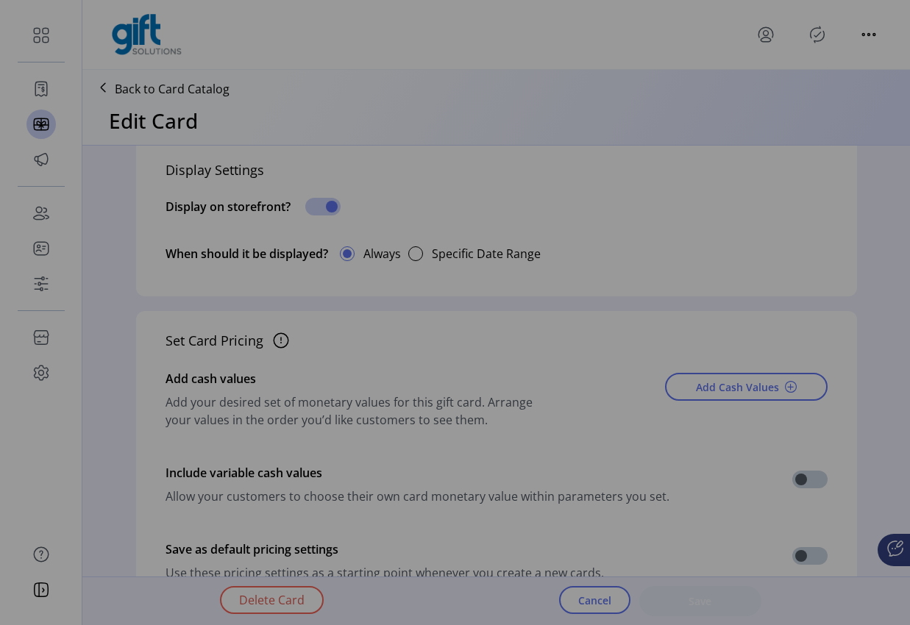
drag, startPoint x: 305, startPoint y: 257, endPoint x: 385, endPoint y: 282, distance: 84.0
click at [305, 258] on div "Add Cash Values ** Click to add Save" at bounding box center [455, 312] width 910 height 625
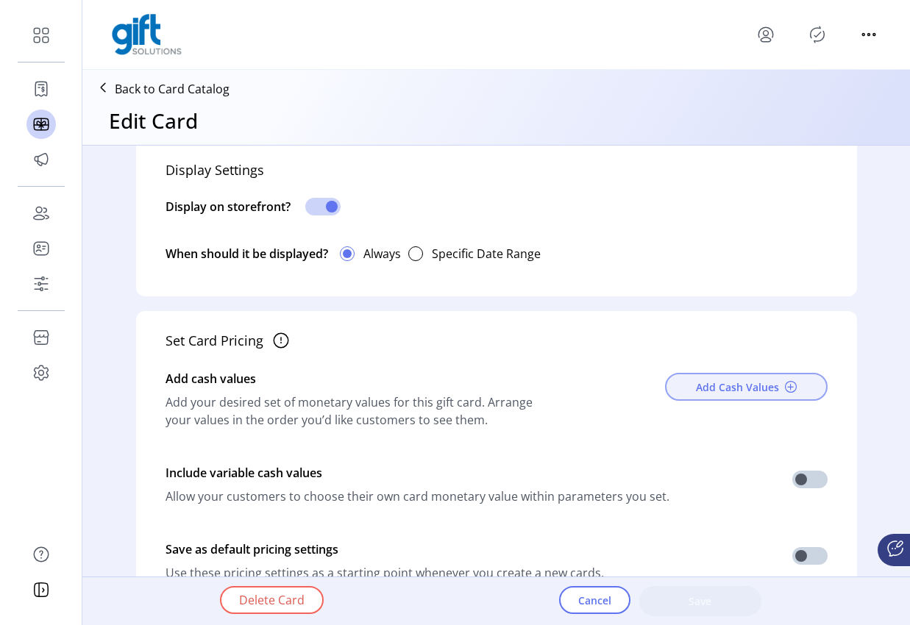
click at [711, 383] on span "Add Cash Values" at bounding box center [737, 387] width 83 height 15
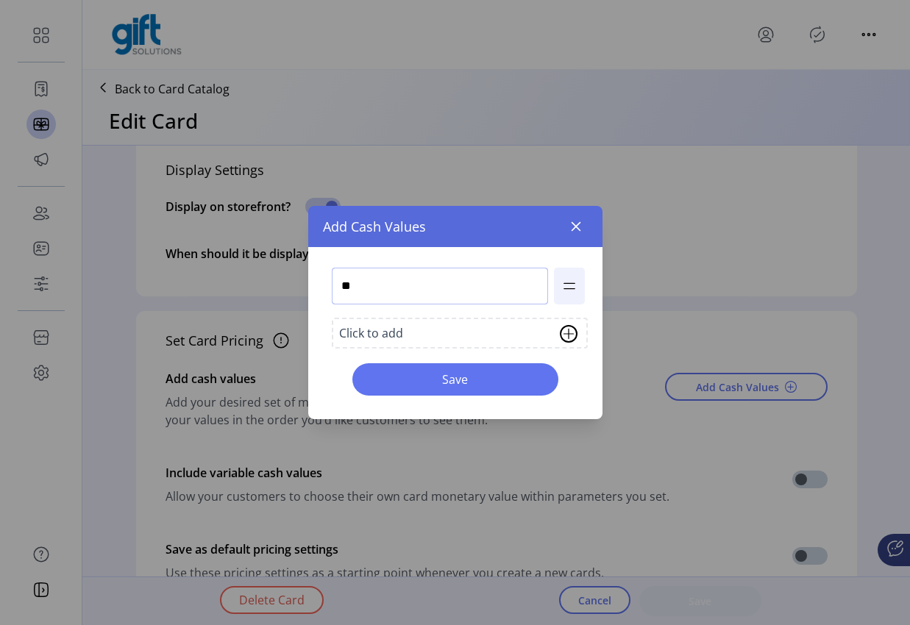
click at [421, 293] on input "**" at bounding box center [440, 286] width 216 height 37
type input "***"
click at [577, 330] on div at bounding box center [569, 334] width 24 height 24
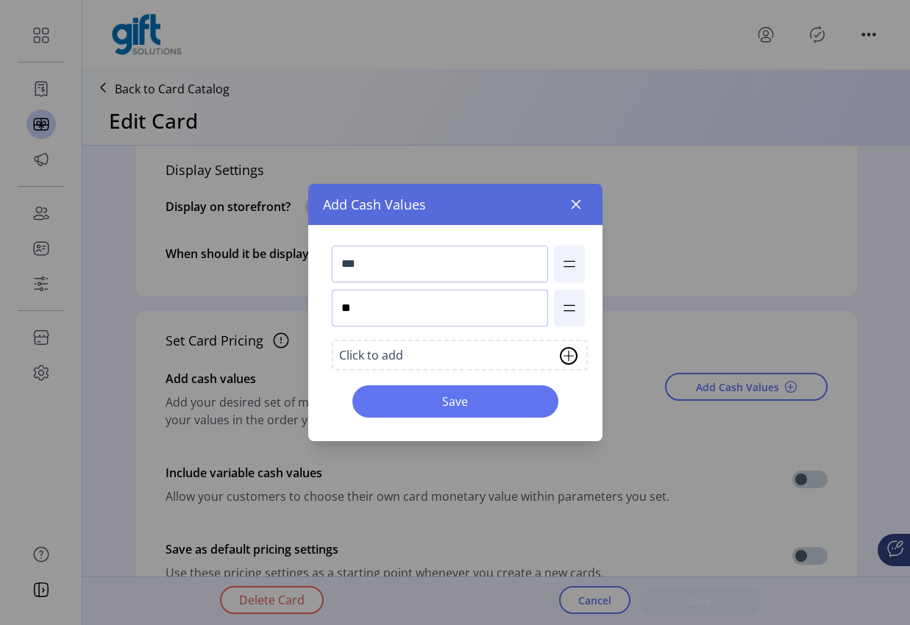
click at [388, 312] on input "**" at bounding box center [440, 308] width 216 height 37
type input "****"
drag, startPoint x: 578, startPoint y: 358, endPoint x: 522, endPoint y: 360, distance: 56.7
click at [578, 358] on div at bounding box center [569, 356] width 24 height 24
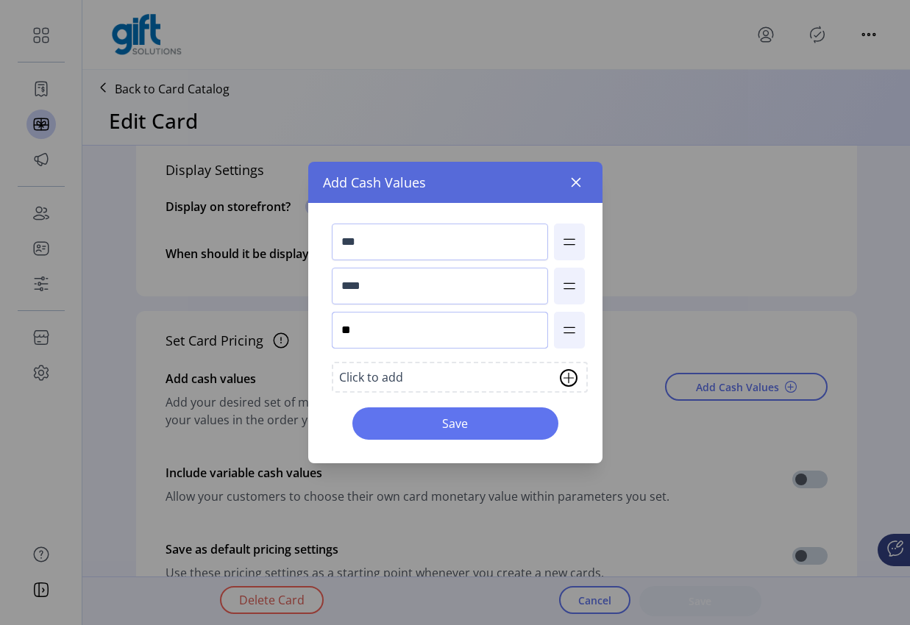
click at [386, 330] on input "**" at bounding box center [440, 330] width 216 height 37
type input "****"
click at [491, 423] on span "Save" at bounding box center [456, 424] width 168 height 18
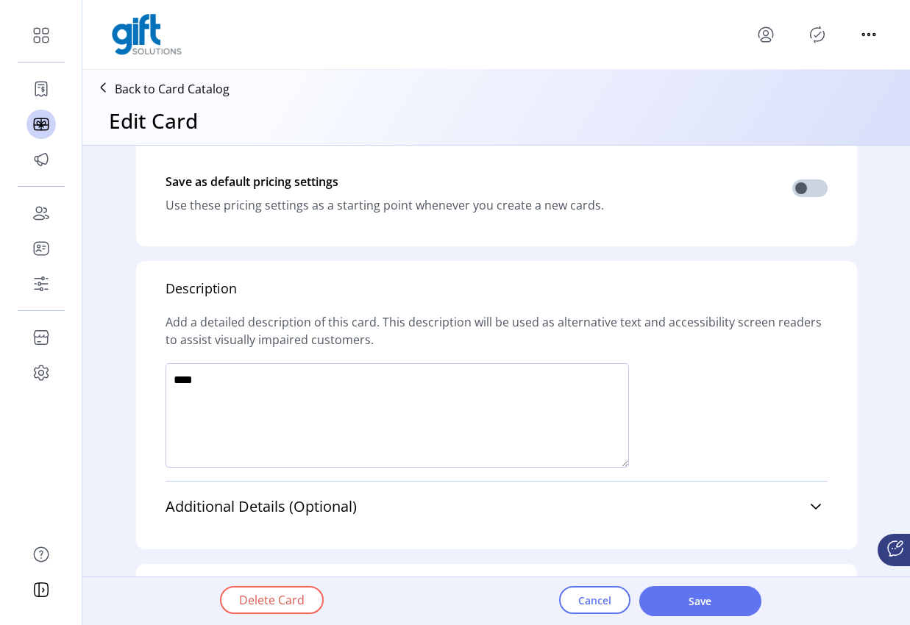
scroll to position [861, 0]
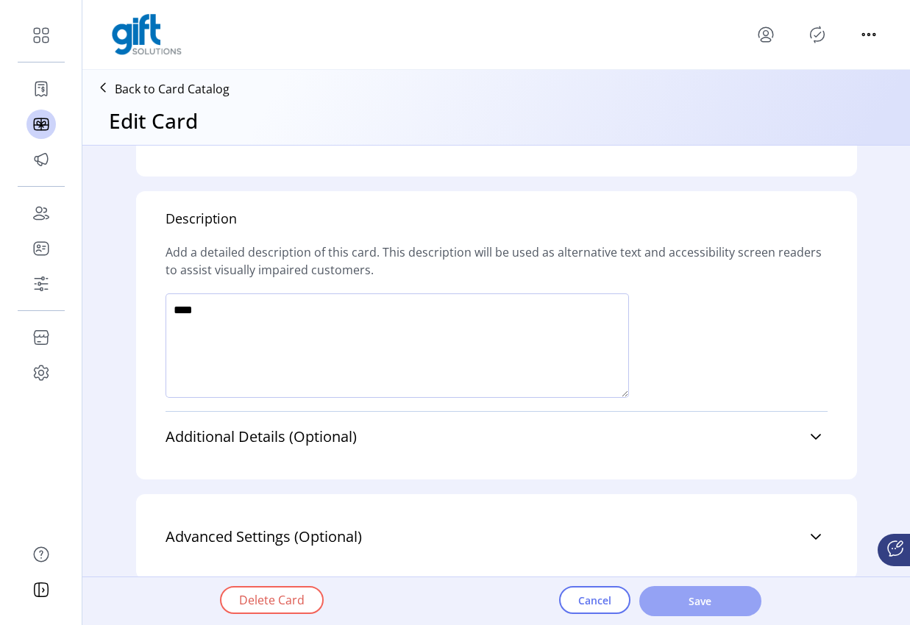
click at [697, 604] on span "Save" at bounding box center [700, 601] width 84 height 15
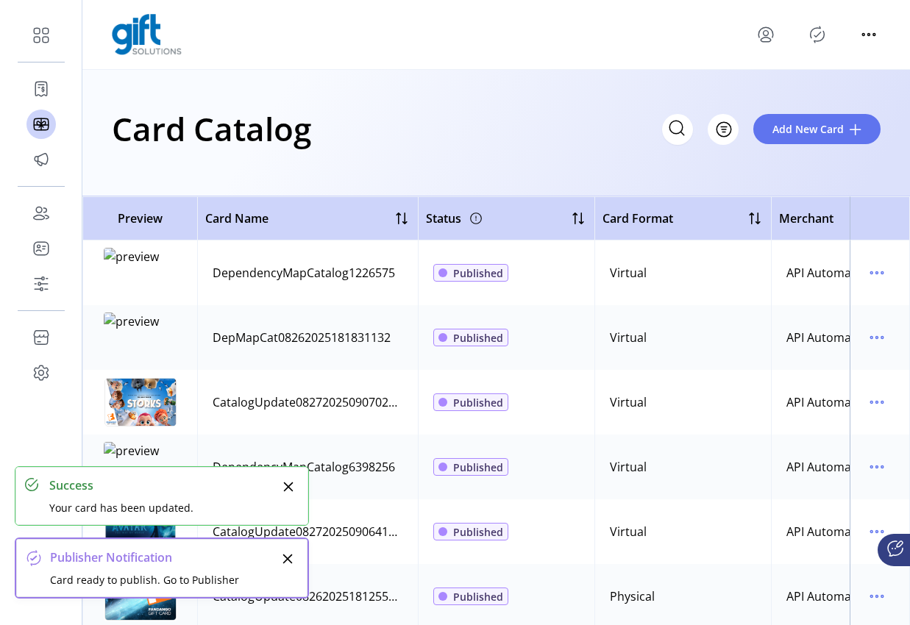
click at [817, 32] on icon "Publisher Panel" at bounding box center [818, 35] width 24 height 24
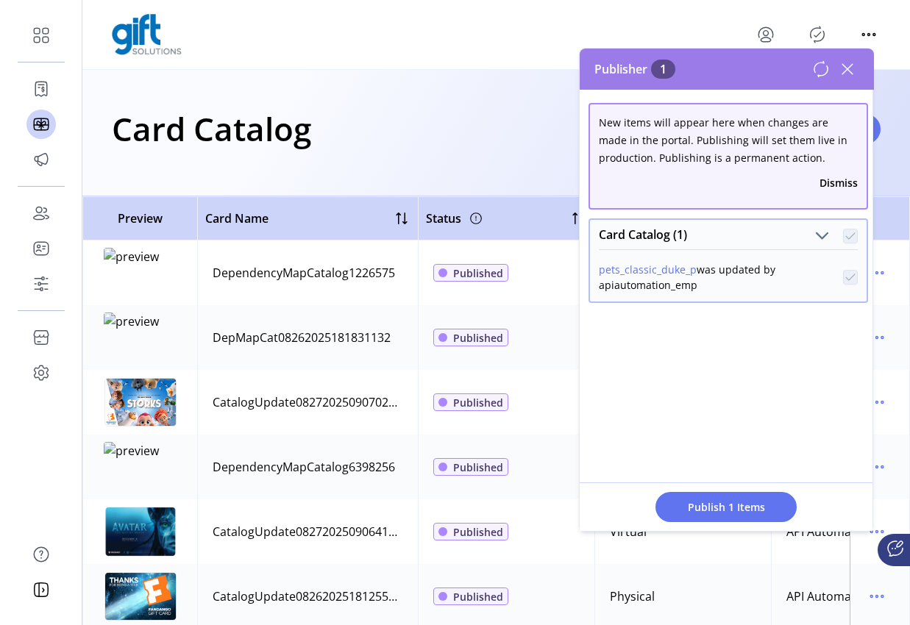
click at [739, 509] on span "Publish 1 Items" at bounding box center [726, 507] width 103 height 15
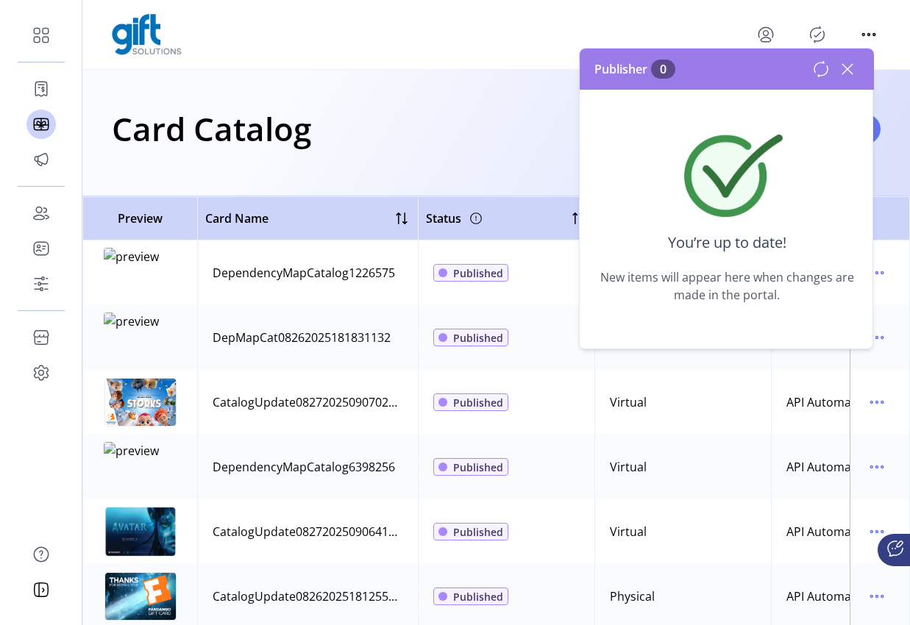
click at [847, 68] on icon at bounding box center [847, 69] width 10 height 10
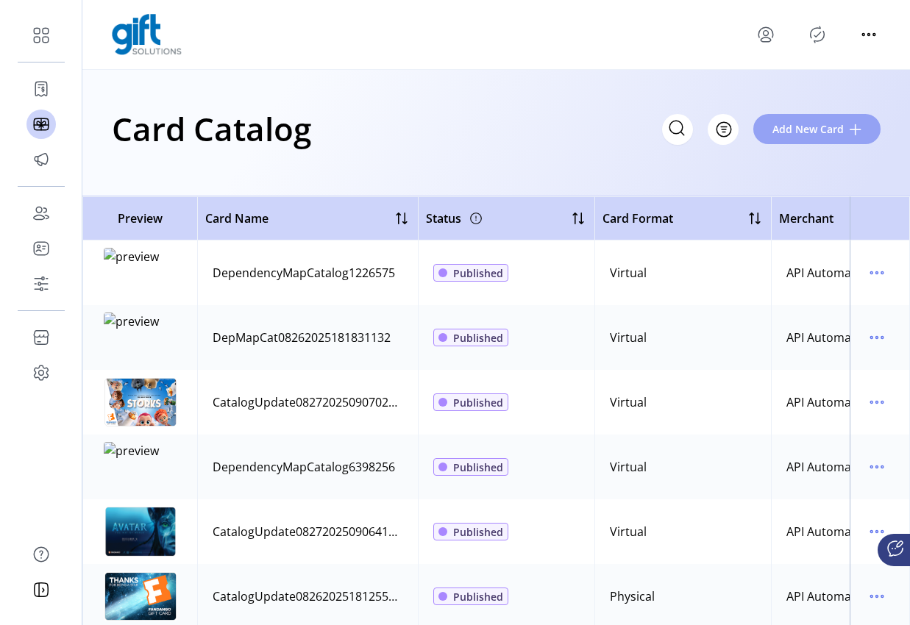
click at [847, 123] on button "Add New Card" at bounding box center [816, 129] width 127 height 30
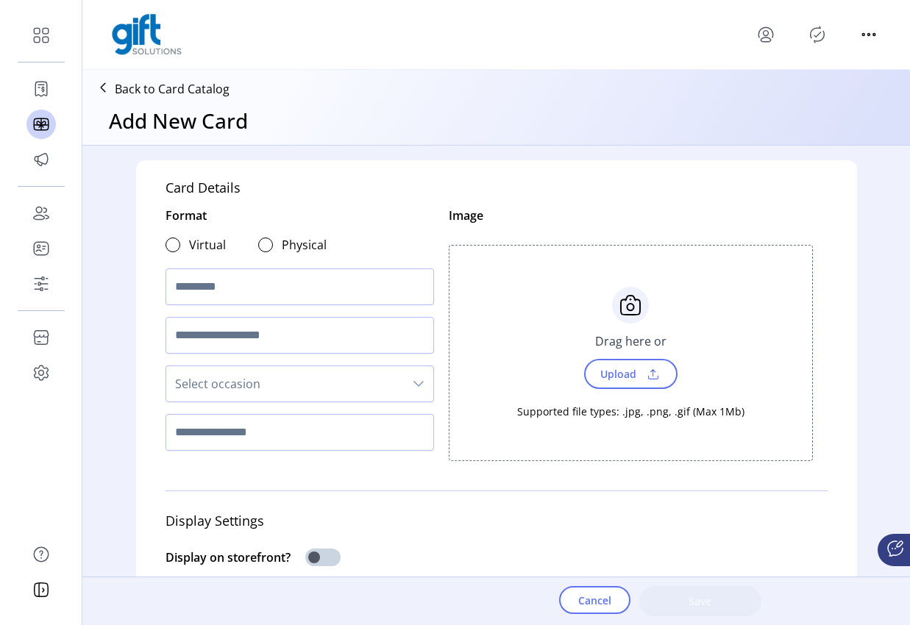
click at [178, 247] on div "Virtual" at bounding box center [196, 245] width 60 height 18
click at [273, 244] on div "Physical" at bounding box center [292, 245] width 68 height 18
click at [267, 245] on div "Physical" at bounding box center [292, 245] width 68 height 18
click at [258, 246] on div at bounding box center [265, 245] width 15 height 15
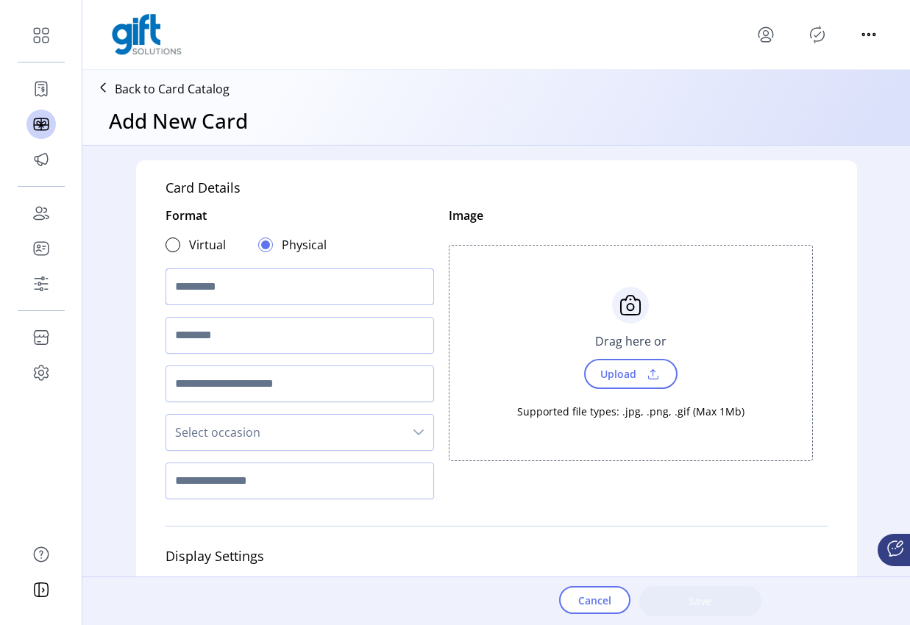
click at [210, 280] on input "text" at bounding box center [300, 287] width 269 height 37
type input "********"
click at [229, 335] on input "text" at bounding box center [300, 335] width 269 height 37
type input "****"
click at [348, 435] on span "Select occasion" at bounding box center [285, 432] width 238 height 35
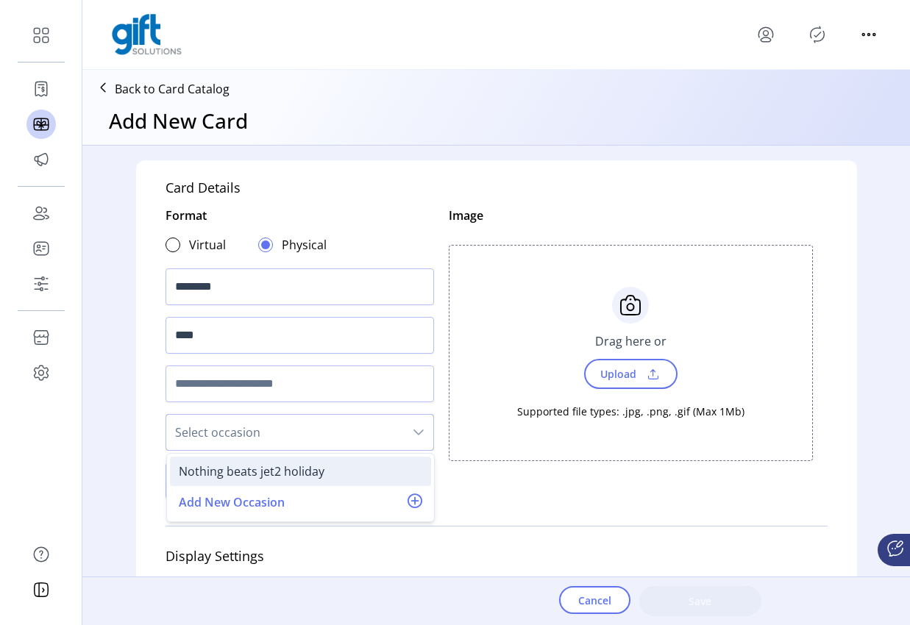
click at [313, 471] on div "Nothing beats jet2 holiday" at bounding box center [252, 472] width 146 height 18
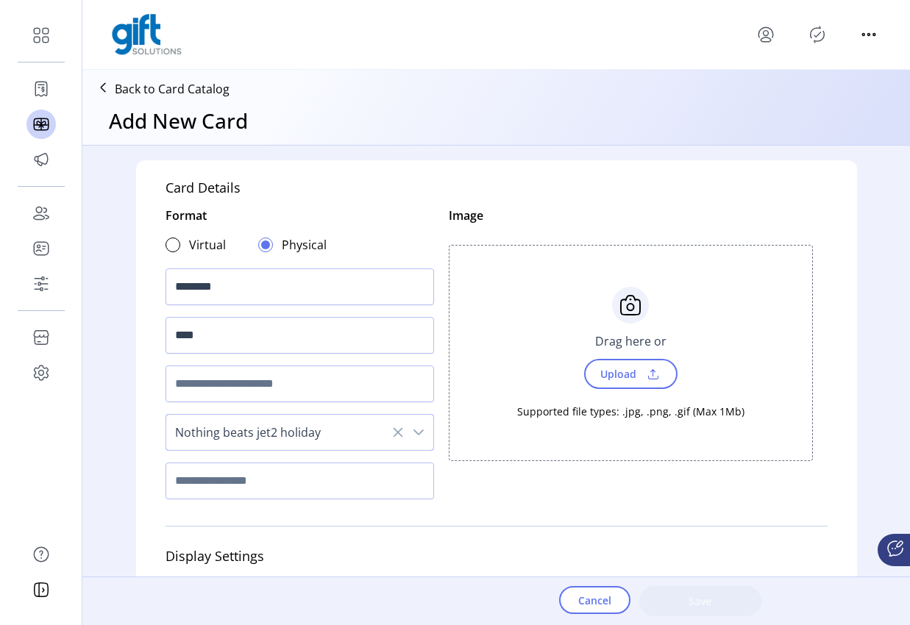
click at [642, 377] on span at bounding box center [653, 374] width 22 height 16
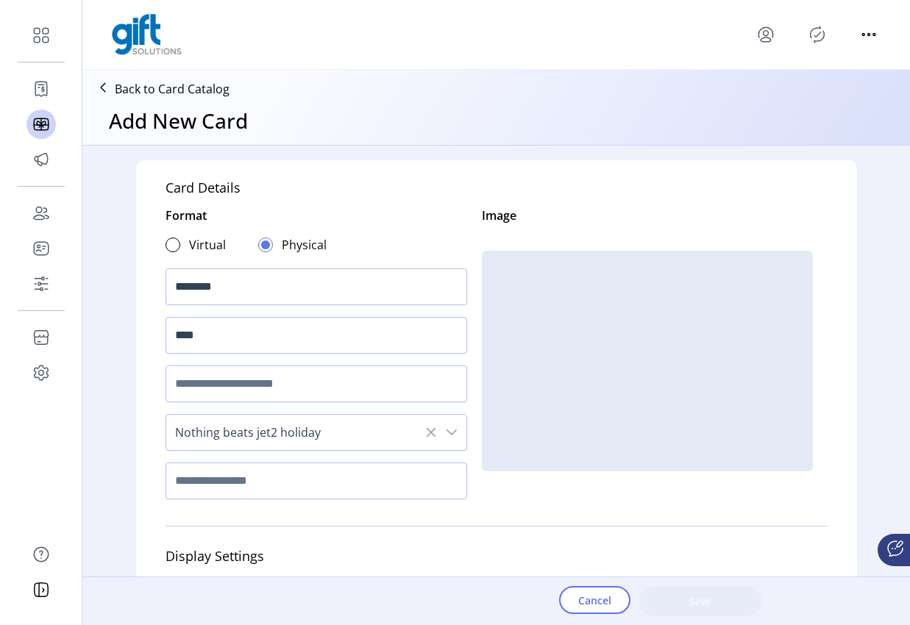
scroll to position [148, 0]
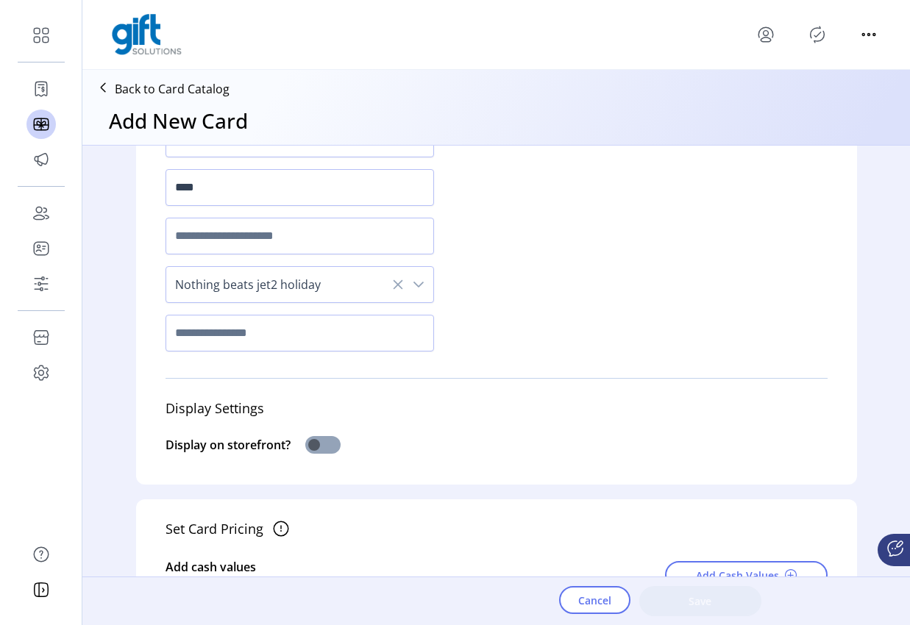
click at [306, 446] on span at bounding box center [322, 445] width 35 height 18
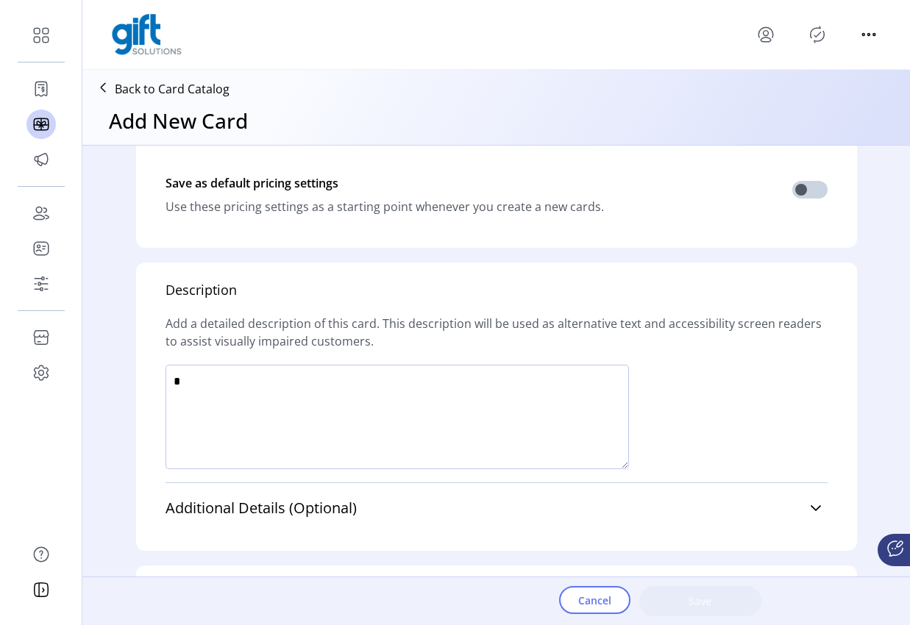
scroll to position [885, 0]
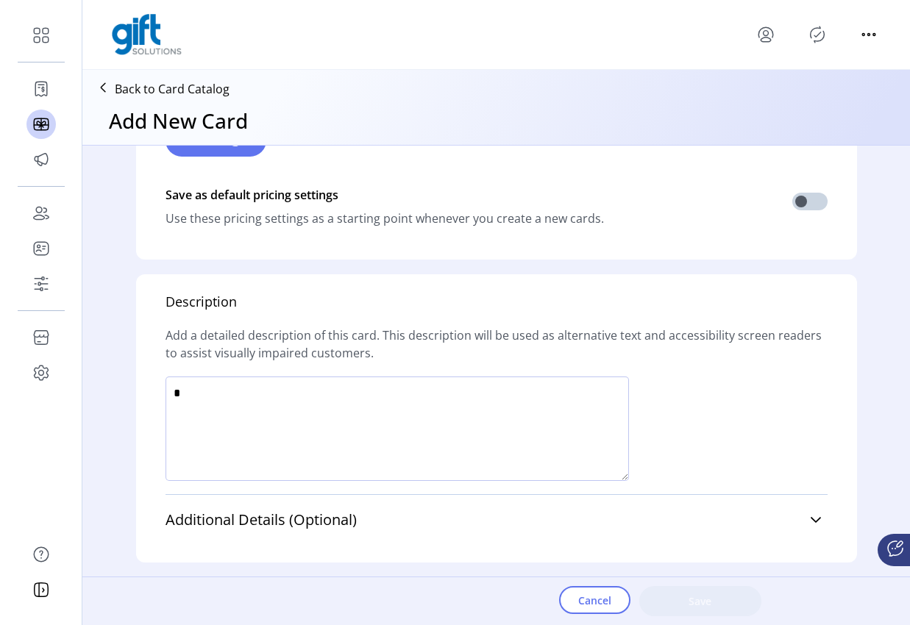
click at [301, 436] on textarea at bounding box center [397, 429] width 463 height 104
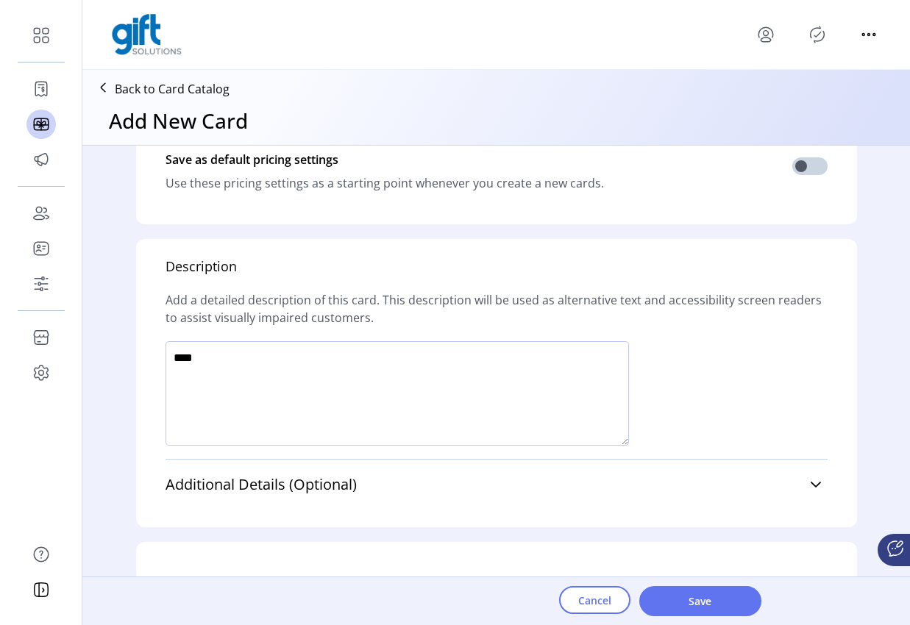
scroll to position [968, 0]
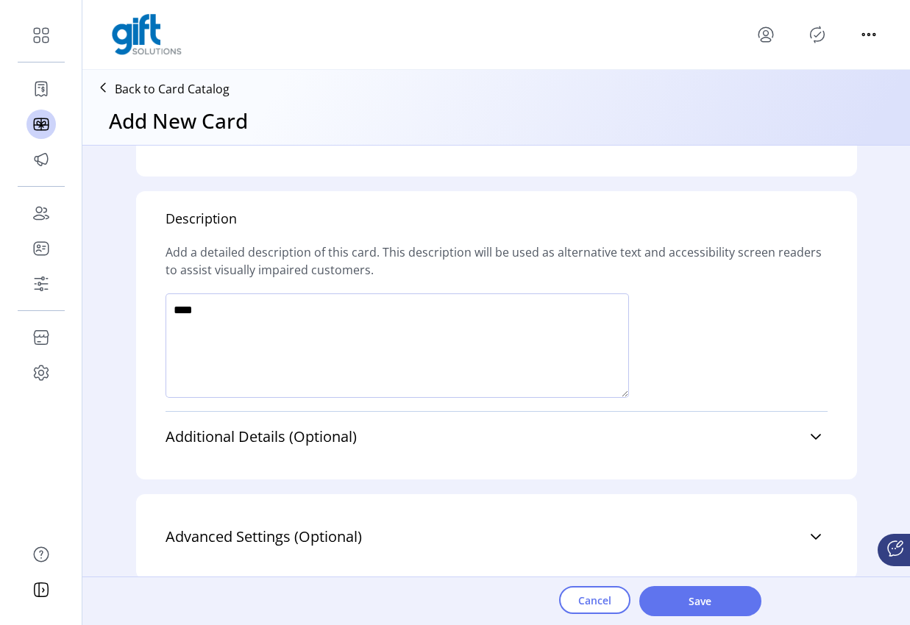
type textarea "****"
click at [718, 368] on div at bounding box center [497, 353] width 662 height 118
click at [717, 607] on span "Save" at bounding box center [700, 601] width 84 height 15
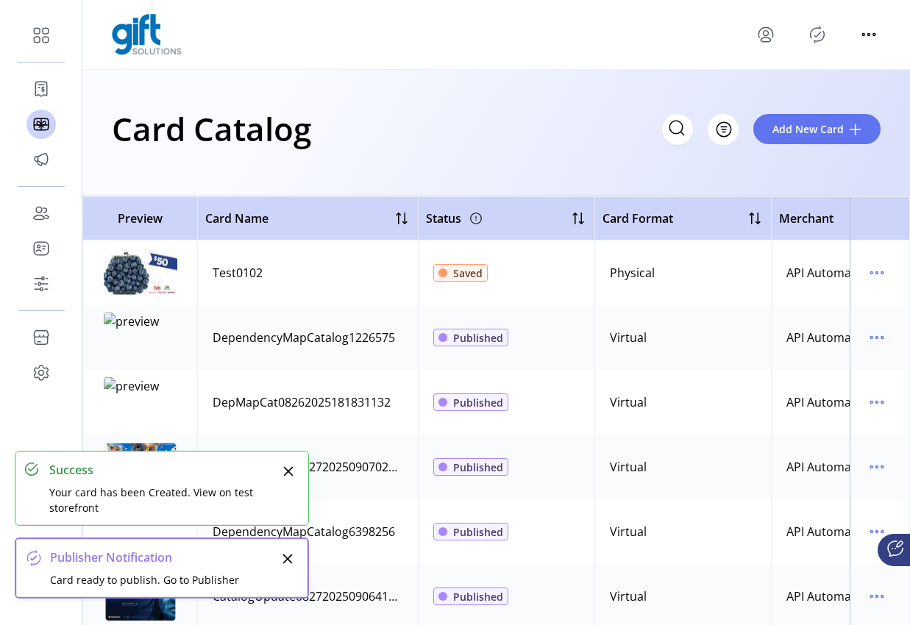
click at [818, 31] on icon "Publisher Panel" at bounding box center [818, 35] width 24 height 24
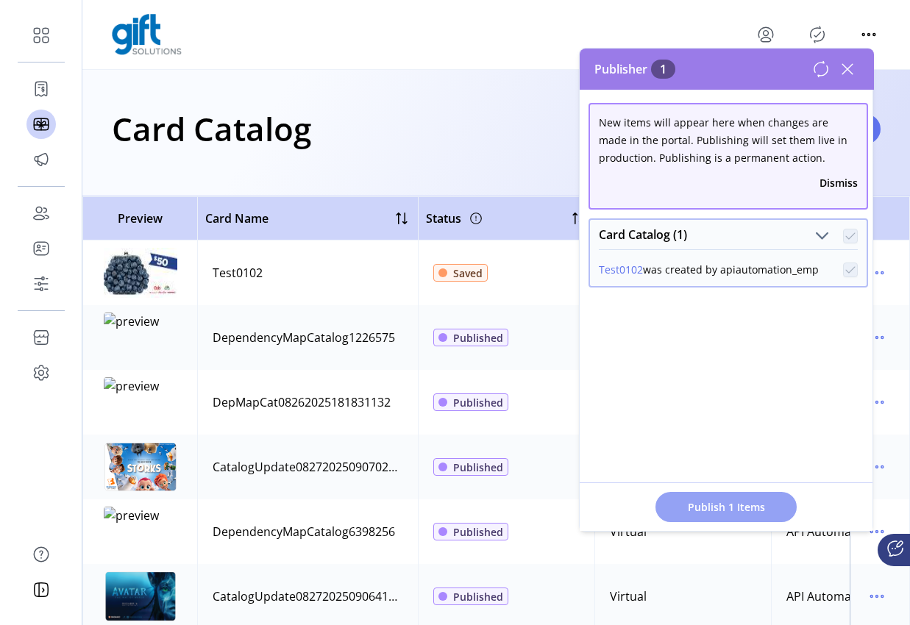
click at [728, 507] on span "Publish 1 Items" at bounding box center [726, 507] width 103 height 15
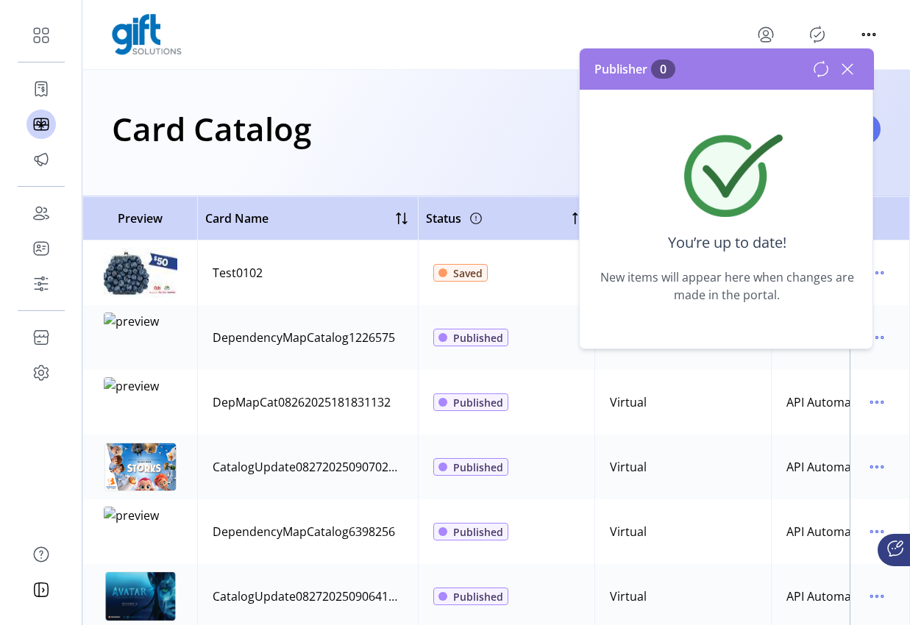
click at [851, 68] on icon at bounding box center [848, 69] width 24 height 24
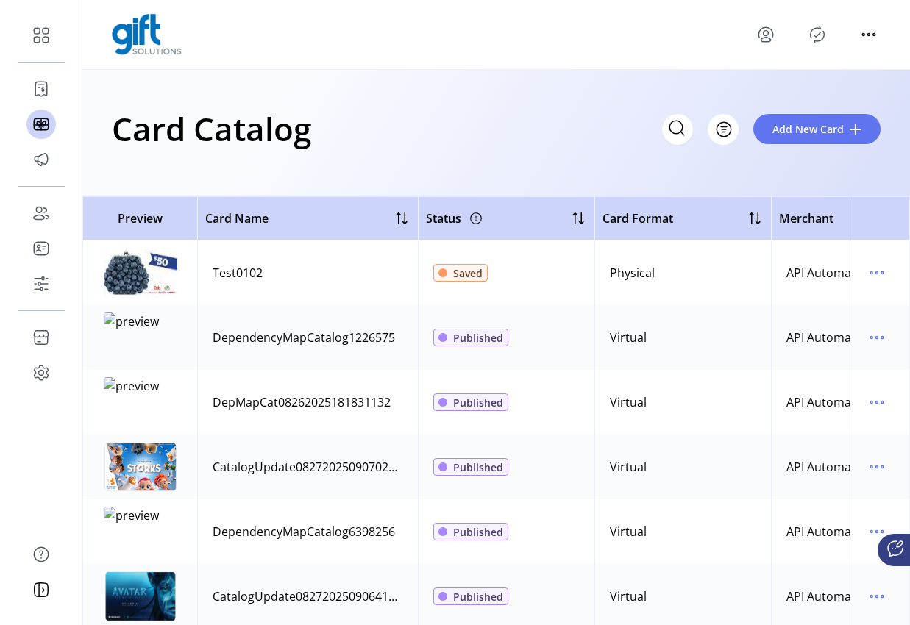
click at [898, 285] on td at bounding box center [880, 273] width 60 height 65
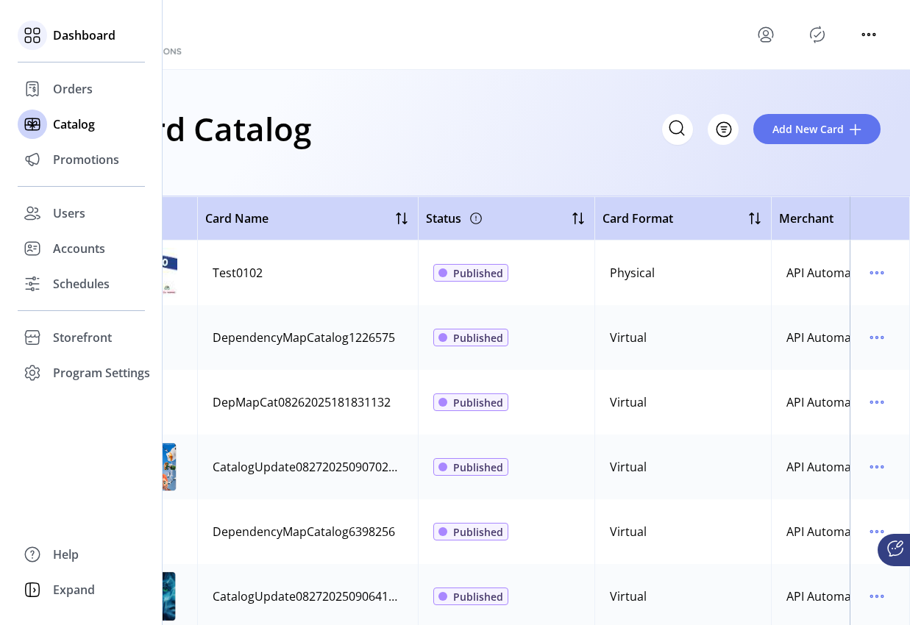
click at [55, 40] on span "Dashboard" at bounding box center [84, 35] width 63 height 18
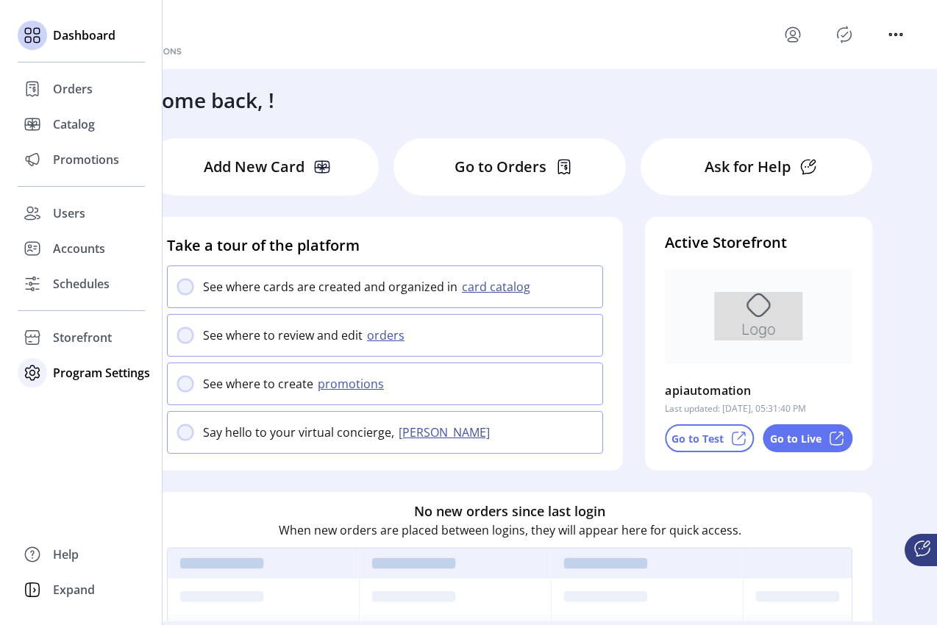
click at [84, 372] on span "Program Settings" at bounding box center [101, 373] width 97 height 18
click at [82, 401] on span "Templates" at bounding box center [82, 403] width 58 height 18
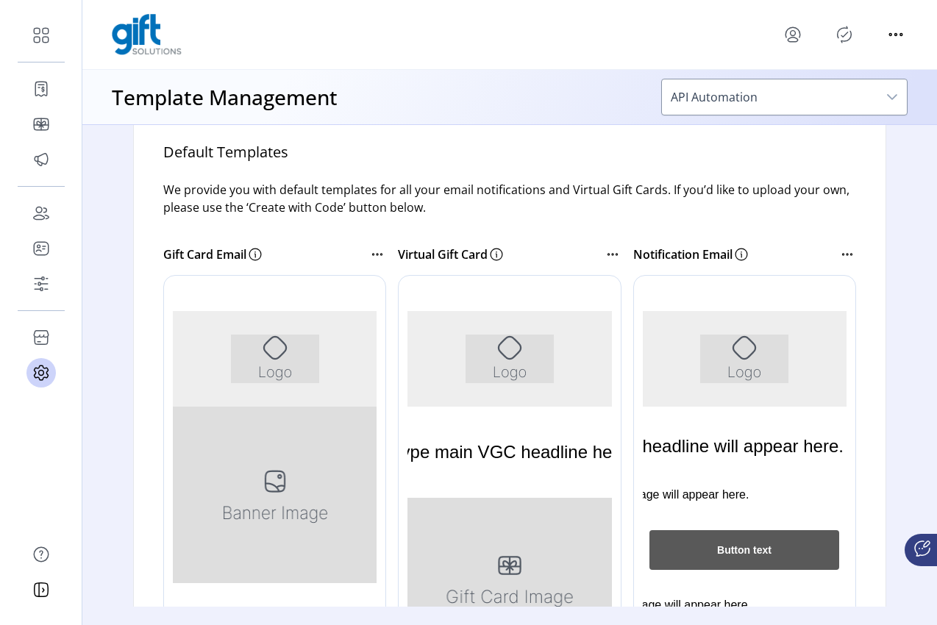
scroll to position [211, 0]
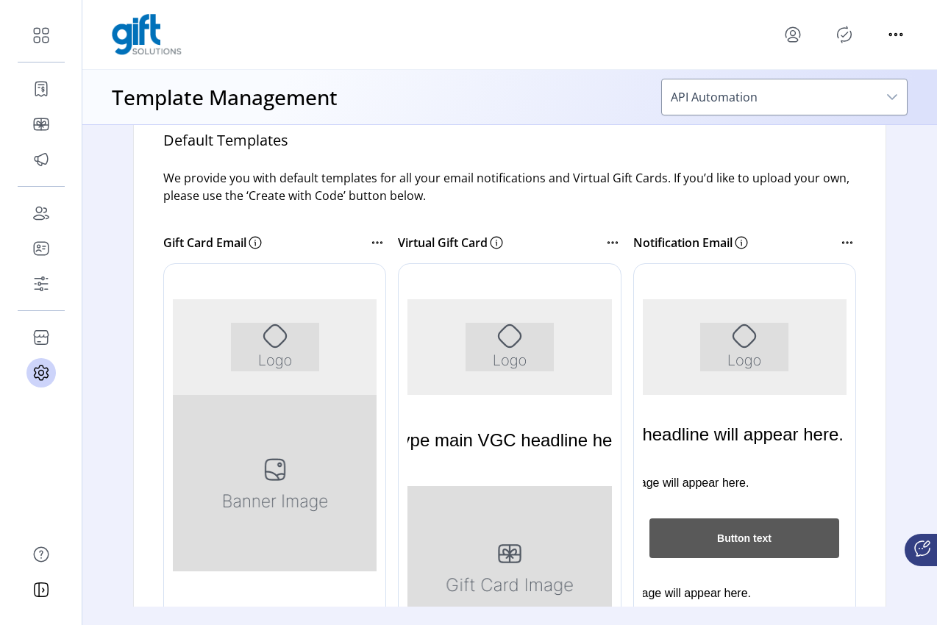
click at [886, 97] on icon "dropdown trigger" at bounding box center [892, 97] width 12 height 12
click at [895, 101] on icon "dropdown trigger" at bounding box center [892, 97] width 12 height 12
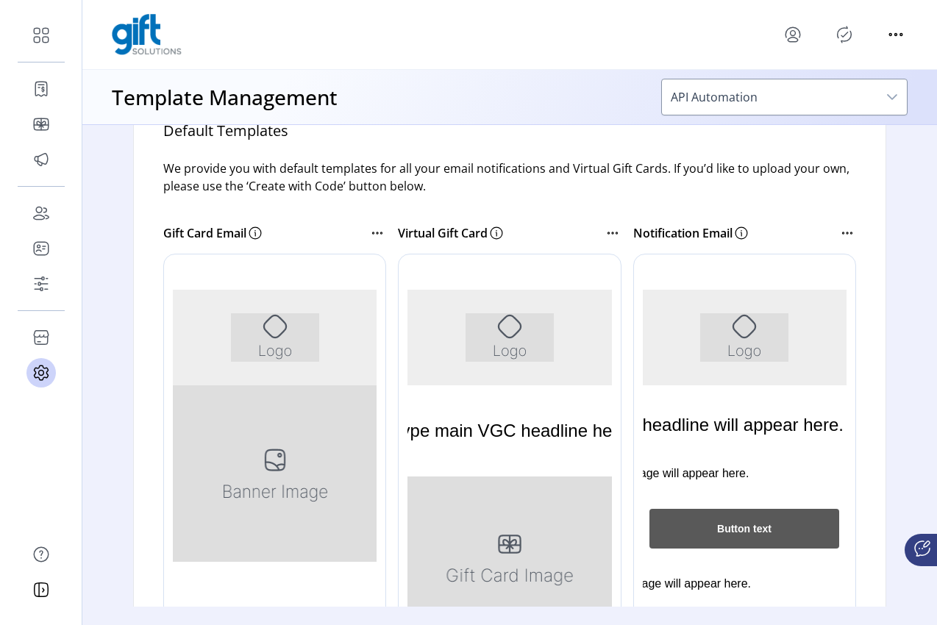
scroll to position [618, 0]
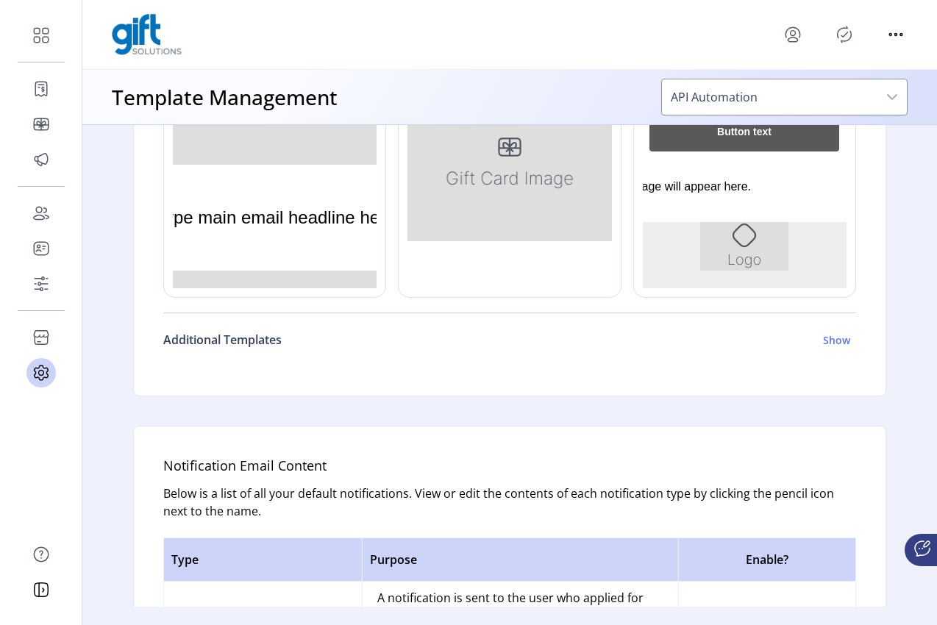
click at [832, 342] on h6 "Show" at bounding box center [836, 340] width 27 height 15
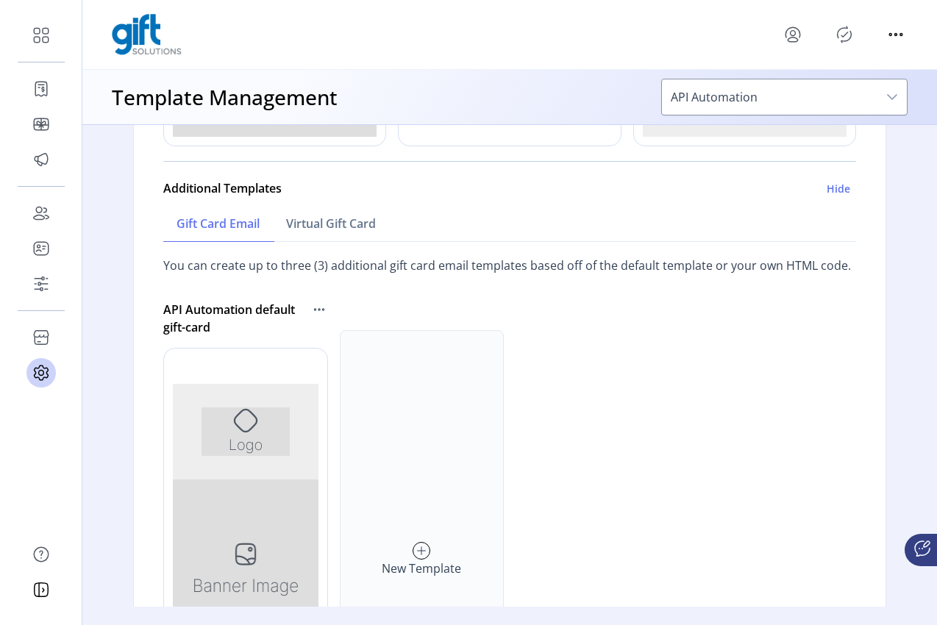
scroll to position [775, 0]
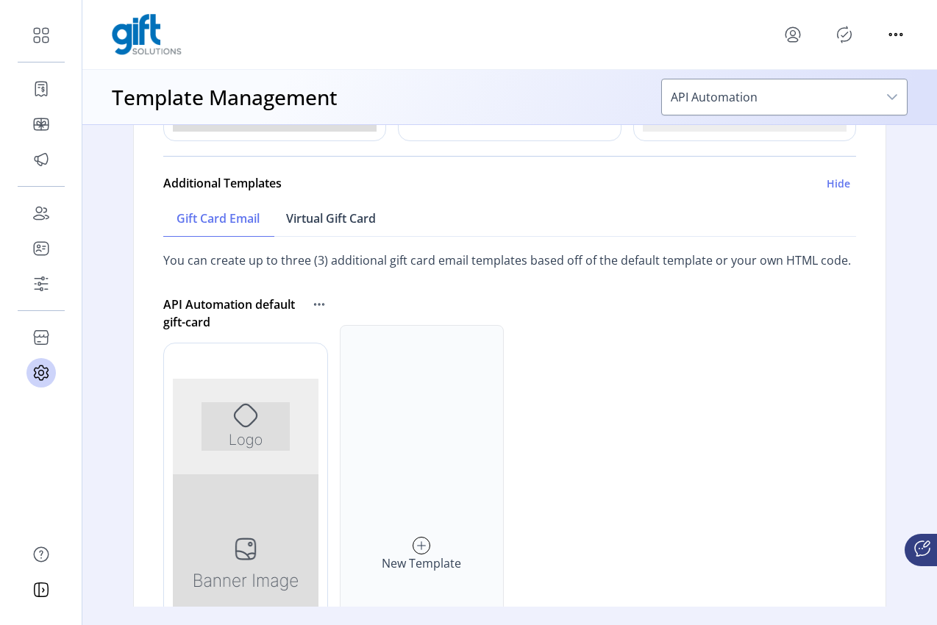
click at [319, 218] on span "Virtual Gift Card" at bounding box center [331, 219] width 90 height 12
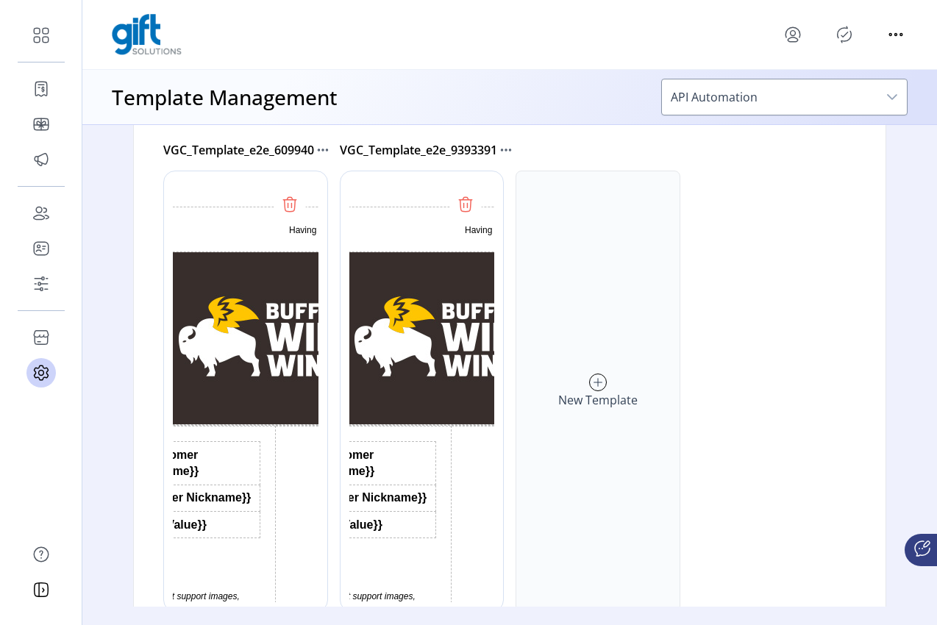
scroll to position [826, 0]
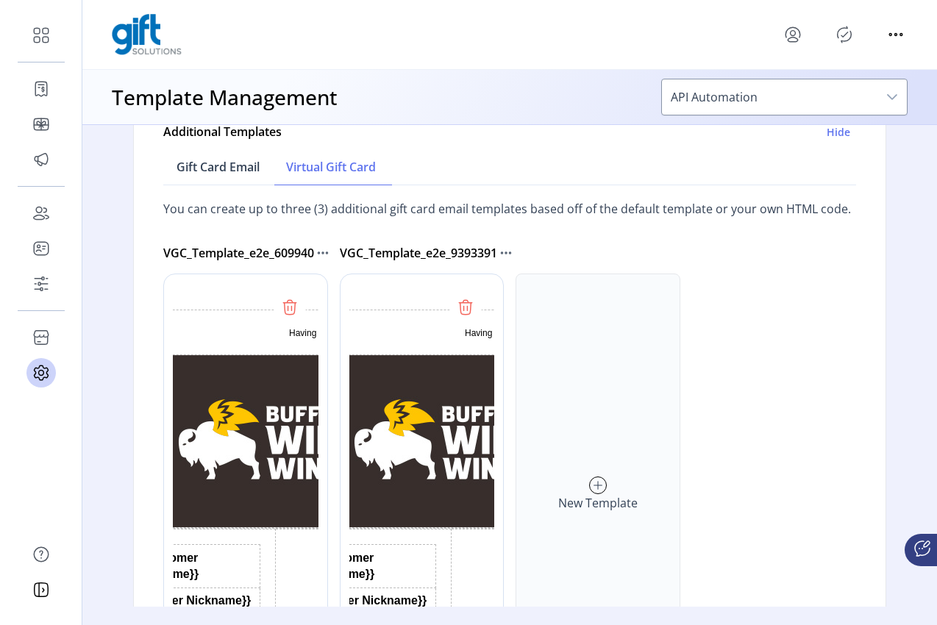
click at [213, 166] on span "Gift Card Email" at bounding box center [218, 167] width 83 height 12
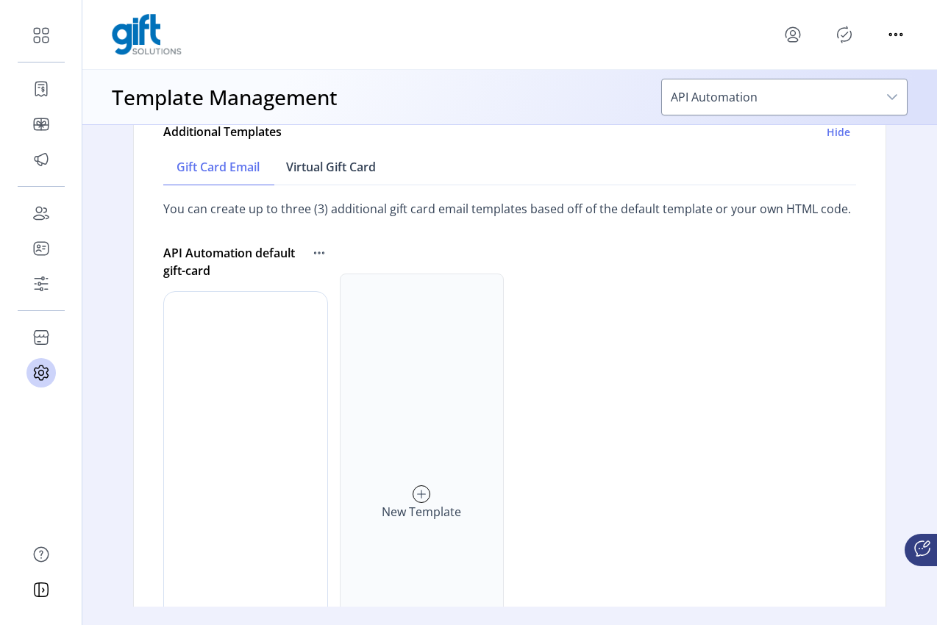
click at [324, 167] on span "Virtual Gift Card" at bounding box center [331, 167] width 90 height 12
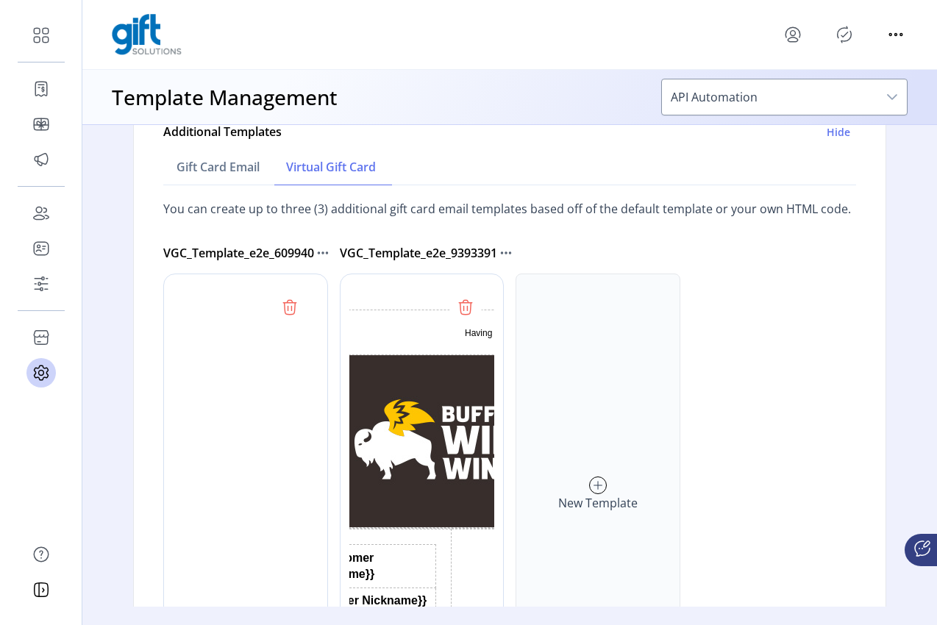
scroll to position [0, 0]
